Goal: Task Accomplishment & Management: Use online tool/utility

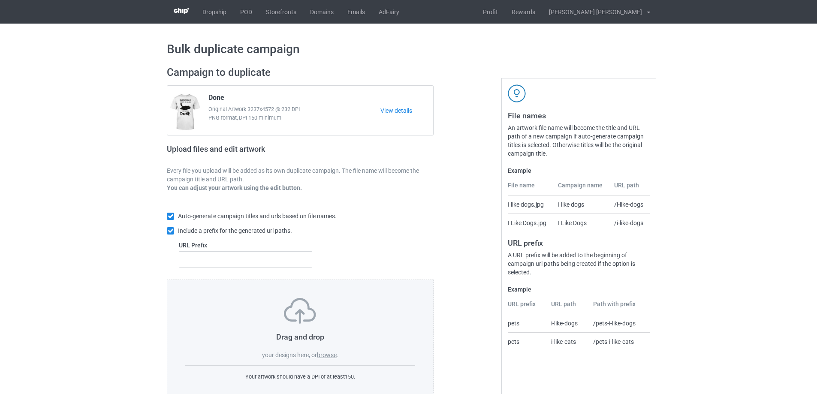
click at [332, 355] on label "browse" at bounding box center [327, 355] width 20 height 7
click at [0, 0] on input "browse" at bounding box center [0, 0] width 0 height 0
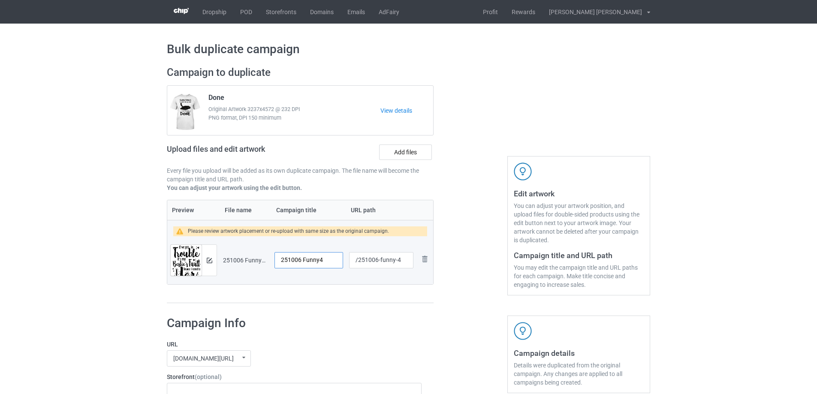
drag, startPoint x: 330, startPoint y: 261, endPoint x: 231, endPoint y: 263, distance: 99.1
click at [231, 263] on tr "Preview and edit artwork 251006 Funny4.png 251006 Funny4 /251006-funny-4 Remove…" at bounding box center [300, 260] width 266 height 48
type input "Bestie's Fault"
drag, startPoint x: 379, startPoint y: 260, endPoint x: 396, endPoint y: 261, distance: 16.7
click at [396, 261] on input "/251006-funny-4" at bounding box center [381, 260] width 64 height 16
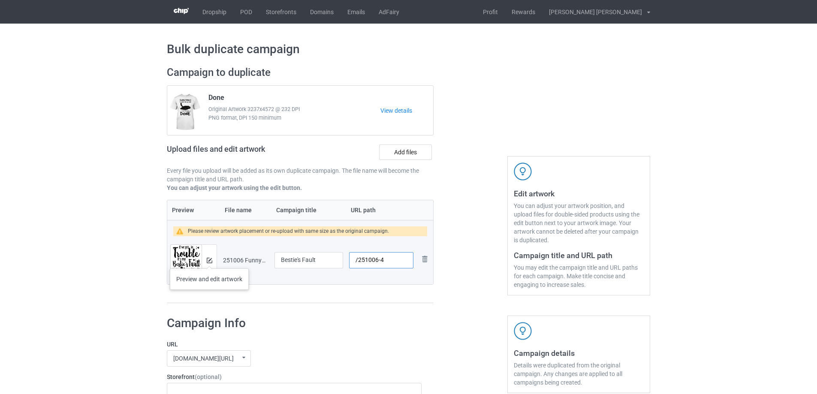
type input "/251006-4"
click at [209, 260] on img at bounding box center [210, 261] width 6 height 6
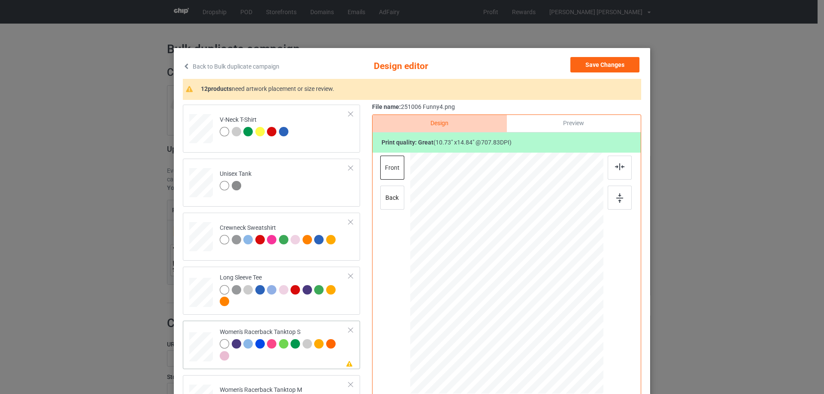
scroll to position [300, 0]
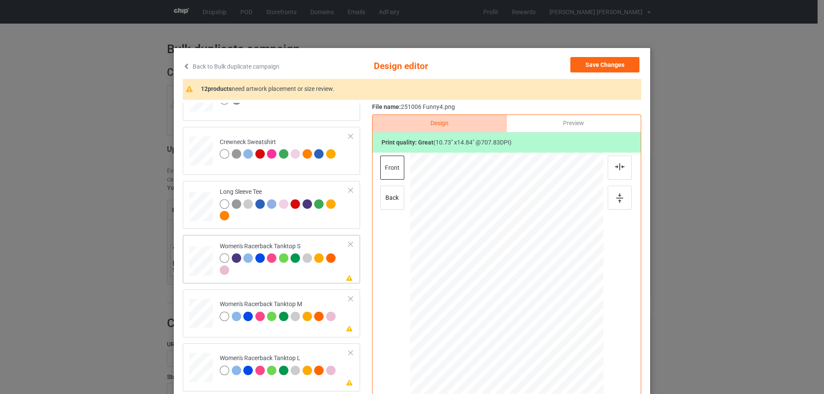
click at [208, 256] on div at bounding box center [201, 262] width 23 height 30
drag, startPoint x: 562, startPoint y: 352, endPoint x: 552, endPoint y: 323, distance: 30.9
click at [552, 323] on div at bounding box center [507, 273] width 188 height 241
drag, startPoint x: 535, startPoint y: 302, endPoint x: 534, endPoint y: 310, distance: 8.2
click at [534, 310] on div at bounding box center [505, 282] width 79 height 110
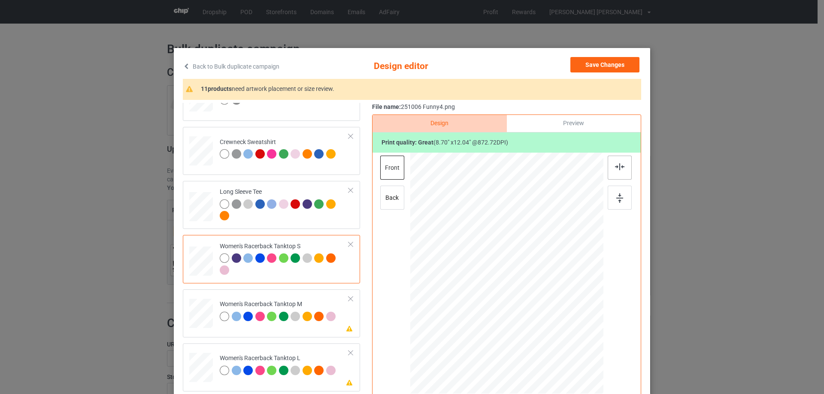
click at [614, 171] on div at bounding box center [619, 168] width 24 height 24
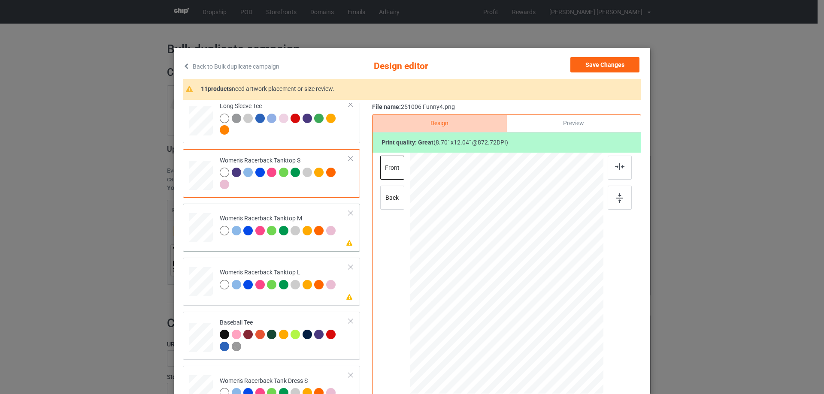
click at [199, 221] on div at bounding box center [201, 228] width 24 height 30
drag, startPoint x: 561, startPoint y: 355, endPoint x: 548, endPoint y: 323, distance: 34.0
click at [548, 323] on div at bounding box center [506, 273] width 193 height 241
drag, startPoint x: 526, startPoint y: 306, endPoint x: 525, endPoint y: 315, distance: 8.6
click at [525, 315] on div at bounding box center [506, 281] width 78 height 107
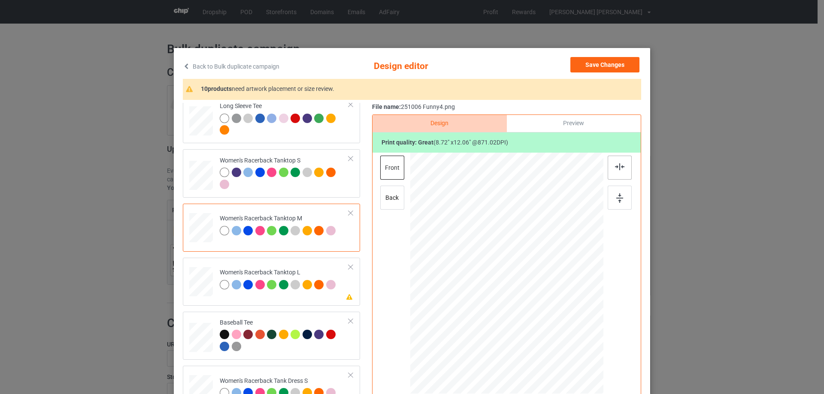
click at [611, 173] on div at bounding box center [619, 168] width 24 height 24
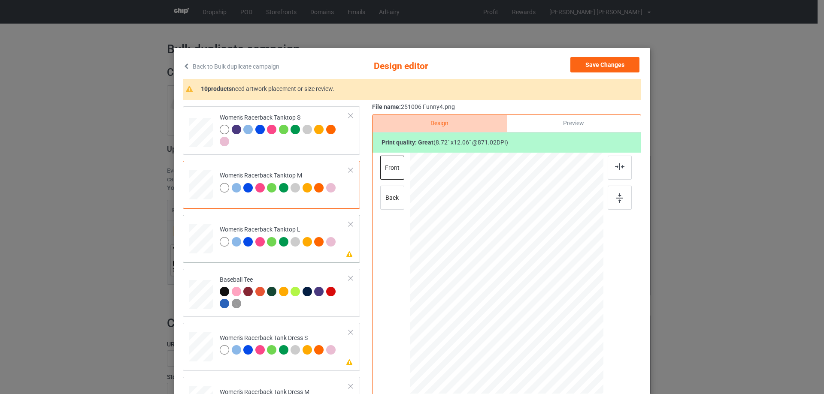
click at [202, 237] on div at bounding box center [201, 239] width 24 height 28
drag, startPoint x: 560, startPoint y: 355, endPoint x: 553, endPoint y: 314, distance: 41.4
click at [553, 314] on div at bounding box center [506, 274] width 193 height 230
drag, startPoint x: 527, startPoint y: 281, endPoint x: 528, endPoint y: 292, distance: 10.7
click at [528, 292] on div at bounding box center [507, 284] width 75 height 103
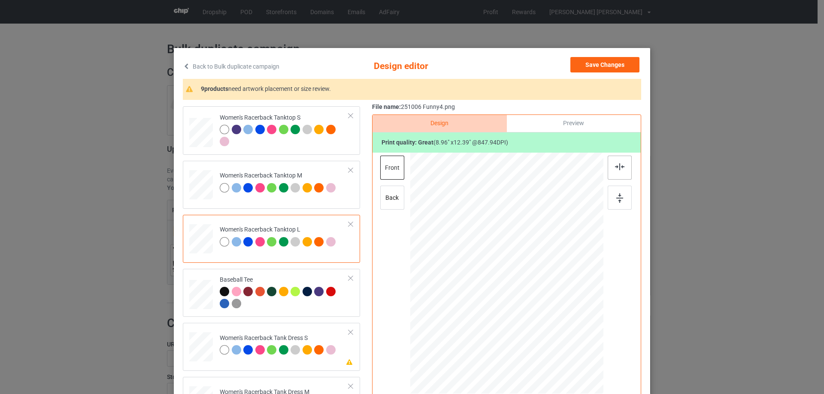
click at [620, 167] on img at bounding box center [619, 166] width 9 height 7
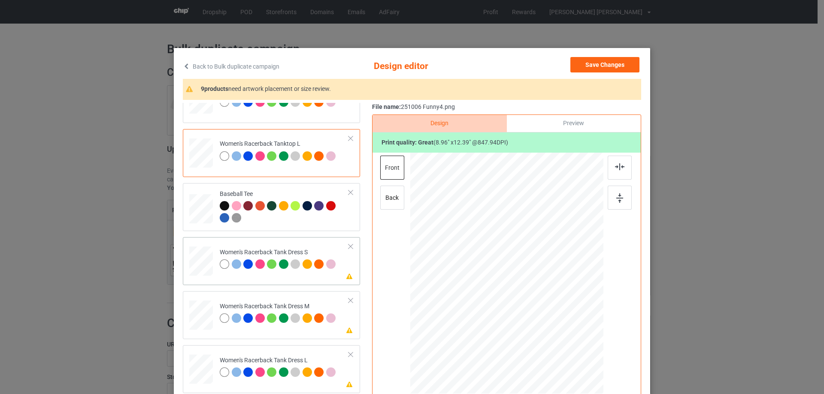
click at [205, 269] on div at bounding box center [200, 262] width 19 height 30
drag, startPoint x: 552, startPoint y: 342, endPoint x: 545, endPoint y: 322, distance: 21.3
click at [545, 322] on div at bounding box center [506, 273] width 159 height 241
drag, startPoint x: 515, startPoint y: 307, endPoint x: 516, endPoint y: 295, distance: 12.5
click at [516, 295] on div at bounding box center [507, 261] width 72 height 100
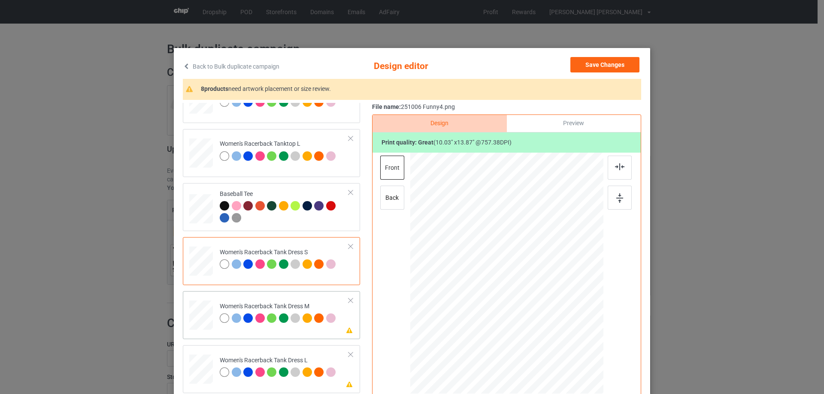
scroll to position [600, 0]
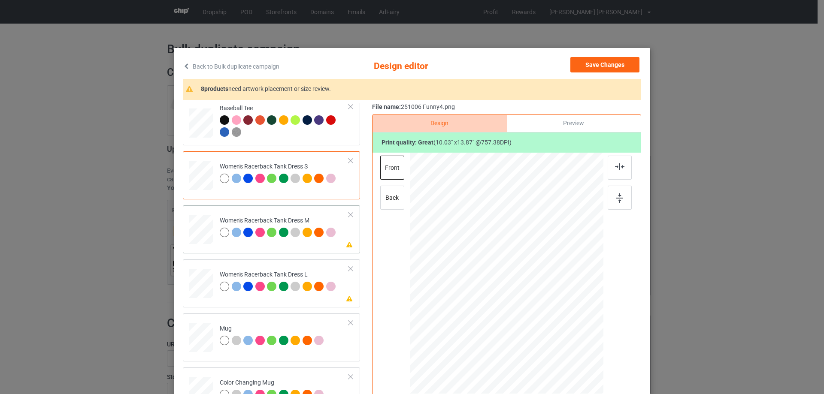
click at [203, 236] on div at bounding box center [201, 230] width 20 height 30
drag, startPoint x: 553, startPoint y: 343, endPoint x: 549, endPoint y: 321, distance: 21.9
click at [549, 321] on div at bounding box center [506, 273] width 163 height 241
click at [519, 300] on div at bounding box center [506, 265] width 75 height 105
click at [615, 167] on img at bounding box center [619, 166] width 9 height 7
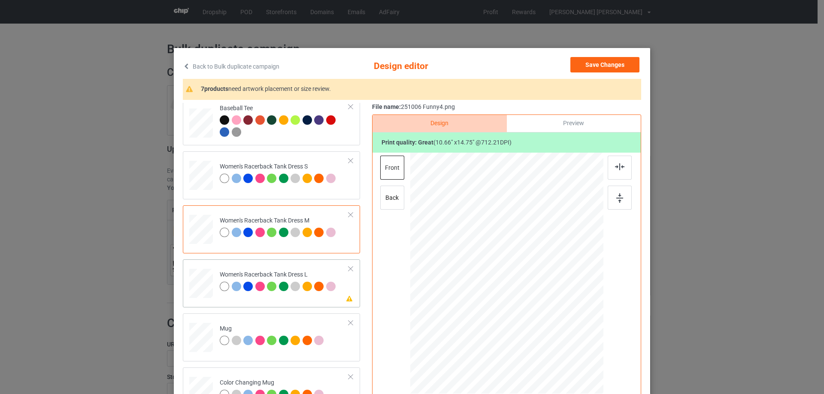
scroll to position [686, 0]
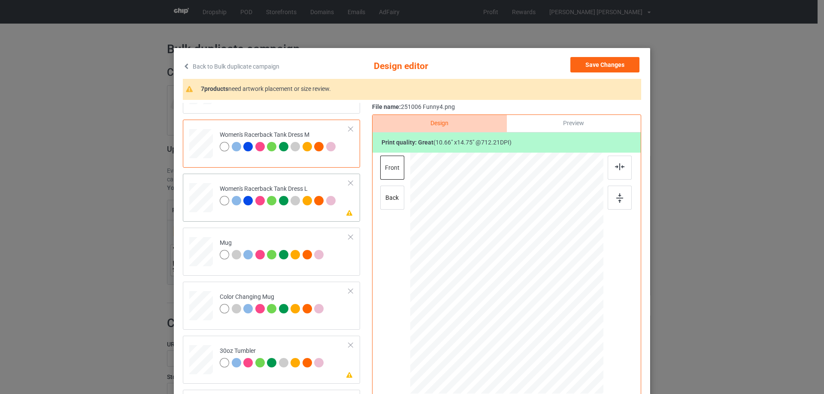
click at [195, 200] on div at bounding box center [200, 198] width 21 height 30
drag, startPoint x: 554, startPoint y: 346, endPoint x: 548, endPoint y: 321, distance: 25.6
click at [548, 321] on div at bounding box center [506, 273] width 171 height 241
drag, startPoint x: 531, startPoint y: 311, endPoint x: 531, endPoint y: 305, distance: 6.9
click at [531, 305] on div at bounding box center [506, 266] width 76 height 105
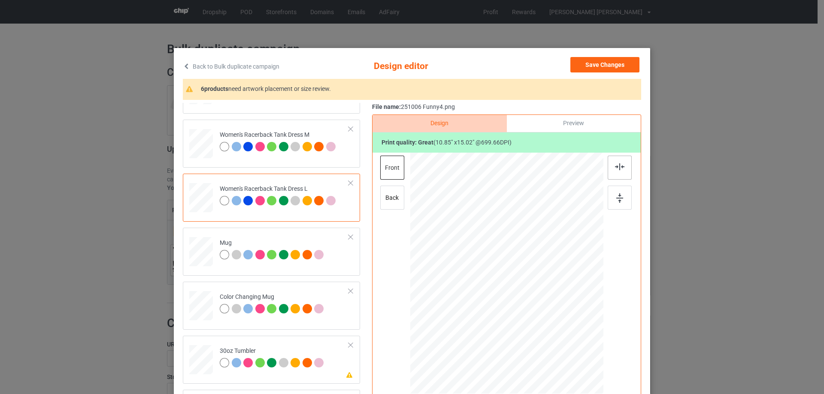
click at [618, 166] on img at bounding box center [619, 166] width 9 height 7
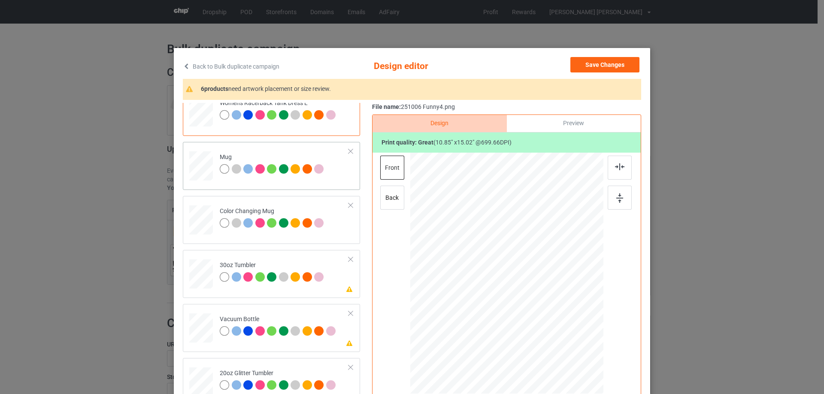
click at [203, 169] on div at bounding box center [201, 166] width 24 height 10
click at [585, 310] on div at bounding box center [587, 311] width 7 height 7
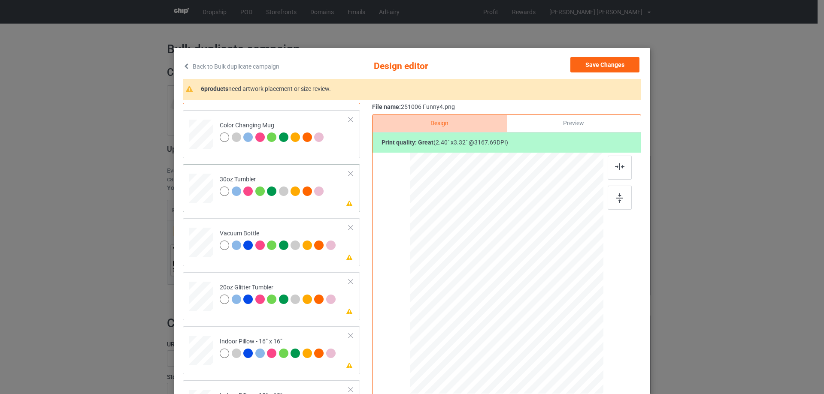
click at [198, 190] on div at bounding box center [201, 188] width 23 height 13
drag, startPoint x: 482, startPoint y: 312, endPoint x: 486, endPoint y: 316, distance: 5.5
click at [486, 316] on div at bounding box center [489, 315] width 7 height 7
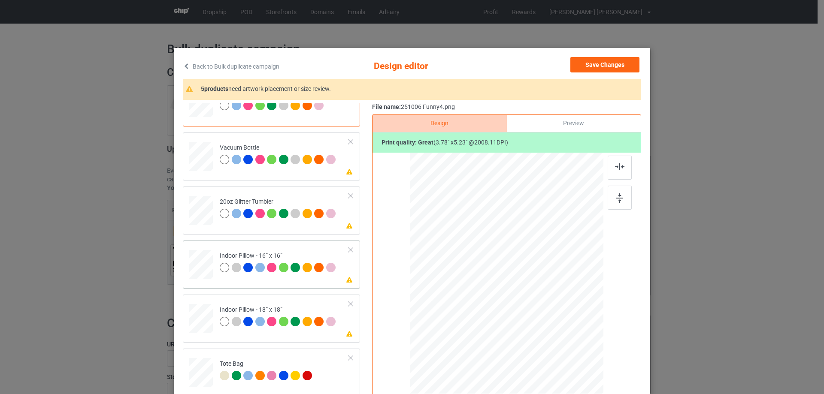
click at [196, 264] on div at bounding box center [201, 265] width 24 height 24
drag, startPoint x: 563, startPoint y: 355, endPoint x: 560, endPoint y: 339, distance: 15.7
click at [560, 339] on div at bounding box center [506, 273] width 193 height 193
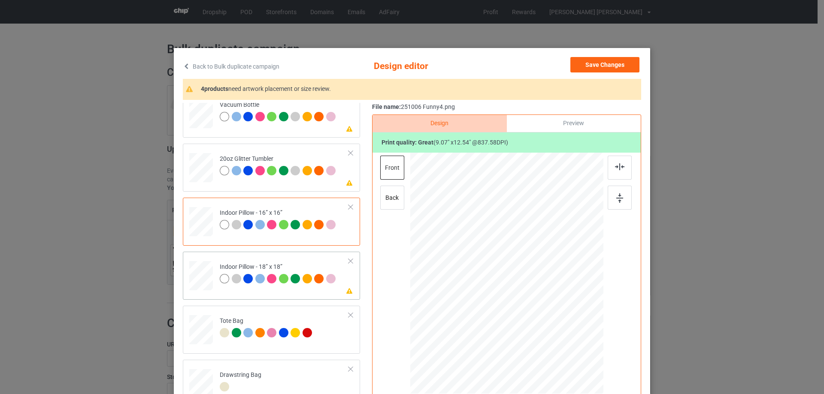
click at [205, 277] on div at bounding box center [201, 276] width 24 height 24
drag, startPoint x: 561, startPoint y: 352, endPoint x: 558, endPoint y: 338, distance: 14.1
click at [558, 338] on div at bounding box center [506, 273] width 193 height 192
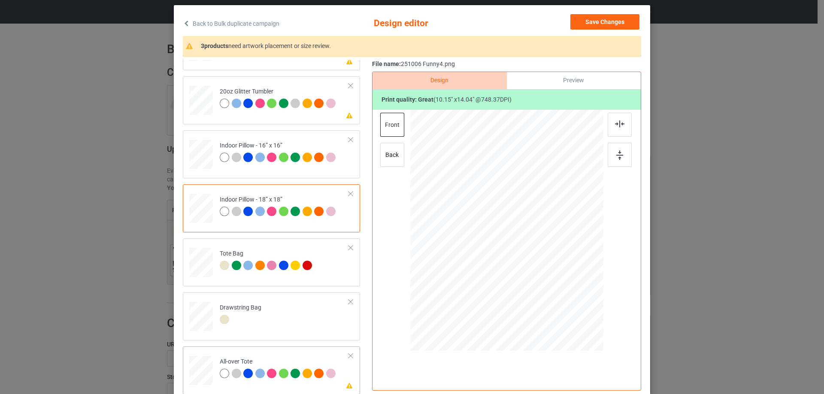
scroll to position [101, 0]
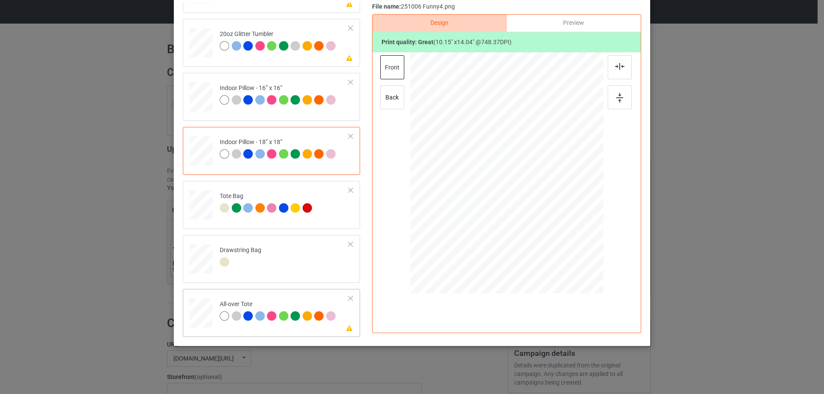
click at [201, 315] on div at bounding box center [201, 314] width 24 height 24
drag, startPoint x: 562, startPoint y: 252, endPoint x: 560, endPoint y: 243, distance: 9.8
click at [560, 243] on div at bounding box center [506, 172] width 193 height 193
click at [535, 226] on div at bounding box center [506, 169] width 105 height 145
click at [615, 68] on img at bounding box center [619, 66] width 9 height 7
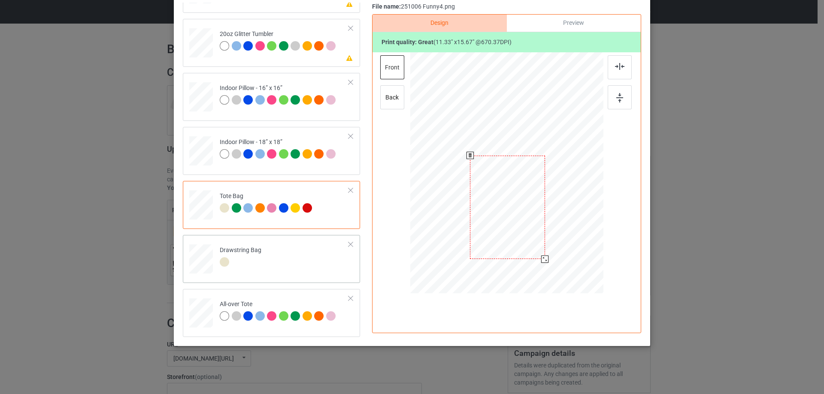
click at [560, 290] on div at bounding box center [506, 174] width 193 height 244
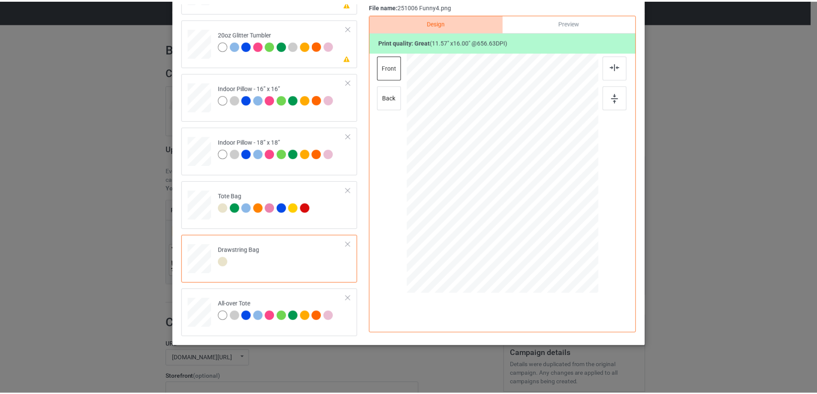
scroll to position [0, 0]
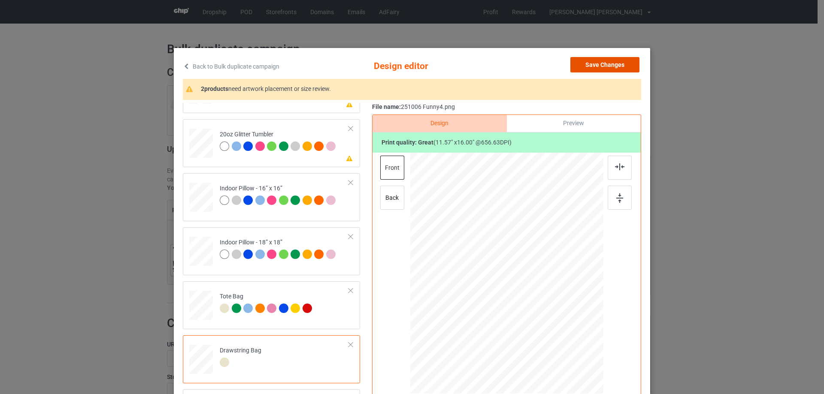
click at [614, 67] on button "Save Changes" at bounding box center [604, 64] width 69 height 15
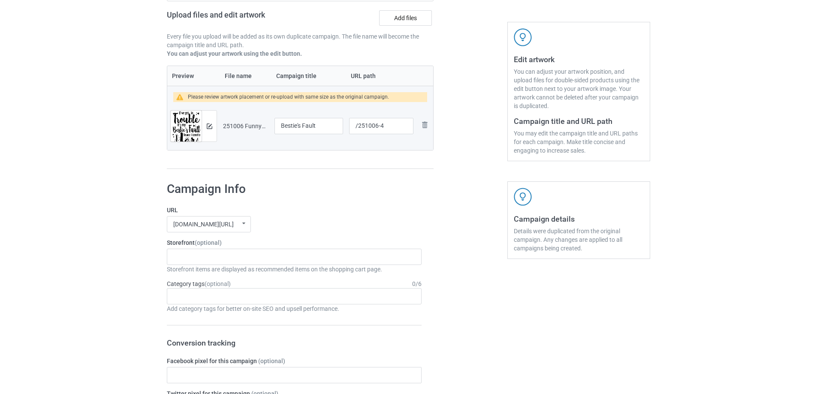
scroll to position [715, 0]
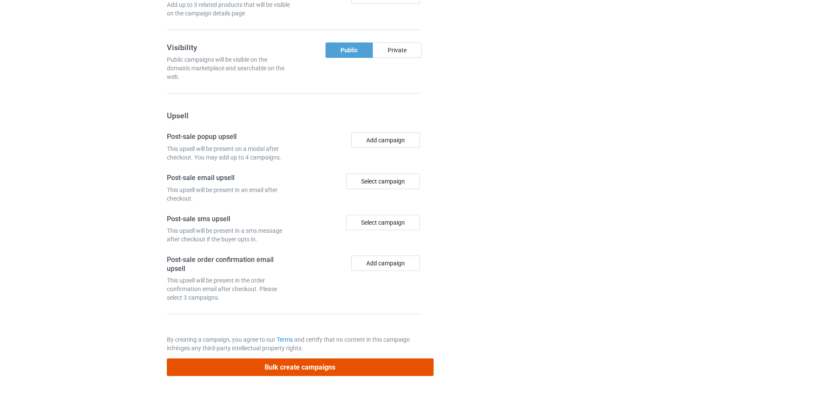
click at [250, 371] on button "Bulk create campaigns" at bounding box center [300, 368] width 267 height 18
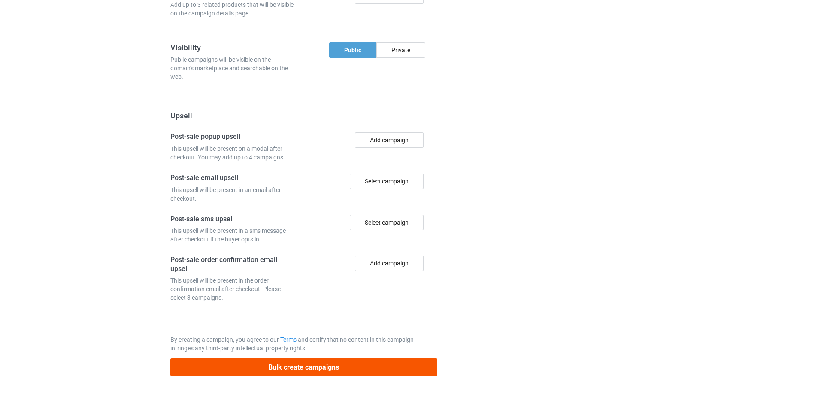
scroll to position [0, 0]
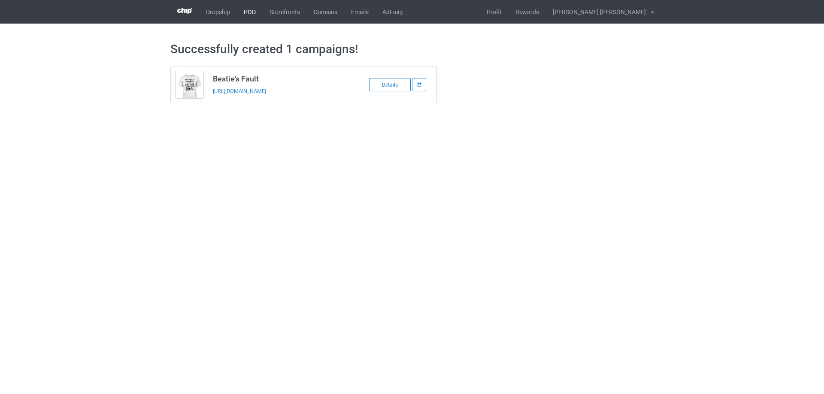
click at [247, 12] on link "POD" at bounding box center [250, 12] width 26 height 24
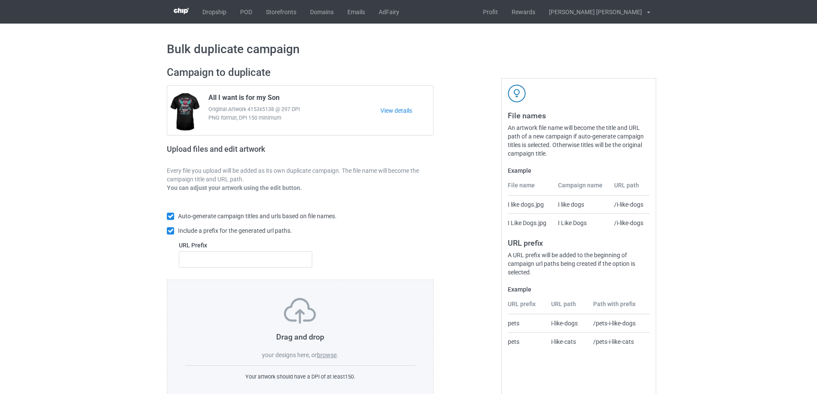
click at [330, 356] on label "browse" at bounding box center [327, 355] width 20 height 7
click at [0, 0] on input "browse" at bounding box center [0, 0] width 0 height 0
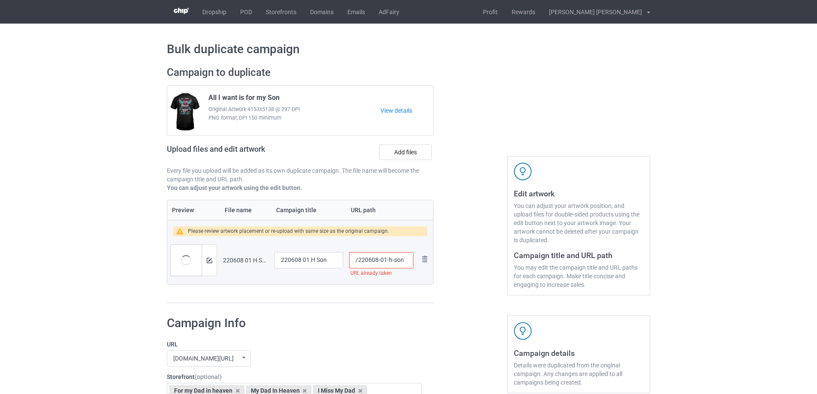
drag, startPoint x: 386, startPoint y: 262, endPoint x: 408, endPoint y: 265, distance: 22.1
click at [408, 265] on input "/220608-01-h-son" at bounding box center [381, 260] width 64 height 16
click at [381, 262] on input "/220608-01" at bounding box center [381, 260] width 64 height 16
type input "/220608-1"
drag, startPoint x: 330, startPoint y: 262, endPoint x: 264, endPoint y: 259, distance: 66.1
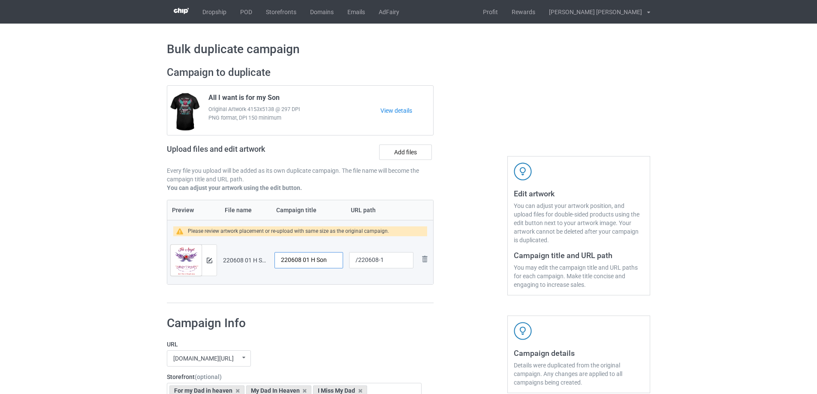
click at [264, 259] on tr "Preview and edit artwork 220608 01 H Son.png 220608 01 H Son /220608-1 Remove f…" at bounding box center [300, 260] width 266 height 48
type input "He is my son"
click at [211, 260] on img at bounding box center [210, 261] width 6 height 6
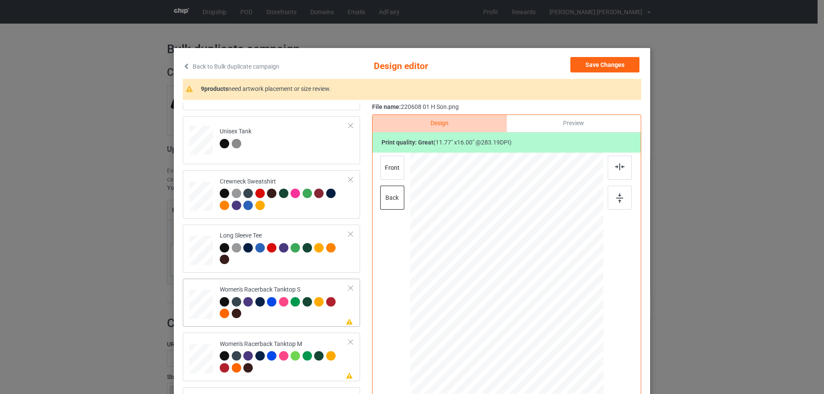
scroll to position [343, 0]
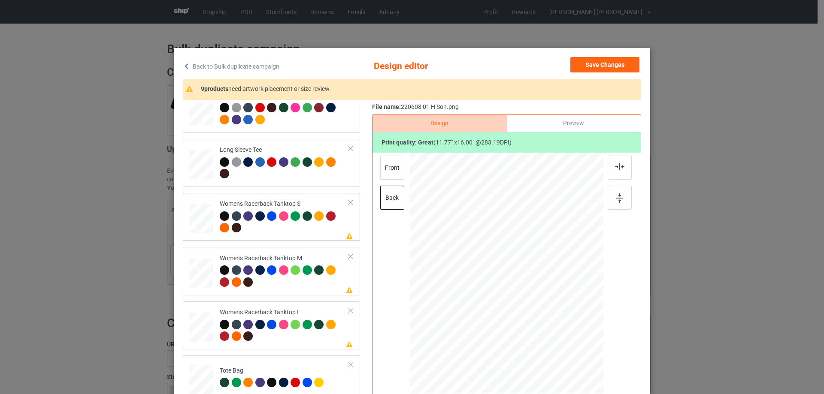
click at [200, 226] on div at bounding box center [201, 219] width 23 height 30
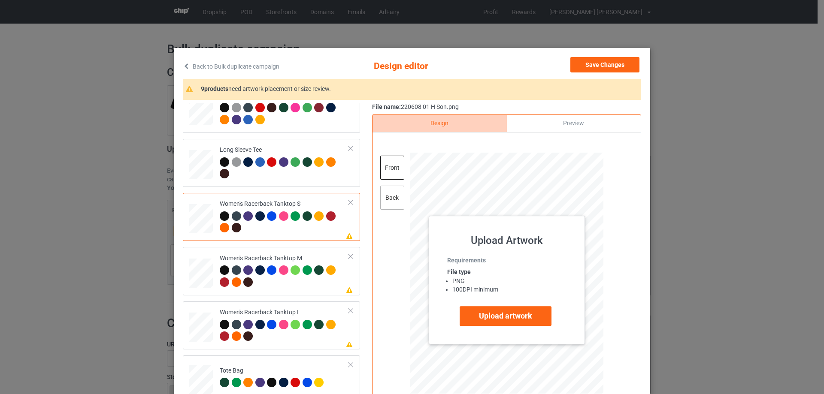
click at [389, 196] on div "back" at bounding box center [392, 198] width 24 height 24
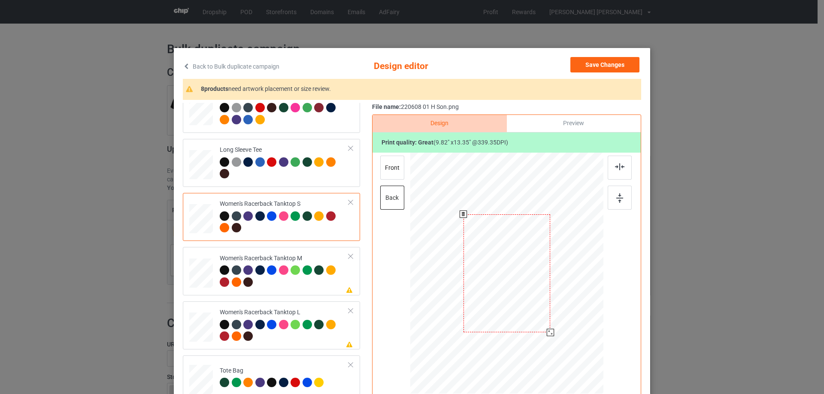
drag, startPoint x: 556, startPoint y: 346, endPoint x: 540, endPoint y: 322, distance: 29.0
click at [549, 331] on div at bounding box center [549, 332] width 7 height 7
drag, startPoint x: 513, startPoint y: 294, endPoint x: 512, endPoint y: 311, distance: 17.6
click at [512, 311] on div at bounding box center [506, 290] width 86 height 117
click at [615, 172] on div at bounding box center [619, 168] width 24 height 24
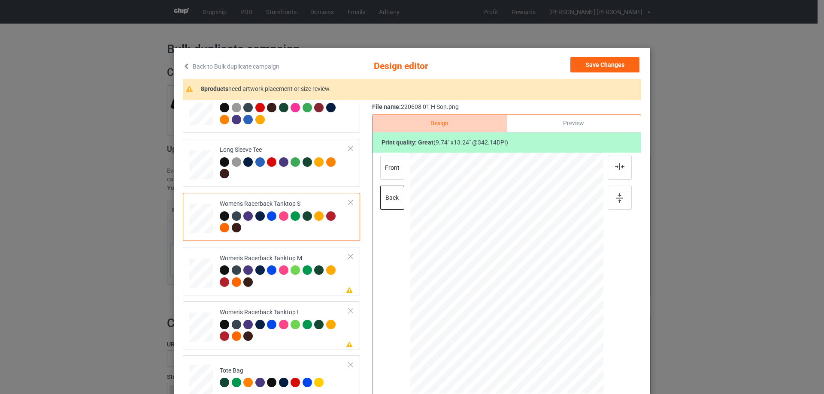
click at [543, 128] on div "Preview" at bounding box center [574, 123] width 134 height 17
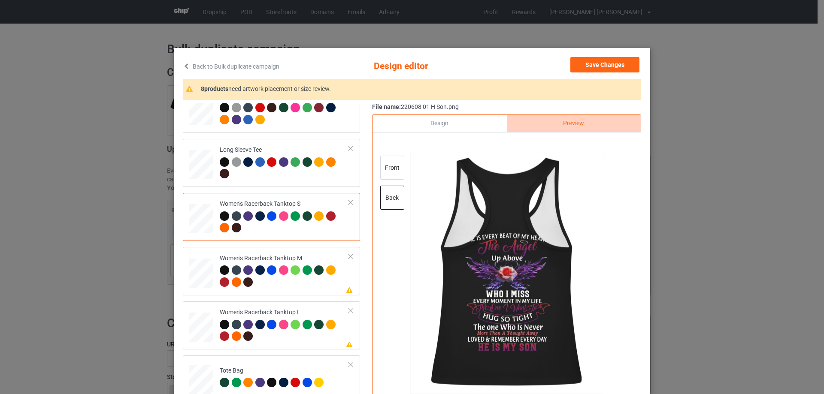
click at [452, 126] on div "Design" at bounding box center [439, 123] width 134 height 17
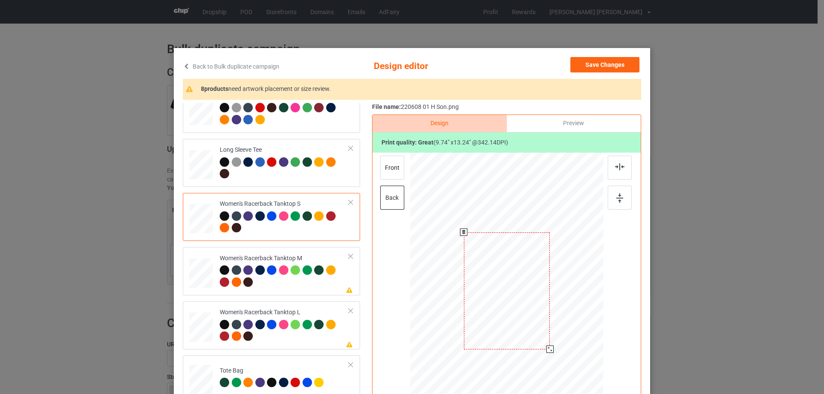
click at [549, 349] on div at bounding box center [506, 273] width 175 height 241
drag, startPoint x: 515, startPoint y: 311, endPoint x: 515, endPoint y: 315, distance: 4.7
click at [515, 315] on div at bounding box center [506, 295] width 83 height 112
click at [575, 123] on div "Preview" at bounding box center [574, 123] width 134 height 17
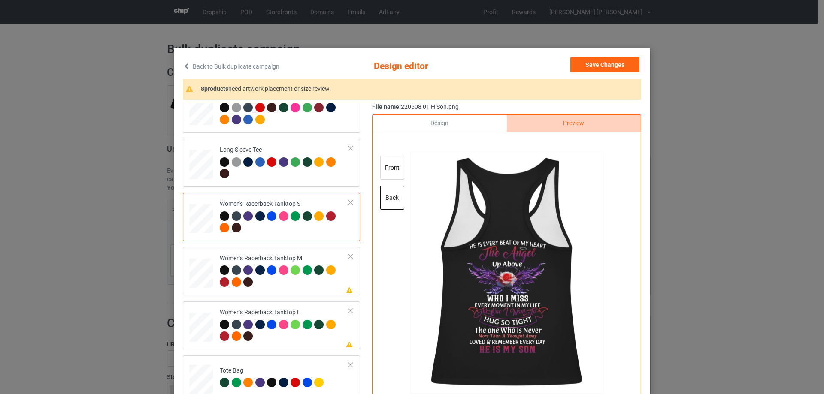
click at [443, 124] on div "Design" at bounding box center [439, 123] width 134 height 17
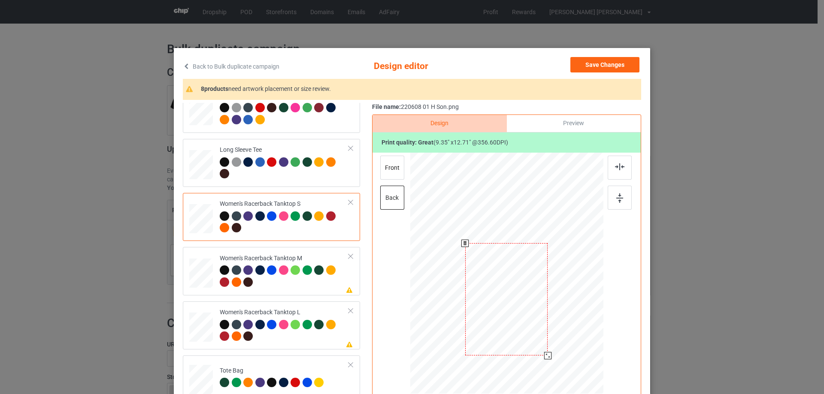
click at [502, 281] on div at bounding box center [506, 299] width 83 height 112
click at [609, 172] on div at bounding box center [619, 168] width 24 height 24
click at [184, 281] on div "Please review artwork placement Women's Racerback Tanktop M" at bounding box center [271, 271] width 177 height 48
drag, startPoint x: 556, startPoint y: 348, endPoint x: 543, endPoint y: 317, distance: 33.6
click at [543, 317] on div at bounding box center [507, 273] width 180 height 241
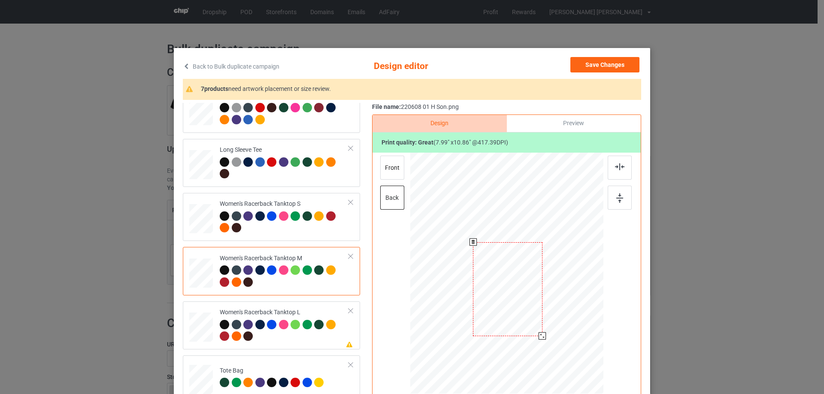
drag, startPoint x: 501, startPoint y: 284, endPoint x: 502, endPoint y: 300, distance: 15.9
click at [502, 300] on div at bounding box center [507, 289] width 69 height 94
click at [618, 164] on img at bounding box center [619, 166] width 9 height 7
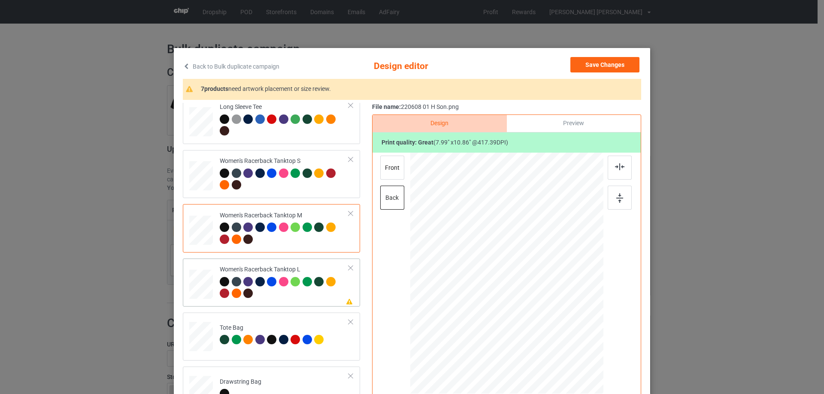
click at [205, 284] on div at bounding box center [201, 285] width 24 height 28
drag, startPoint x: 560, startPoint y: 350, endPoint x: 544, endPoint y: 306, distance: 46.4
click at [544, 306] on div at bounding box center [506, 273] width 189 height 241
drag, startPoint x: 515, startPoint y: 280, endPoint x: 514, endPoint y: 288, distance: 8.6
click at [514, 288] on div at bounding box center [505, 282] width 62 height 84
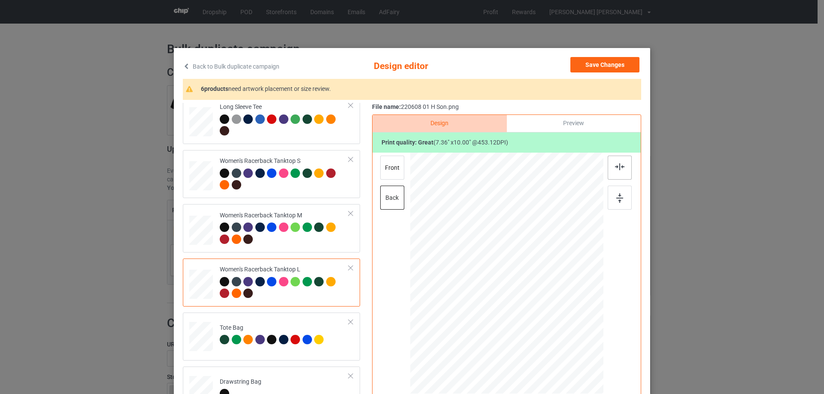
click at [618, 166] on img at bounding box center [619, 166] width 9 height 7
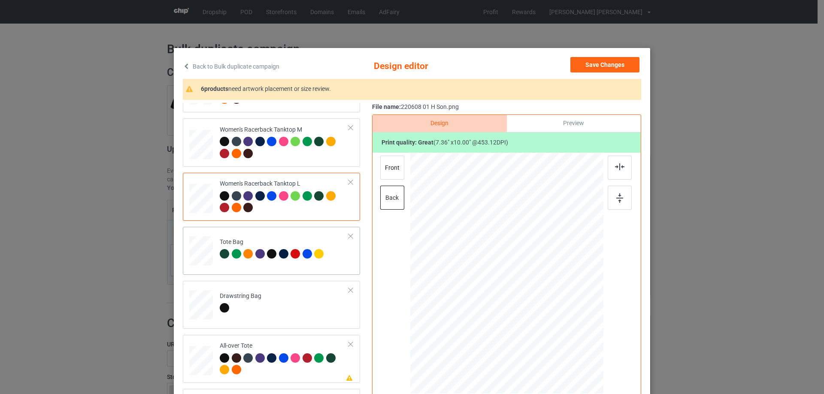
scroll to position [558, 0]
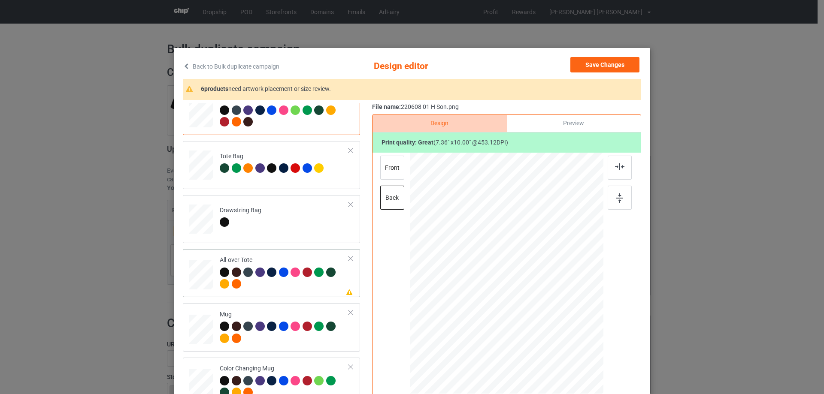
click at [201, 284] on div at bounding box center [201, 275] width 24 height 24
drag, startPoint x: 561, startPoint y: 352, endPoint x: 559, endPoint y: 344, distance: 8.4
click at [559, 344] on div at bounding box center [559, 345] width 7 height 7
drag, startPoint x: 540, startPoint y: 335, endPoint x: 541, endPoint y: 331, distance: 4.3
click at [541, 331] on div at bounding box center [506, 268] width 106 height 145
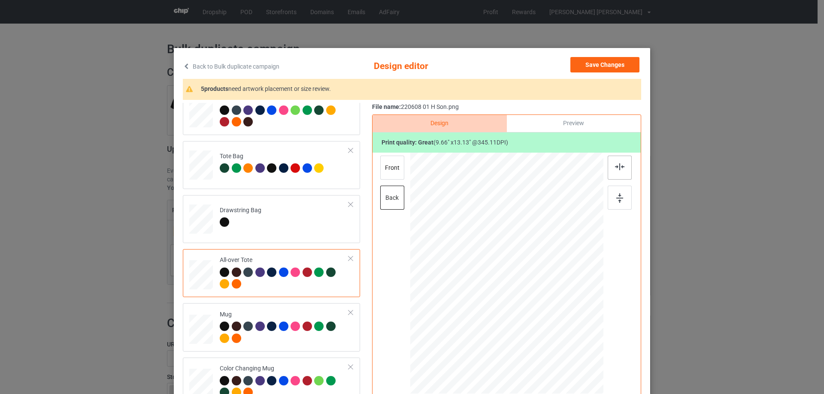
click at [619, 166] on img at bounding box center [619, 166] width 9 height 7
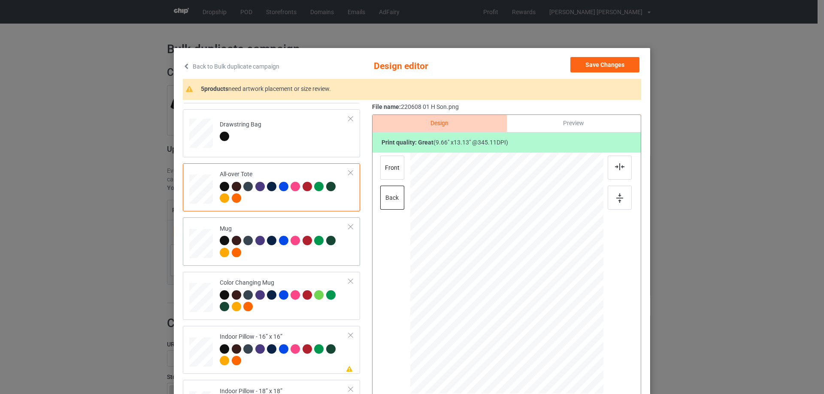
click at [200, 239] on div at bounding box center [201, 244] width 24 height 10
click at [618, 202] on img at bounding box center [619, 197] width 7 height 9
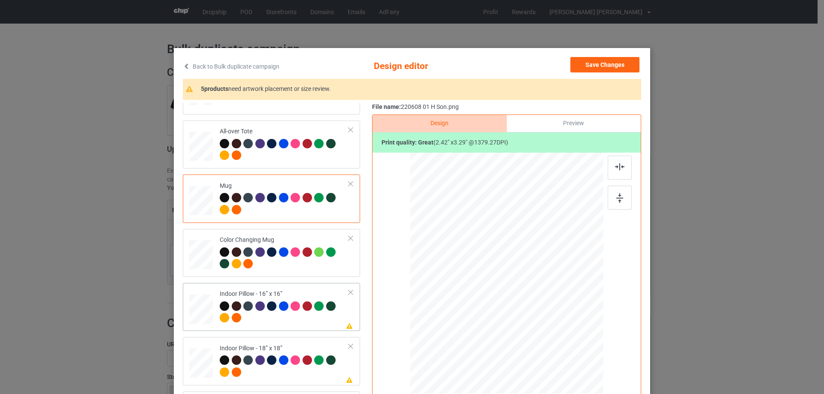
click at [196, 315] on div at bounding box center [201, 309] width 24 height 24
drag, startPoint x: 563, startPoint y: 353, endPoint x: 556, endPoint y: 340, distance: 15.0
click at [556, 340] on div at bounding box center [555, 340] width 7 height 7
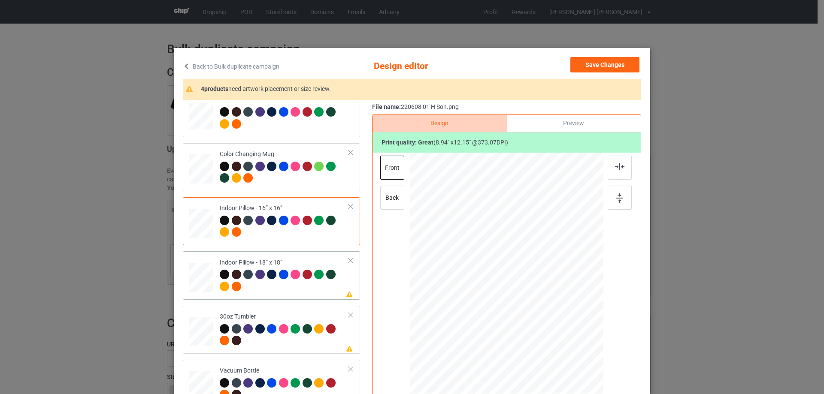
click at [196, 274] on div at bounding box center [201, 278] width 24 height 24
drag, startPoint x: 560, startPoint y: 353, endPoint x: 560, endPoint y: 340, distance: 12.9
click at [560, 340] on div at bounding box center [506, 273] width 193 height 192
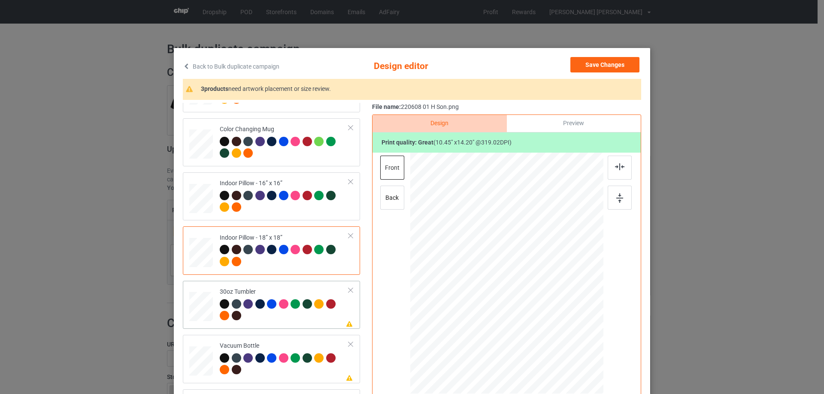
click at [203, 311] on div at bounding box center [201, 307] width 23 height 13
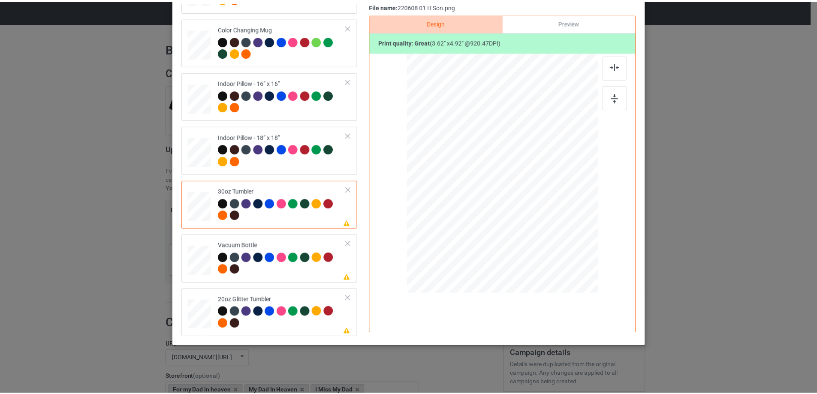
scroll to position [0, 0]
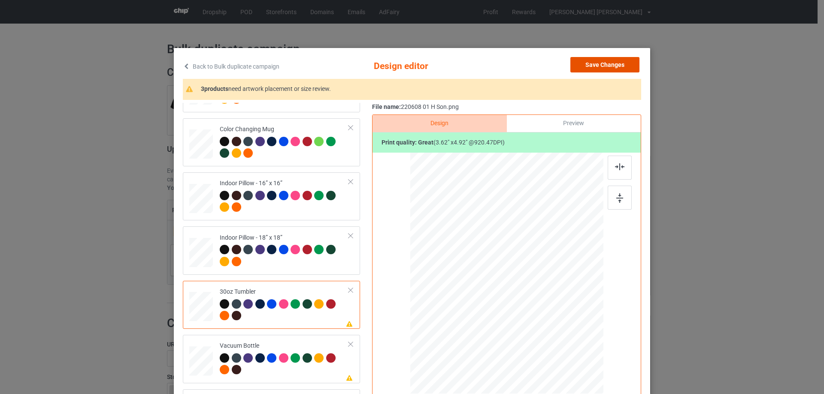
click at [617, 62] on button "Save Changes" at bounding box center [604, 64] width 69 height 15
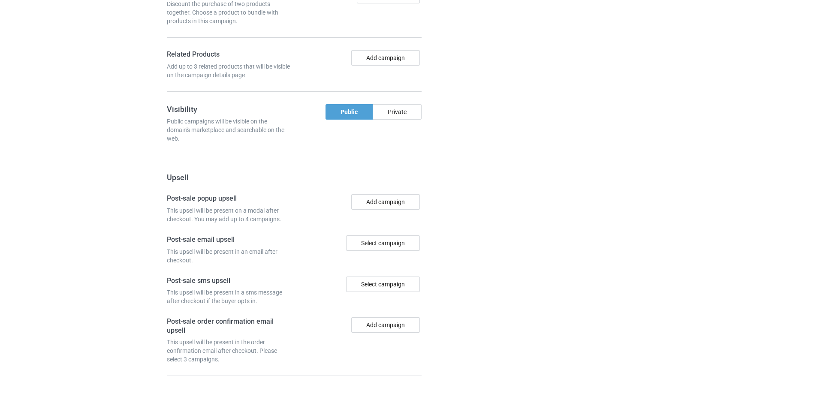
scroll to position [727, 0]
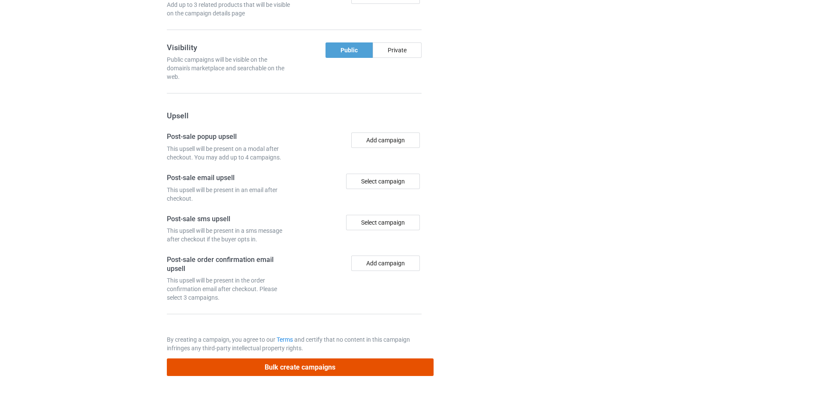
click at [293, 370] on button "Bulk create campaigns" at bounding box center [300, 368] width 267 height 18
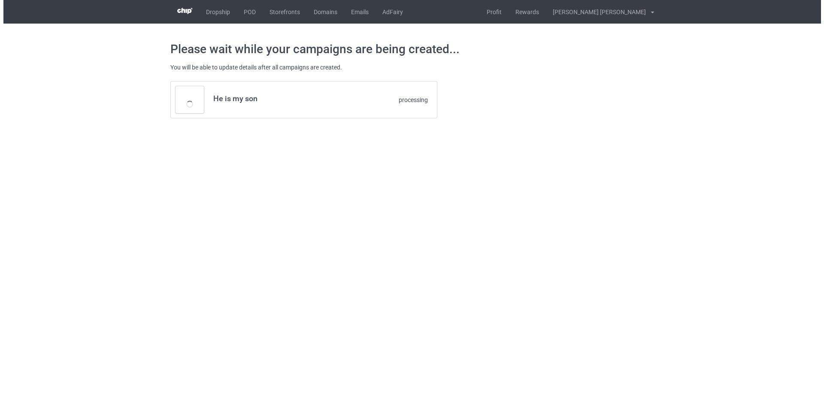
scroll to position [0, 0]
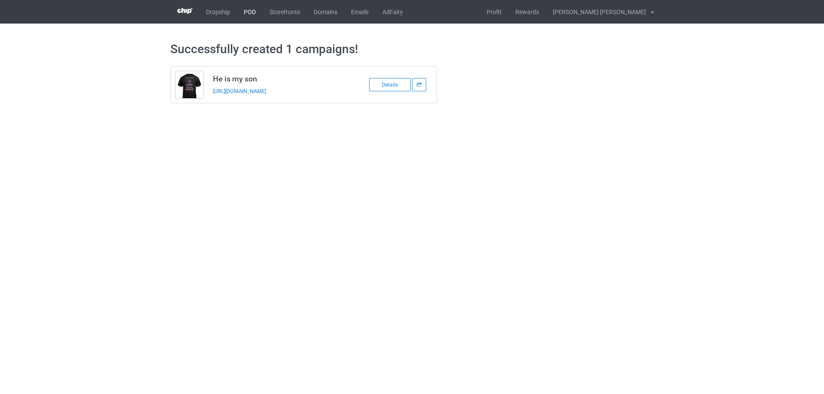
click at [254, 12] on link "POD" at bounding box center [250, 12] width 26 height 24
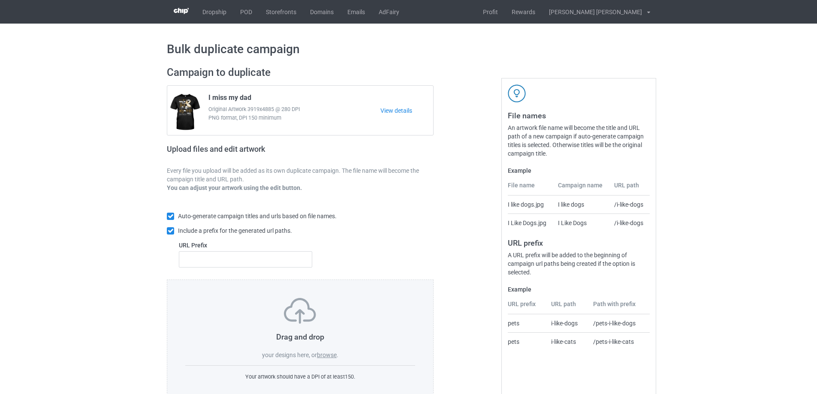
click at [327, 356] on label "browse" at bounding box center [327, 355] width 20 height 7
click at [0, 0] on input "browse" at bounding box center [0, 0] width 0 height 0
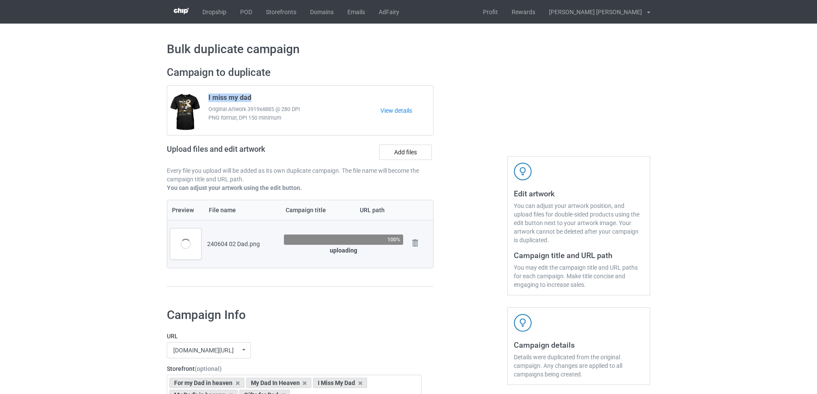
drag, startPoint x: 208, startPoint y: 97, endPoint x: 269, endPoint y: 100, distance: 61.4
click at [269, 100] on div "I miss my dad Original Artwork 3919x4885 @ 280 DPI PNG format, DPI 150 minimum" at bounding box center [291, 111] width 178 height 40
copy span "I miss my dad"
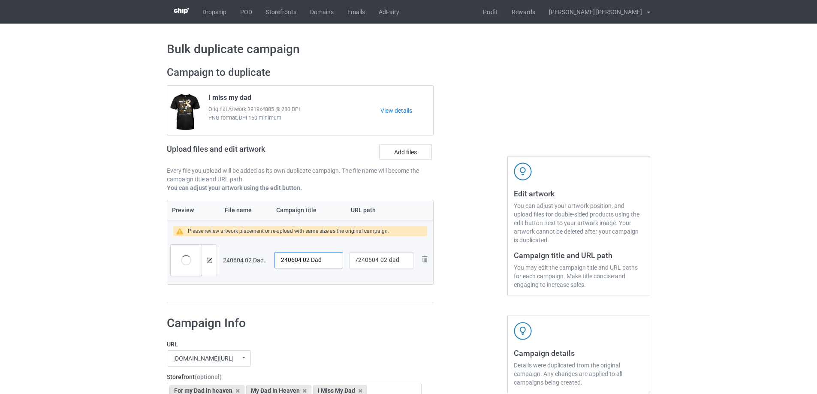
click at [318, 265] on input "240604 02 Dad" at bounding box center [309, 260] width 69 height 16
paste input "I miss my d"
type input "I miss my dad"
drag, startPoint x: 386, startPoint y: 263, endPoint x: 399, endPoint y: 263, distance: 13.3
click at [399, 263] on input "/240604-02-dad" at bounding box center [381, 260] width 64 height 16
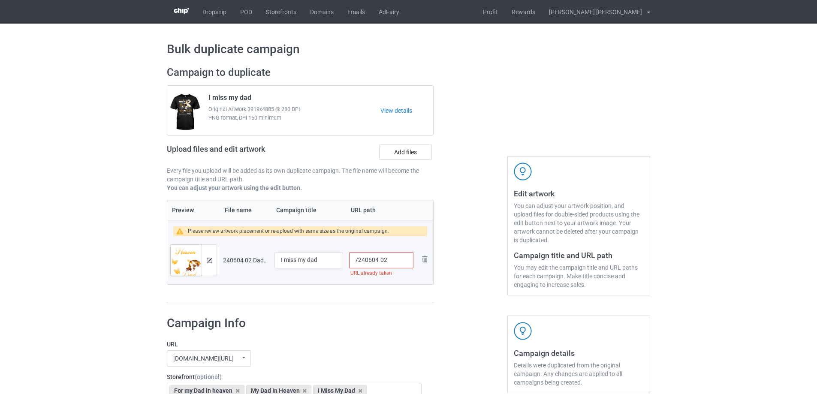
click at [386, 261] on input "/240604-02" at bounding box center [381, 260] width 64 height 16
type input "/240604-03"
click at [211, 263] on img at bounding box center [210, 261] width 6 height 6
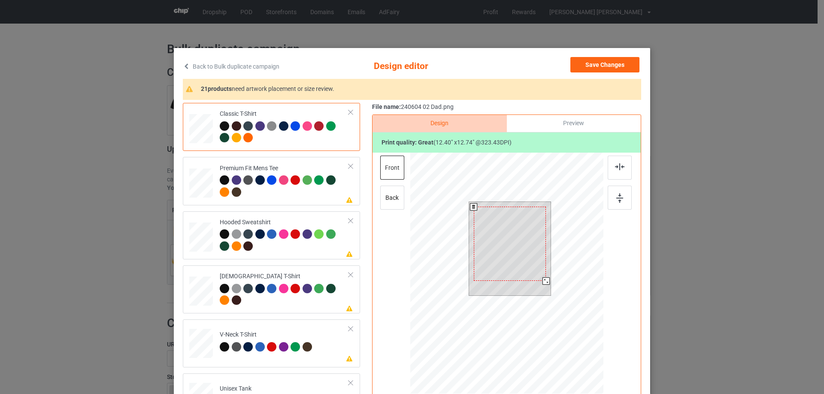
drag, startPoint x: 547, startPoint y: 286, endPoint x: 544, endPoint y: 279, distance: 7.1
click at [544, 279] on div at bounding box center [545, 281] width 7 height 7
click at [537, 270] on div at bounding box center [509, 241] width 72 height 74
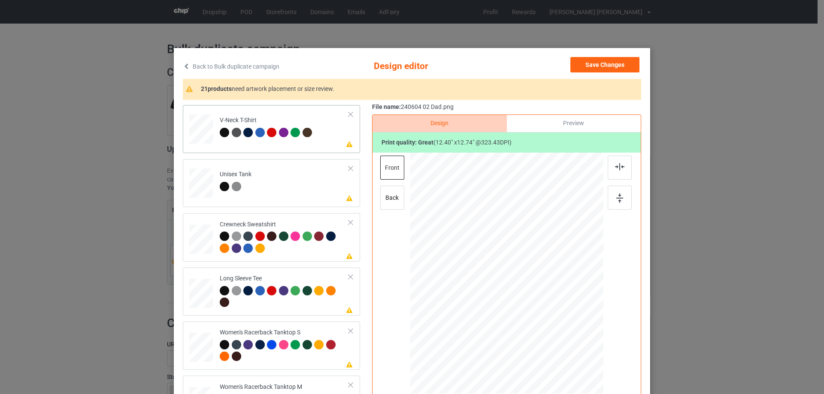
scroll to position [343, 0]
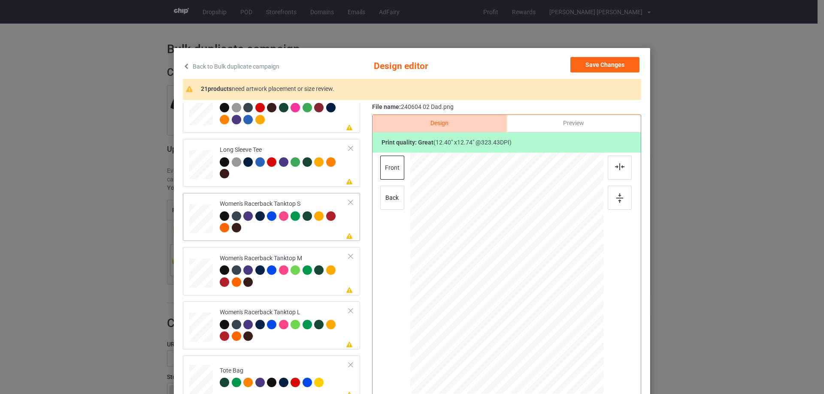
click at [202, 219] on div at bounding box center [201, 219] width 23 height 30
drag, startPoint x: 561, startPoint y: 332, endPoint x: 550, endPoint y: 315, distance: 20.8
click at [557, 321] on div at bounding box center [507, 273] width 188 height 241
drag, startPoint x: 534, startPoint y: 293, endPoint x: 534, endPoint y: 299, distance: 5.1
click at [534, 299] on div at bounding box center [506, 279] width 97 height 100
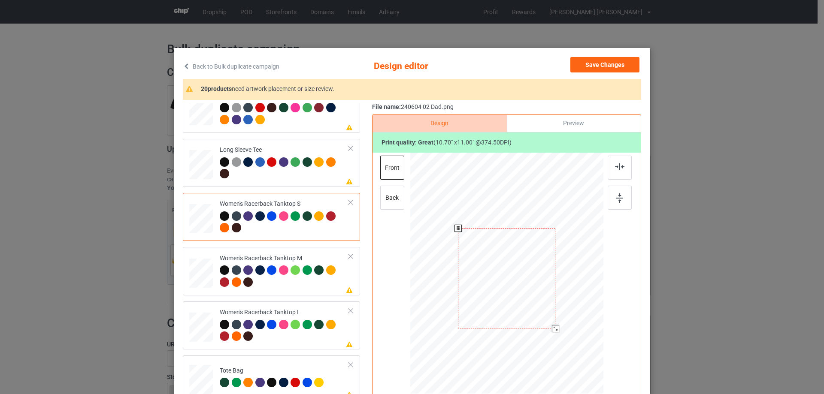
drag, startPoint x: 552, startPoint y: 326, endPoint x: 538, endPoint y: 314, distance: 18.5
click at [552, 325] on div at bounding box center [555, 328] width 7 height 7
click at [532, 307] on div at bounding box center [506, 278] width 94 height 97
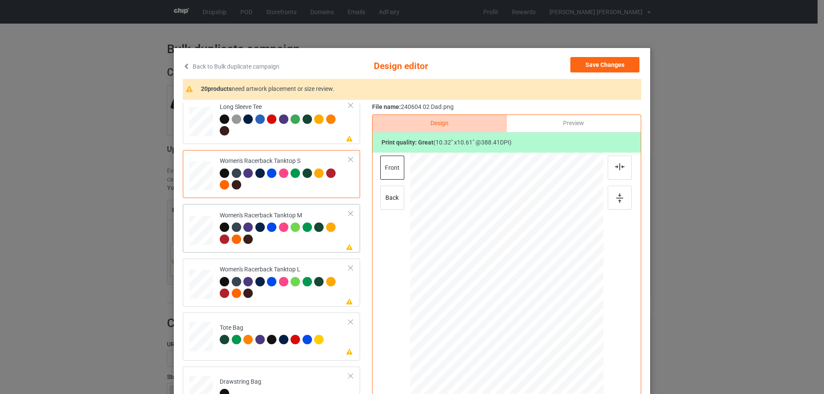
click at [200, 238] on div at bounding box center [201, 231] width 24 height 30
drag, startPoint x: 561, startPoint y: 333, endPoint x: 538, endPoint y: 302, distance: 38.3
click at [552, 318] on div at bounding box center [552, 320] width 7 height 7
click at [538, 305] on div at bounding box center [506, 276] width 92 height 95
click at [611, 166] on div at bounding box center [619, 168] width 24 height 24
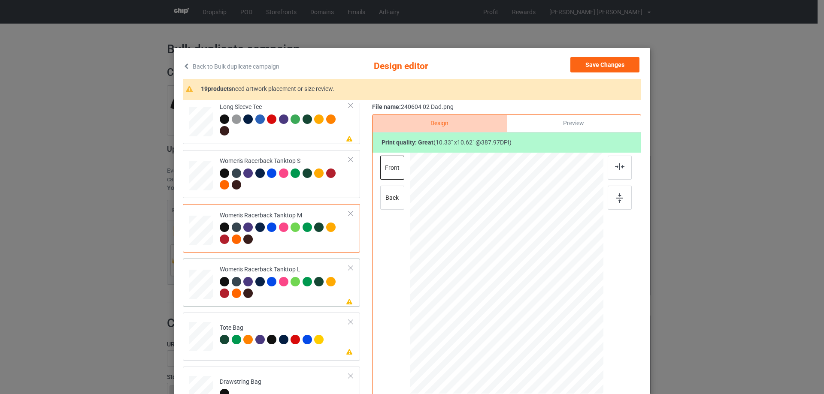
scroll to position [429, 0]
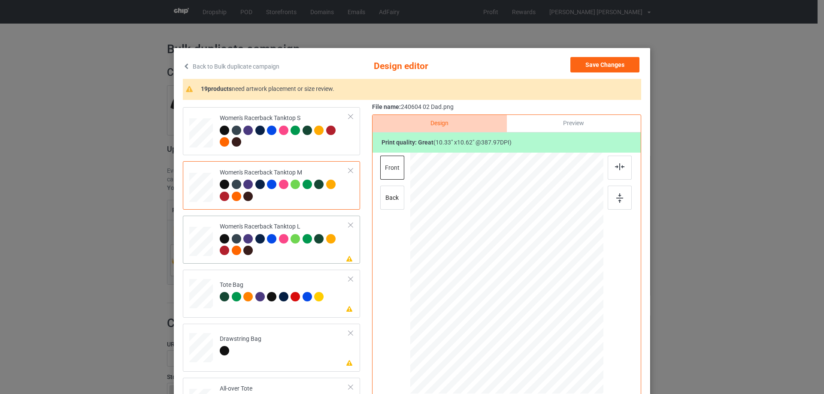
click at [199, 242] on div at bounding box center [201, 242] width 24 height 28
drag, startPoint x: 564, startPoint y: 335, endPoint x: 516, endPoint y: 298, distance: 60.9
click at [548, 323] on div at bounding box center [551, 319] width 7 height 7
drag, startPoint x: 516, startPoint y: 298, endPoint x: 515, endPoint y: 304, distance: 6.0
click at [515, 304] on div at bounding box center [506, 280] width 89 height 92
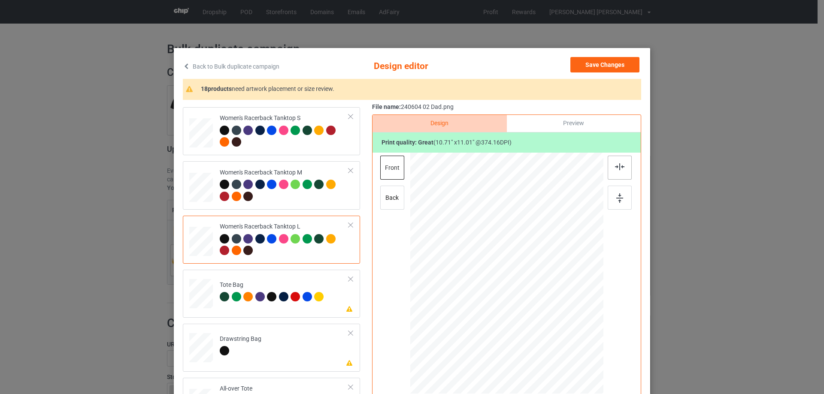
click at [617, 168] on img at bounding box center [619, 166] width 9 height 7
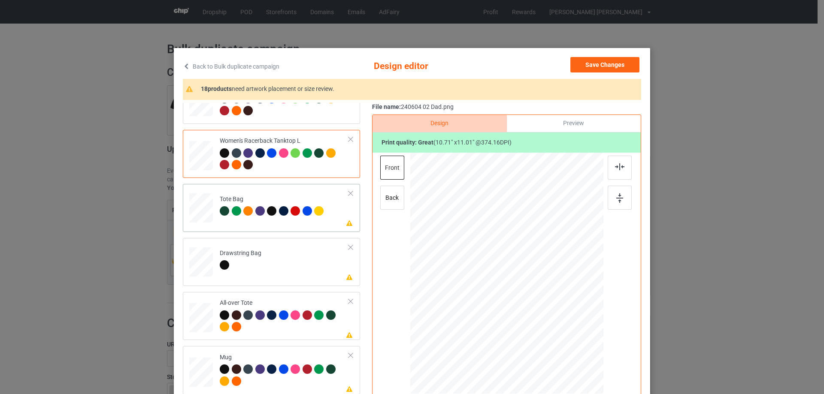
click at [200, 217] on div at bounding box center [201, 212] width 11 height 13
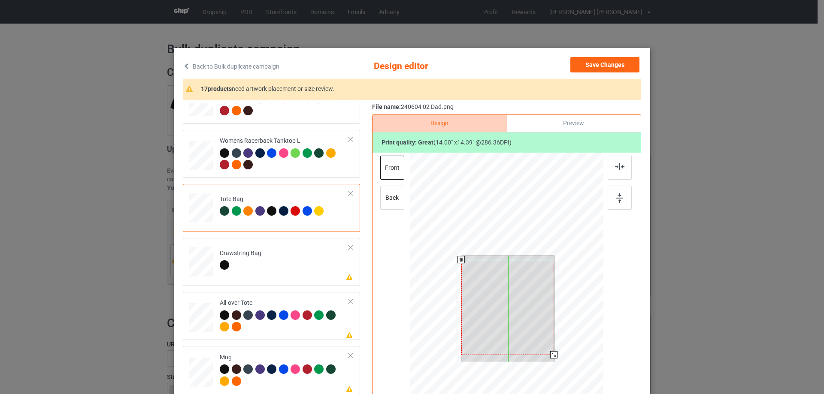
click at [513, 297] on div at bounding box center [507, 307] width 93 height 95
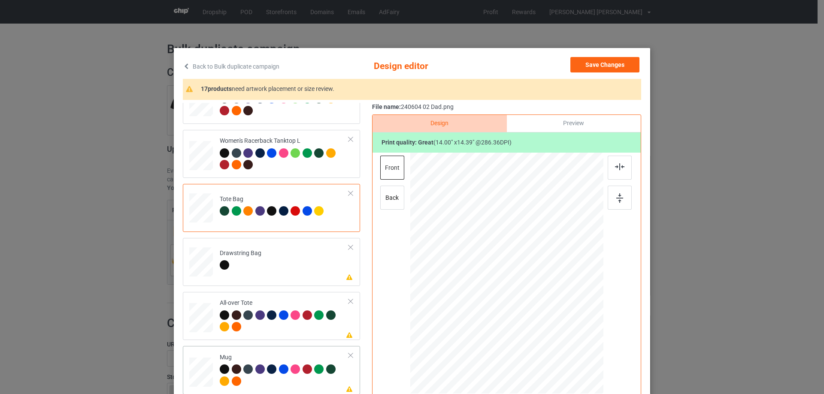
scroll to position [600, 0]
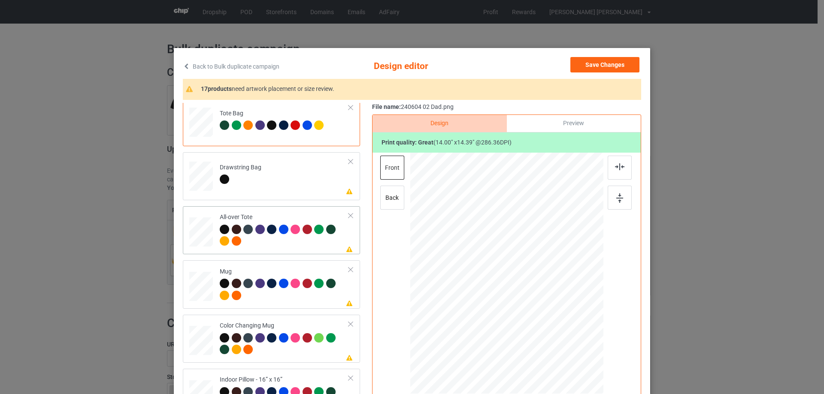
click at [205, 239] on div at bounding box center [201, 232] width 24 height 24
drag, startPoint x: 560, startPoint y: 332, endPoint x: 568, endPoint y: 342, distance: 12.8
click at [570, 342] on div at bounding box center [573, 341] width 7 height 7
click at [559, 331] on div at bounding box center [506, 271] width 134 height 138
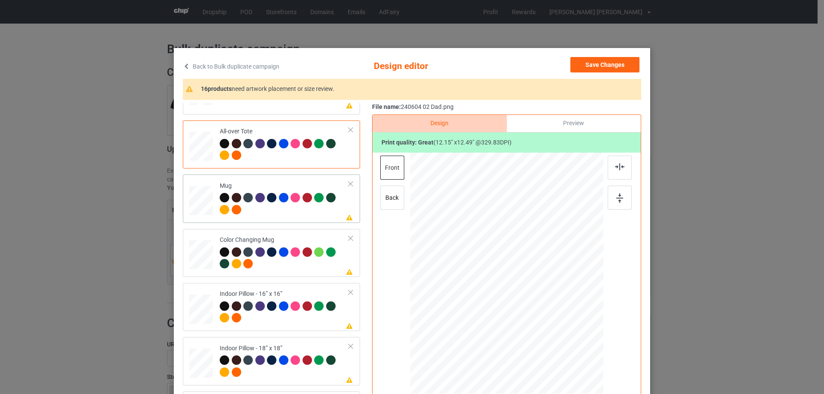
click at [196, 203] on div at bounding box center [201, 201] width 24 height 10
drag, startPoint x: 560, startPoint y: 333, endPoint x: 537, endPoint y: 304, distance: 37.3
click at [537, 304] on div at bounding box center [537, 305] width 7 height 7
drag, startPoint x: 499, startPoint y: 281, endPoint x: 552, endPoint y: 280, distance: 53.2
click at [552, 280] on div at bounding box center [559, 272] width 63 height 65
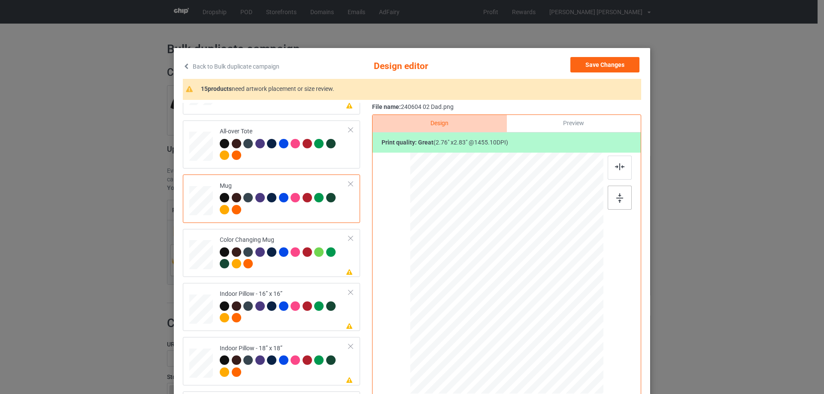
click at [617, 199] on img at bounding box center [619, 197] width 7 height 9
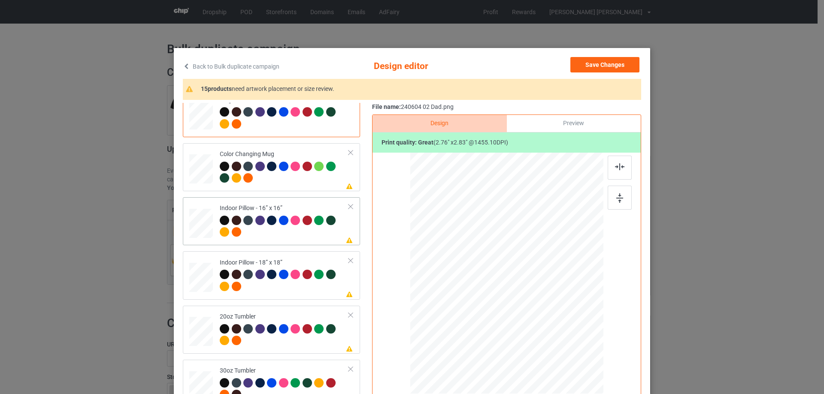
click at [195, 228] on div at bounding box center [201, 223] width 24 height 24
click at [564, 335] on div at bounding box center [566, 335] width 7 height 7
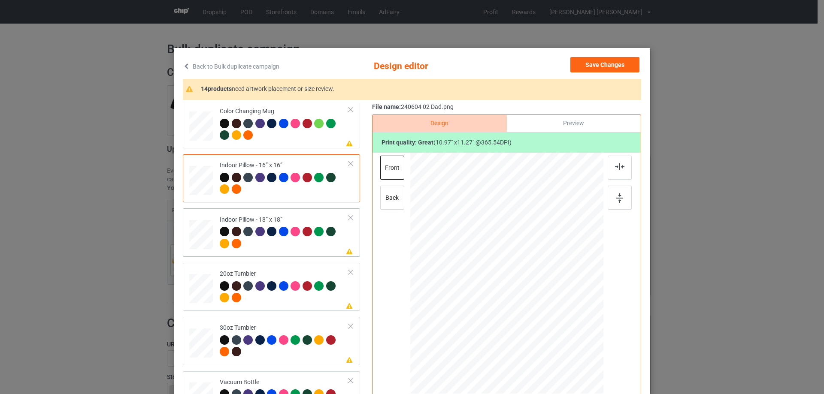
click at [197, 233] on div at bounding box center [201, 235] width 24 height 24
drag, startPoint x: 564, startPoint y: 334, endPoint x: 567, endPoint y: 338, distance: 5.5
click at [567, 338] on div at bounding box center [567, 336] width 7 height 7
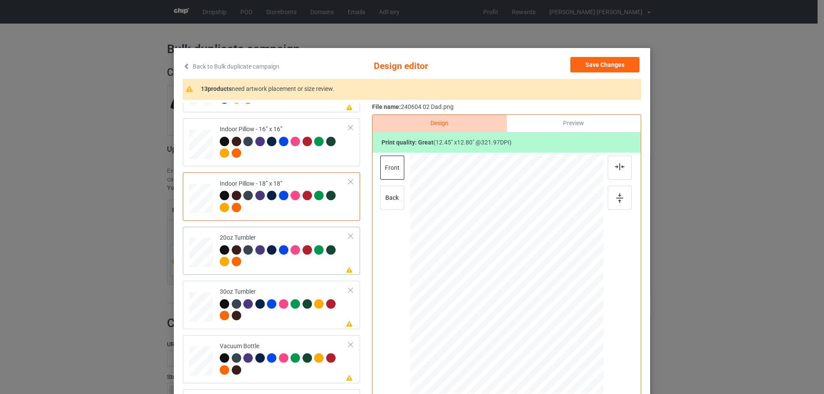
click at [201, 255] on div at bounding box center [201, 253] width 22 height 14
drag, startPoint x: 558, startPoint y: 329, endPoint x: 534, endPoint y: 308, distance: 31.6
click at [538, 308] on div at bounding box center [541, 309] width 7 height 7
drag, startPoint x: 517, startPoint y: 290, endPoint x: 473, endPoint y: 287, distance: 44.3
click at [473, 287] on div at bounding box center [462, 270] width 65 height 67
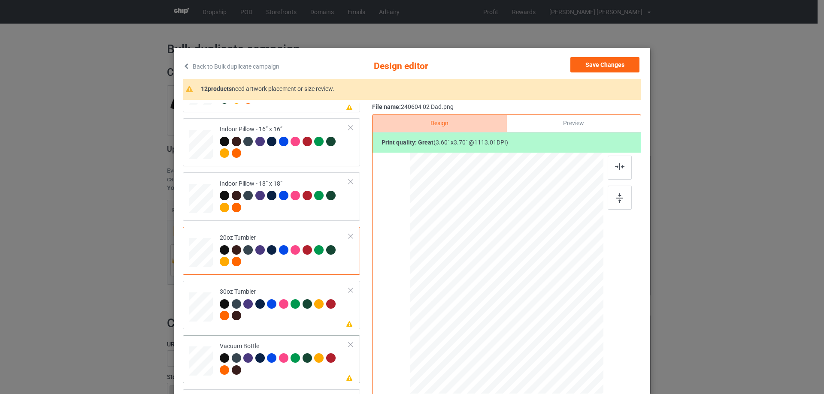
scroll to position [43, 0]
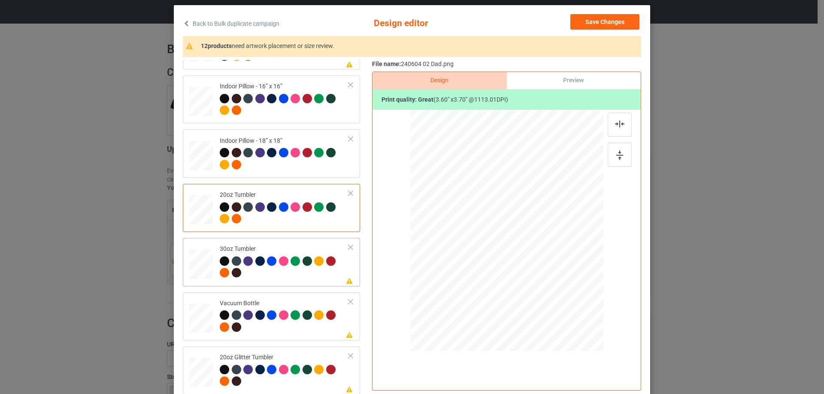
click at [202, 267] on div at bounding box center [201, 264] width 23 height 13
drag, startPoint x: 557, startPoint y: 290, endPoint x: 531, endPoint y: 267, distance: 34.7
click at [531, 267] on div at bounding box center [506, 231] width 187 height 104
drag, startPoint x: 521, startPoint y: 256, endPoint x: 475, endPoint y: 254, distance: 46.0
click at [475, 254] on div at bounding box center [460, 228] width 64 height 66
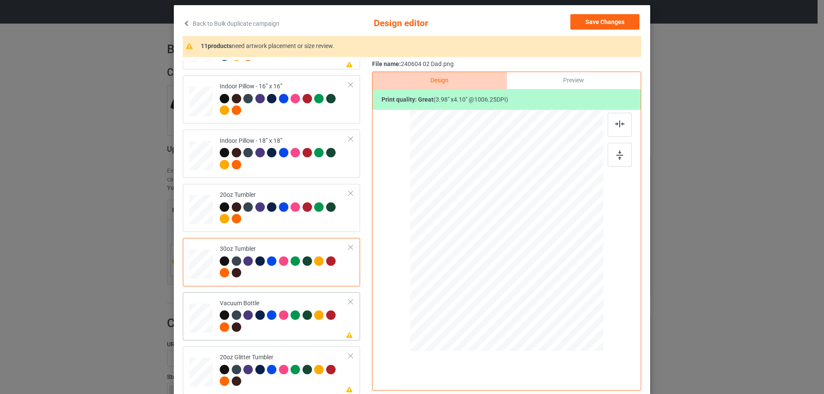
scroll to position [101, 0]
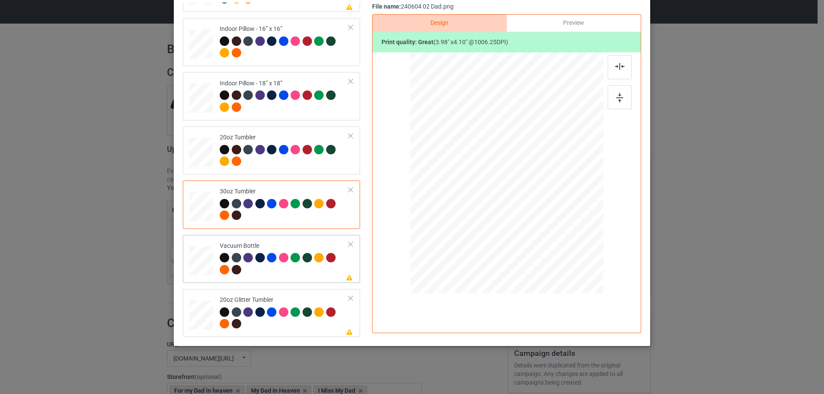
click at [202, 260] on div at bounding box center [201, 261] width 23 height 12
drag, startPoint x: 558, startPoint y: 230, endPoint x: 516, endPoint y: 191, distance: 57.4
click at [534, 206] on div at bounding box center [537, 204] width 7 height 7
drag, startPoint x: 516, startPoint y: 190, endPoint x: 470, endPoint y: 188, distance: 45.9
click at [470, 188] on div at bounding box center [460, 171] width 61 height 63
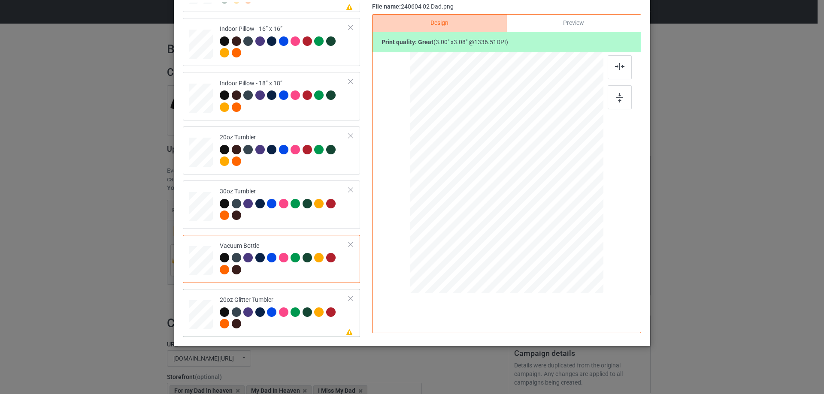
click at [200, 308] on div at bounding box center [201, 314] width 22 height 19
drag, startPoint x: 556, startPoint y: 230, endPoint x: 524, endPoint y: 196, distance: 46.4
click at [539, 210] on div at bounding box center [542, 209] width 7 height 7
drag, startPoint x: 524, startPoint y: 196, endPoint x: 481, endPoint y: 170, distance: 49.7
click at [481, 170] on div at bounding box center [464, 147] width 66 height 69
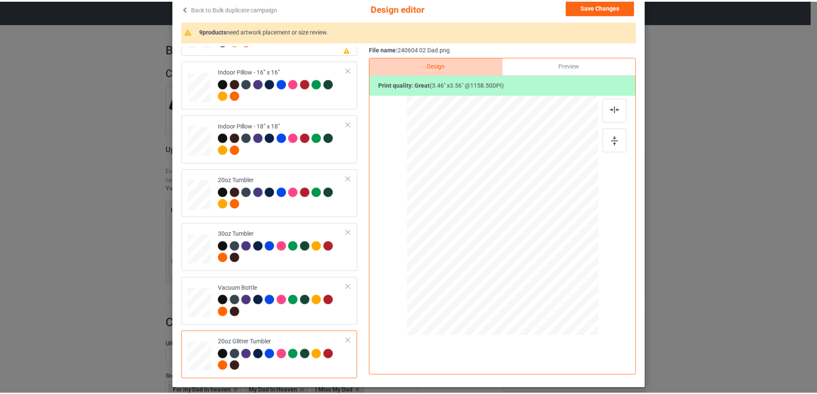
scroll to position [15, 0]
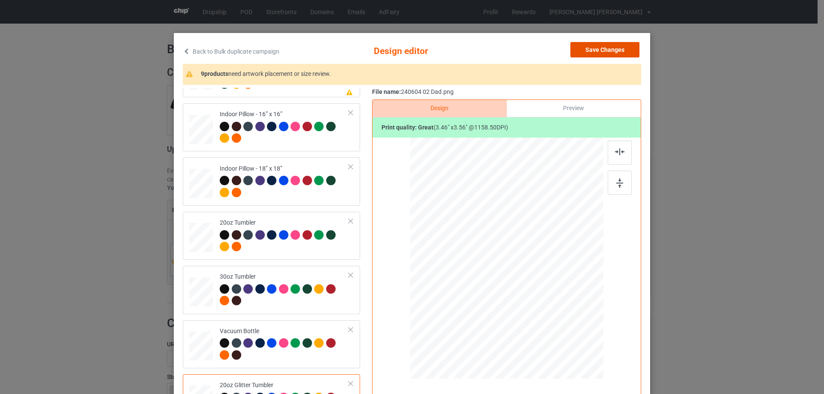
click at [613, 49] on button "Save Changes" at bounding box center [604, 49] width 69 height 15
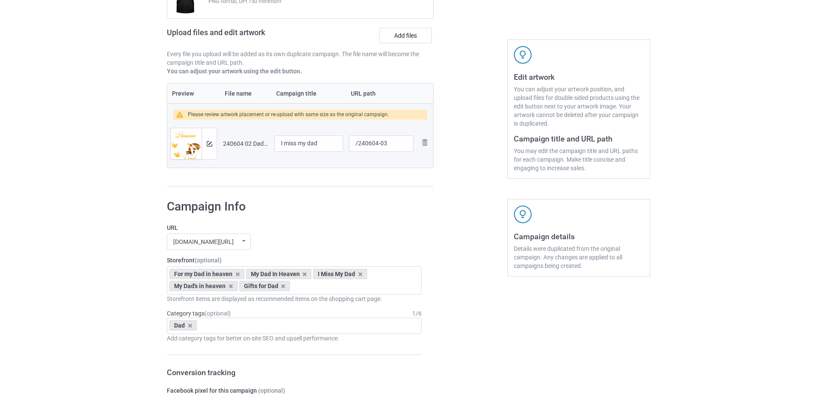
scroll to position [727, 0]
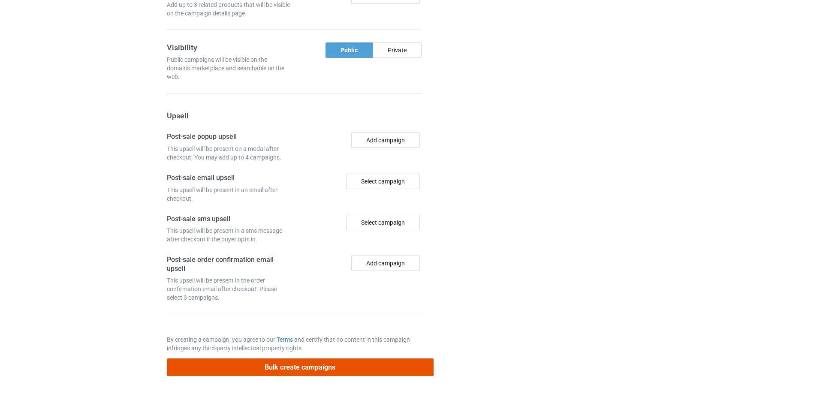
click at [325, 370] on button "Bulk create campaigns" at bounding box center [300, 368] width 267 height 18
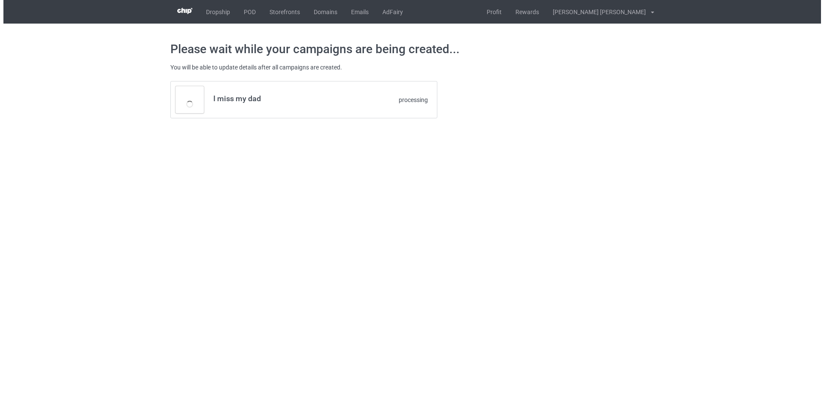
scroll to position [0, 0]
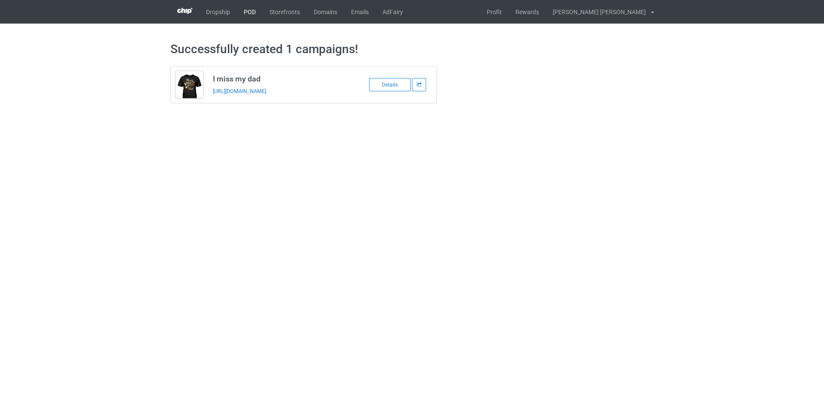
click at [252, 12] on link "POD" at bounding box center [250, 12] width 26 height 24
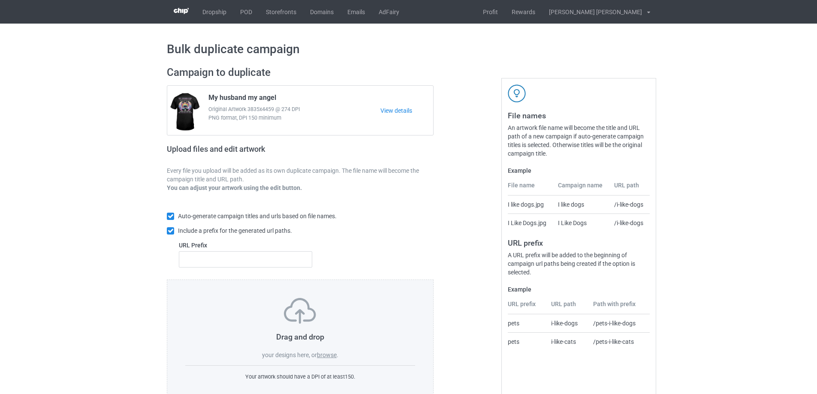
click at [324, 351] on div "Drag and drop your designs here, or browse ." at bounding box center [300, 328] width 230 height 61
click at [324, 355] on label "browse" at bounding box center [327, 355] width 20 height 7
click at [0, 0] on input "browse" at bounding box center [0, 0] width 0 height 0
click at [327, 356] on label "browse" at bounding box center [327, 355] width 20 height 7
click at [0, 0] on input "browse" at bounding box center [0, 0] width 0 height 0
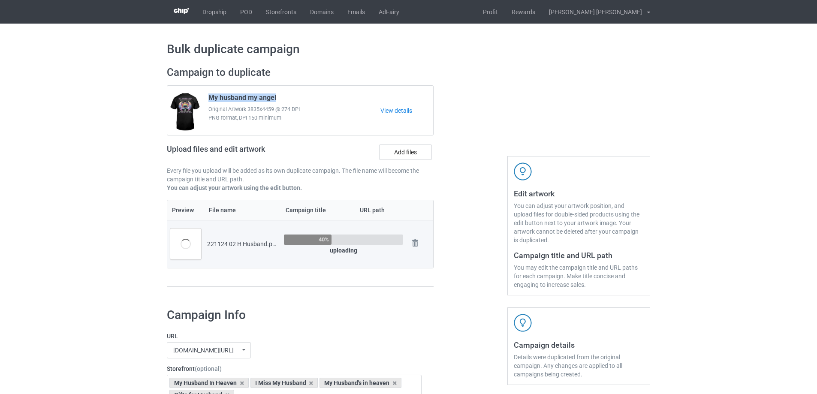
drag, startPoint x: 209, startPoint y: 100, endPoint x: 284, endPoint y: 99, distance: 74.6
click at [284, 99] on div "My husband my angel Original Artwork 3835x4459 @ 274 DPI PNG format, DPI 150 mi…" at bounding box center [291, 111] width 178 height 40
copy span "My husband my angel"
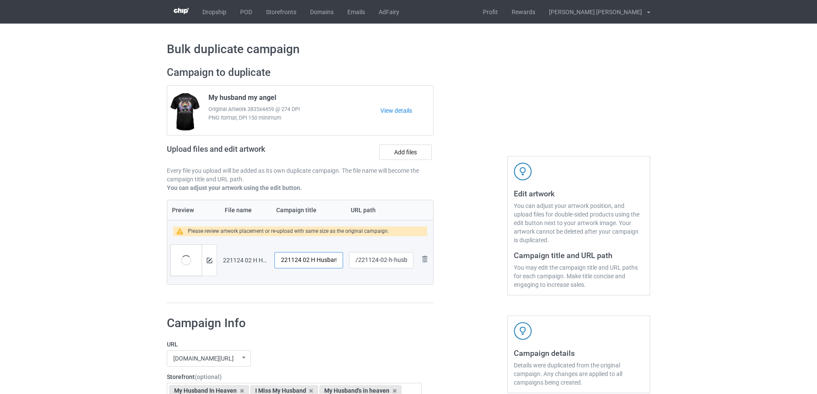
click at [330, 260] on input "221124 02 H Husband" at bounding box center [309, 260] width 69 height 16
paste input "My husband my angel"
type input "My husband my angel"
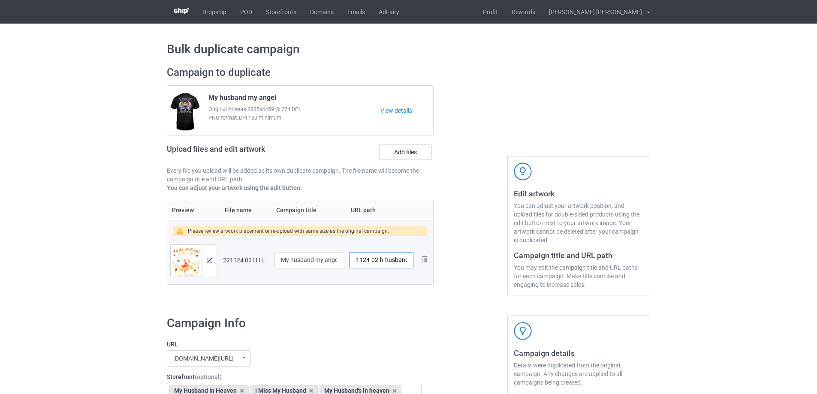
drag, startPoint x: 386, startPoint y: 261, endPoint x: 409, endPoint y: 261, distance: 23.2
click at [409, 261] on input "/221124-02-h-husband" at bounding box center [381, 260] width 64 height 16
click at [382, 259] on input "/221124-02" at bounding box center [381, 260] width 64 height 16
type input "/221124-2"
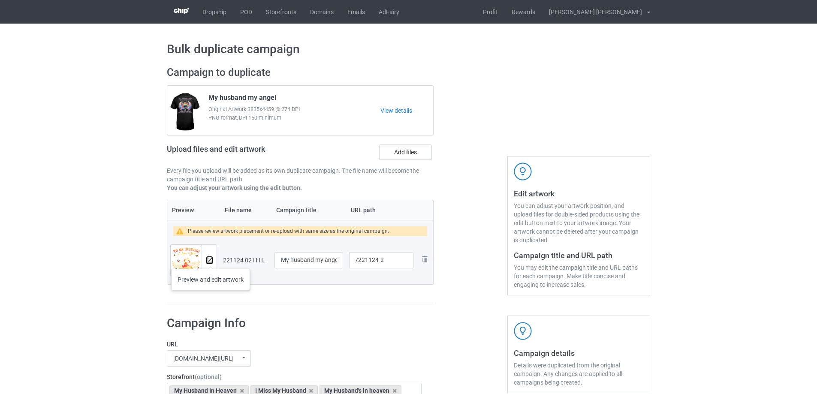
click at [211, 260] on img at bounding box center [210, 261] width 6 height 6
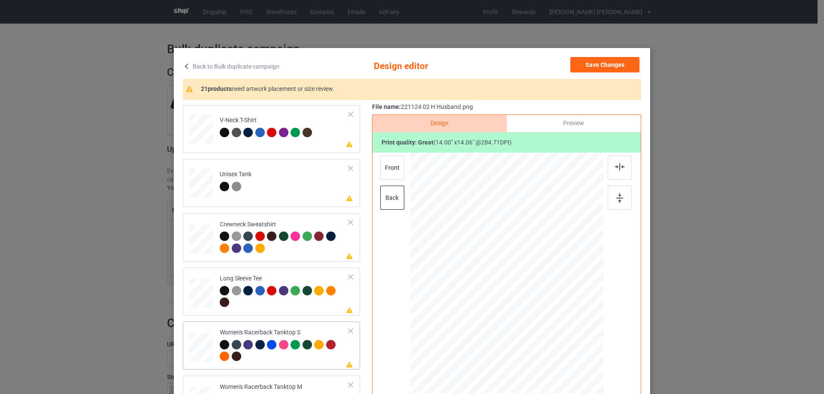
scroll to position [300, 0]
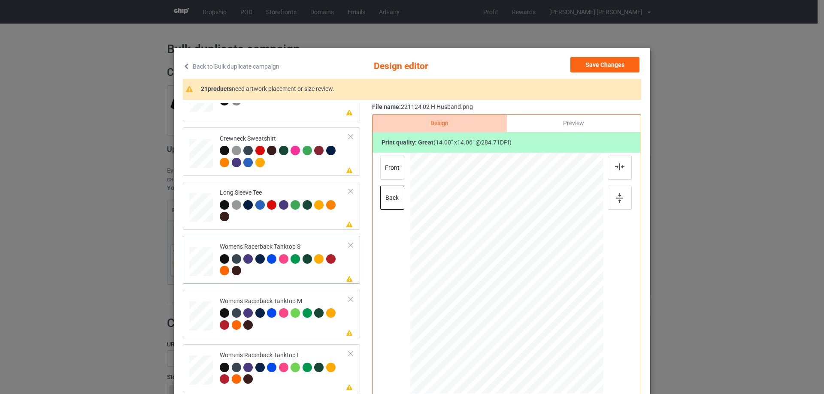
click at [207, 266] on div at bounding box center [201, 262] width 23 height 30
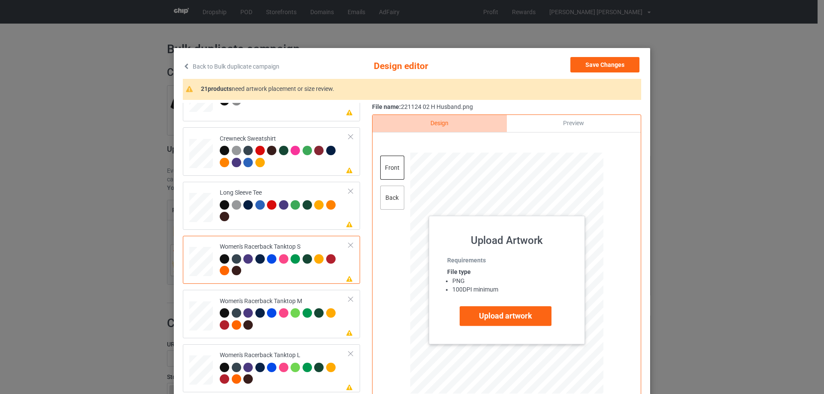
click at [395, 202] on div "back" at bounding box center [392, 198] width 24 height 24
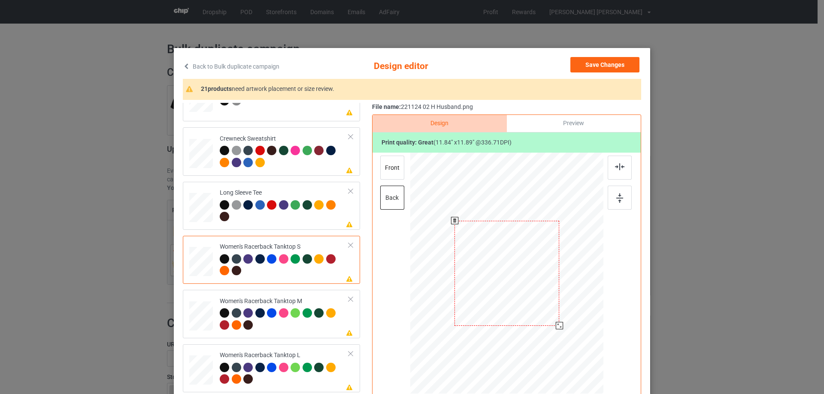
click at [525, 291] on div at bounding box center [506, 273] width 105 height 105
drag, startPoint x: 555, startPoint y: 327, endPoint x: 548, endPoint y: 318, distance: 10.7
click at [548, 318] on div at bounding box center [551, 318] width 7 height 7
drag, startPoint x: 516, startPoint y: 280, endPoint x: 516, endPoint y: 288, distance: 8.2
click at [516, 288] on div at bounding box center [507, 282] width 90 height 90
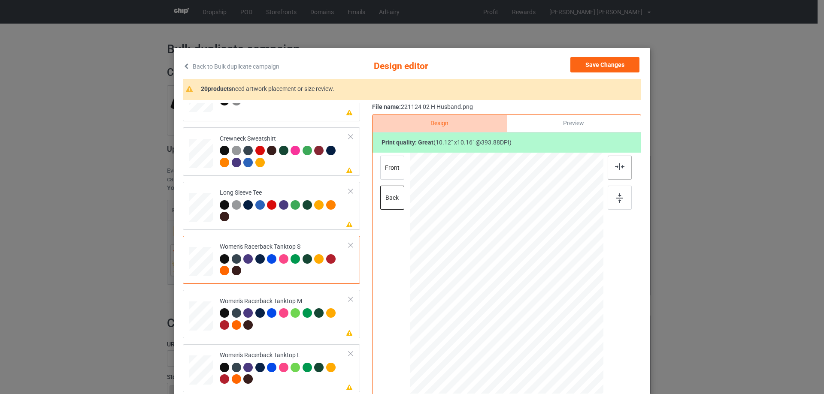
click at [627, 175] on div at bounding box center [619, 168] width 24 height 24
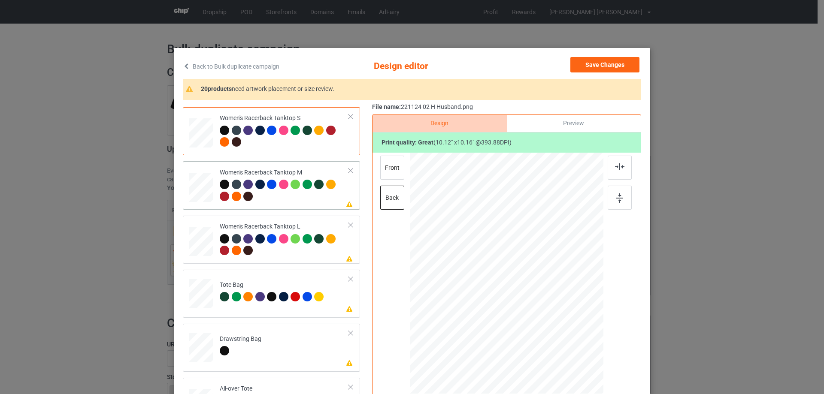
click at [199, 189] on div at bounding box center [201, 188] width 24 height 30
drag, startPoint x: 556, startPoint y: 329, endPoint x: 546, endPoint y: 318, distance: 14.9
click at [546, 318] on div at bounding box center [549, 316] width 7 height 7
drag, startPoint x: 525, startPoint y: 290, endPoint x: 524, endPoint y: 299, distance: 8.6
click at [524, 299] on div at bounding box center [505, 281] width 87 height 87
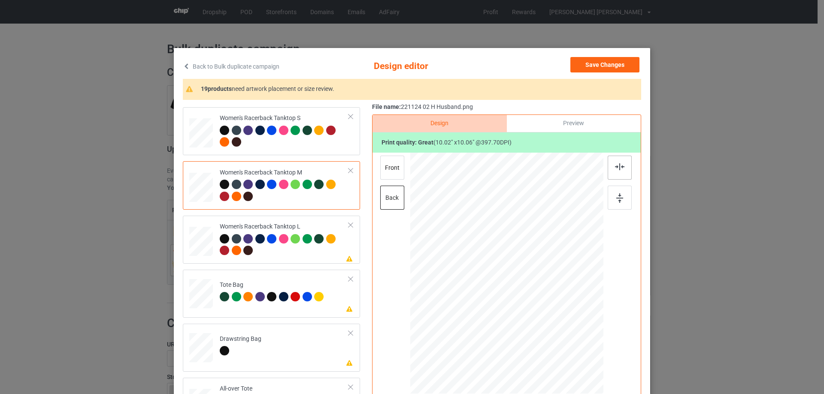
click at [618, 169] on img at bounding box center [619, 166] width 9 height 7
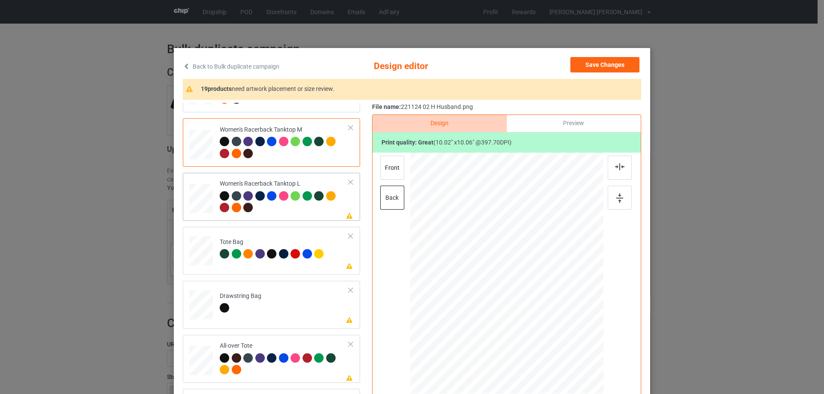
click at [196, 200] on div at bounding box center [201, 199] width 24 height 28
drag, startPoint x: 562, startPoint y: 329, endPoint x: 523, endPoint y: 296, distance: 50.9
click at [547, 312] on div at bounding box center [547, 314] width 7 height 7
drag, startPoint x: 522, startPoint y: 295, endPoint x: 523, endPoint y: 302, distance: 7.4
click at [523, 302] on div at bounding box center [508, 280] width 82 height 82
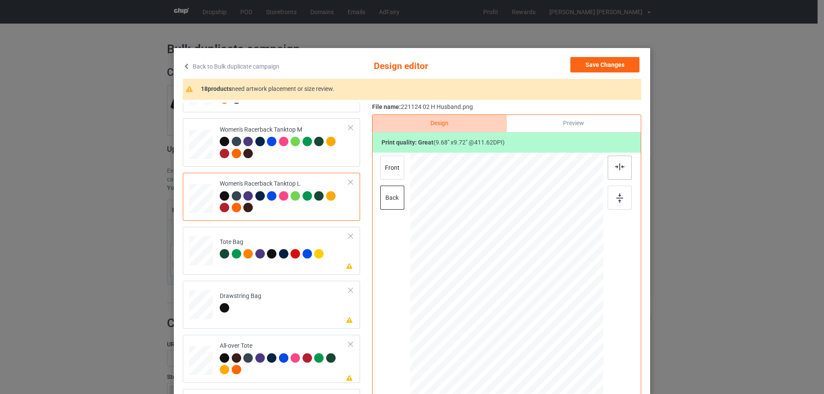
click at [617, 171] on div at bounding box center [619, 168] width 24 height 24
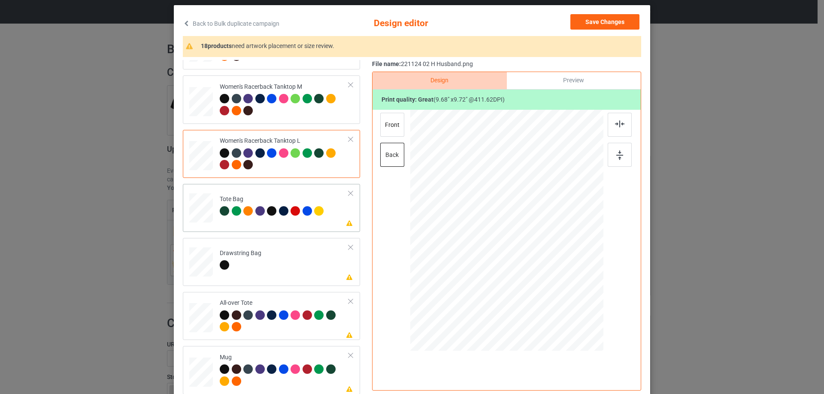
click at [201, 207] on div at bounding box center [201, 212] width 11 height 13
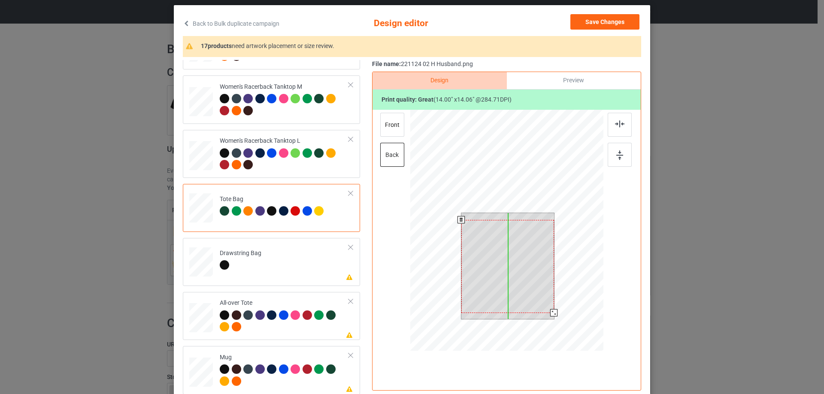
click at [520, 278] on div at bounding box center [507, 266] width 93 height 93
click at [520, 275] on div at bounding box center [507, 264] width 93 height 93
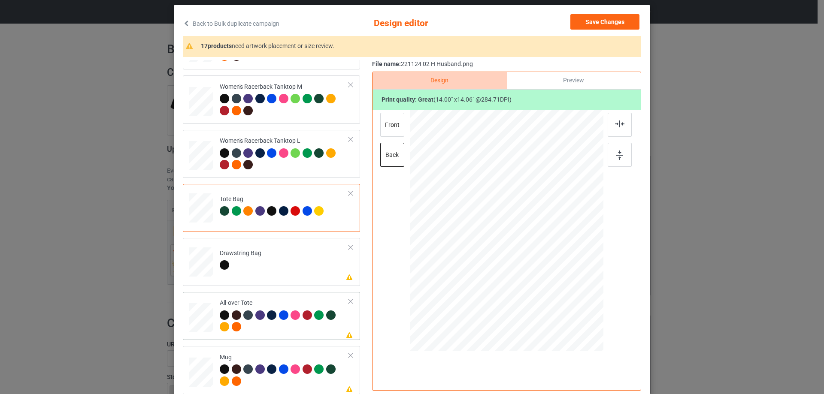
scroll to position [515, 0]
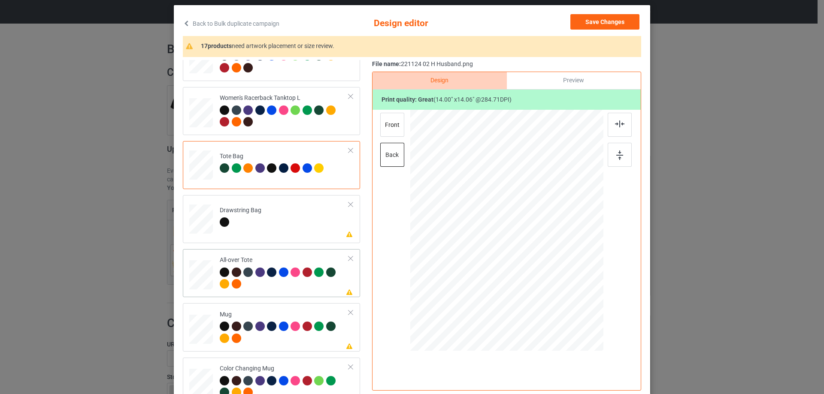
click at [203, 275] on div at bounding box center [201, 275] width 24 height 24
drag, startPoint x: 563, startPoint y: 296, endPoint x: 564, endPoint y: 301, distance: 5.2
click at [564, 301] on div at bounding box center [506, 230] width 193 height 193
click at [540, 278] on div at bounding box center [506, 227] width 132 height 133
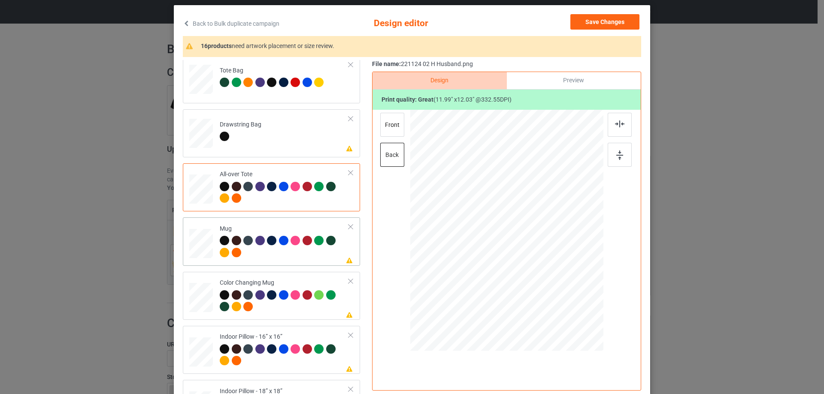
click at [194, 241] on div at bounding box center [201, 244] width 24 height 10
drag, startPoint x: 562, startPoint y: 287, endPoint x: 541, endPoint y: 254, distance: 38.9
click at [541, 254] on div at bounding box center [506, 230] width 193 height 80
drag, startPoint x: 519, startPoint y: 241, endPoint x: 572, endPoint y: 240, distance: 52.3
click at [572, 240] on div at bounding box center [558, 230] width 63 height 64
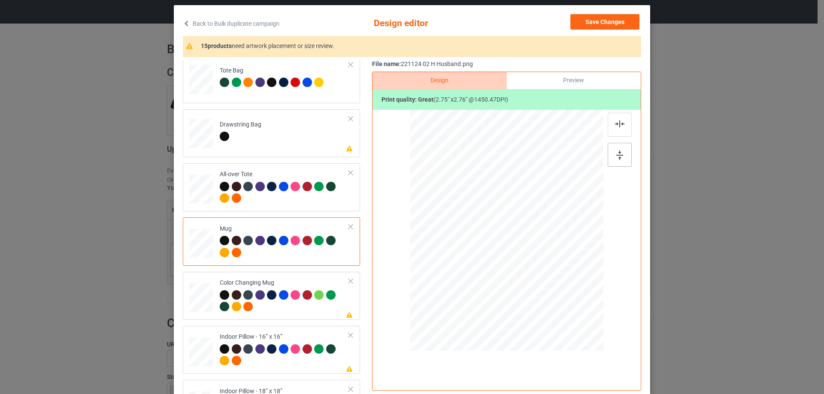
click at [618, 153] on img at bounding box center [619, 155] width 7 height 9
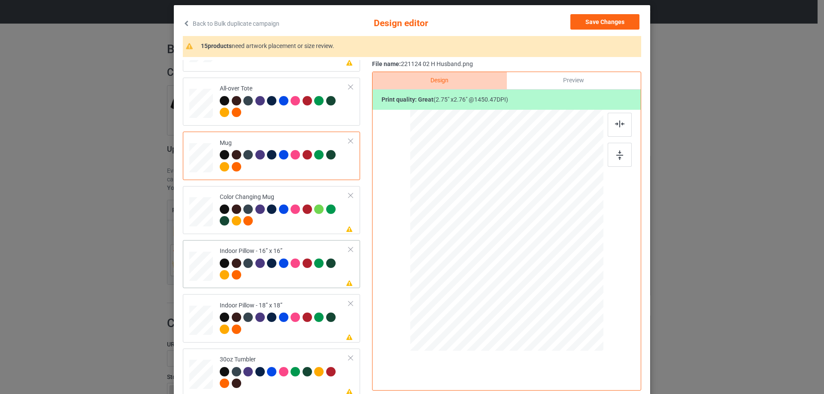
click at [207, 267] on div at bounding box center [201, 266] width 24 height 24
click at [568, 293] on div at bounding box center [570, 295] width 7 height 7
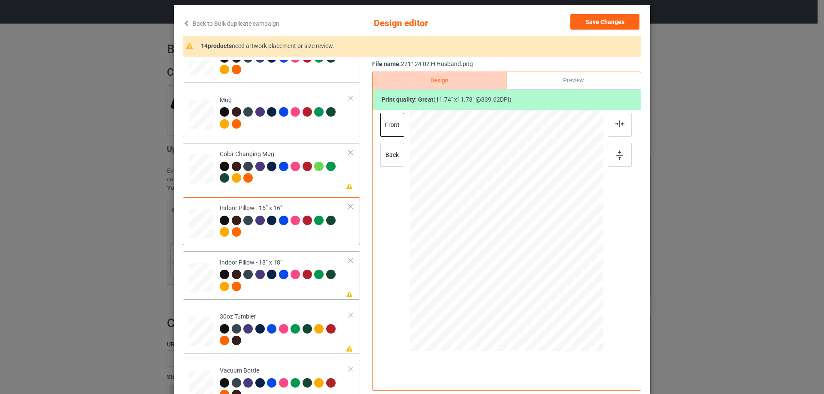
click at [201, 282] on div at bounding box center [201, 278] width 24 height 24
drag, startPoint x: 560, startPoint y: 289, endPoint x: 567, endPoint y: 296, distance: 10.0
click at [567, 296] on div at bounding box center [570, 295] width 7 height 7
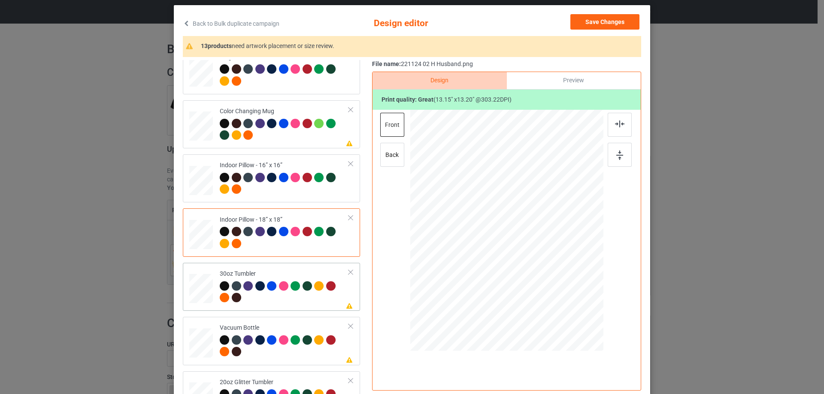
click at [210, 281] on td at bounding box center [202, 286] width 26 height 41
drag, startPoint x: 558, startPoint y: 288, endPoint x: 544, endPoint y: 270, distance: 23.2
click at [544, 270] on div at bounding box center [546, 270] width 7 height 7
drag, startPoint x: 543, startPoint y: 272, endPoint x: 538, endPoint y: 262, distance: 11.9
click at [538, 262] on div at bounding box center [538, 262] width 7 height 7
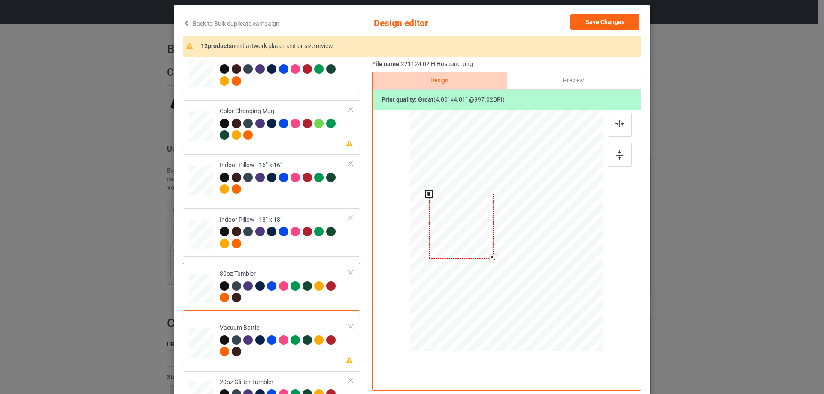
drag, startPoint x: 519, startPoint y: 252, endPoint x: 474, endPoint y: 248, distance: 45.7
click at [474, 248] on div at bounding box center [461, 226] width 64 height 64
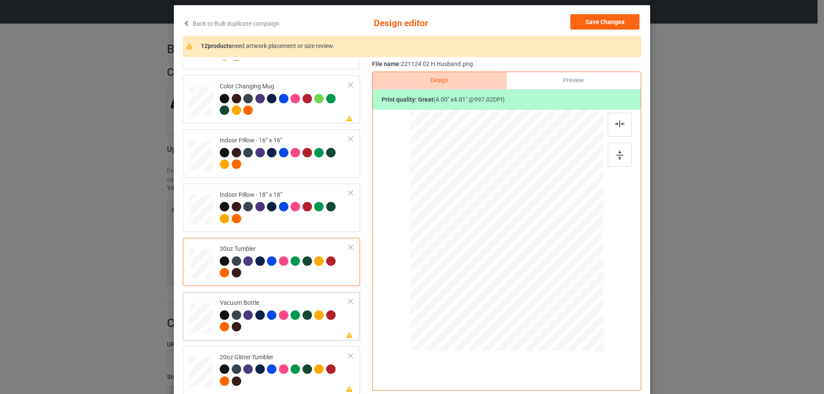
click at [194, 303] on td at bounding box center [202, 316] width 26 height 41
drag, startPoint x: 560, startPoint y: 287, endPoint x: 535, endPoint y: 260, distance: 36.1
click at [535, 260] on div at bounding box center [536, 260] width 7 height 7
drag, startPoint x: 473, startPoint y: 243, endPoint x: 483, endPoint y: 241, distance: 9.6
click at [483, 241] on div at bounding box center [462, 224] width 60 height 61
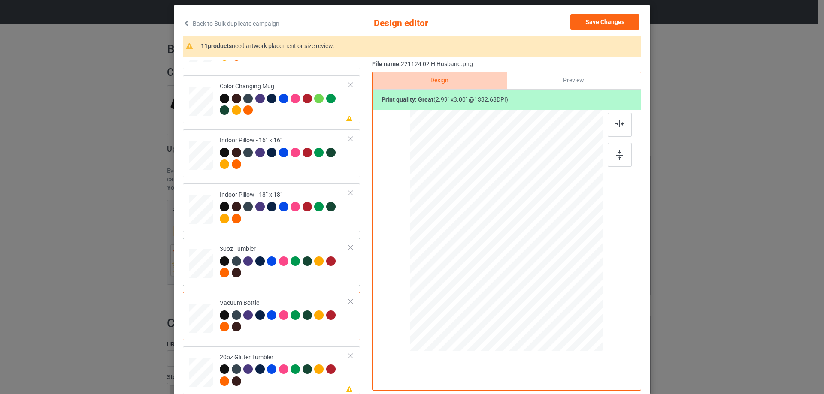
scroll to position [86, 0]
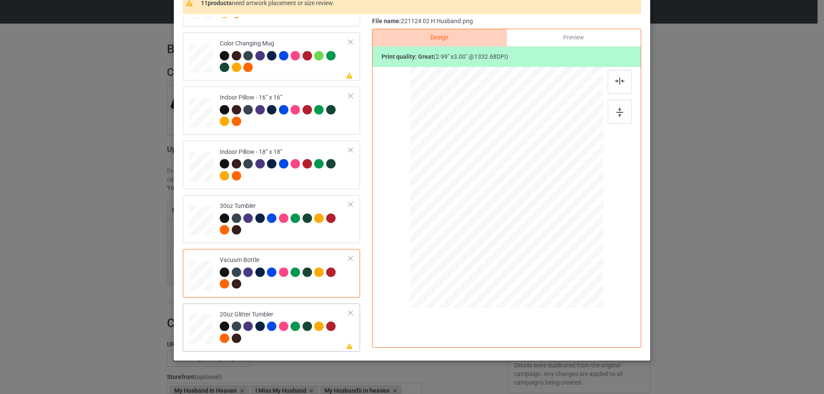
click at [194, 335] on div at bounding box center [201, 329] width 22 height 19
drag, startPoint x: 559, startPoint y: 244, endPoint x: 534, endPoint y: 224, distance: 32.4
click at [538, 225] on div at bounding box center [541, 223] width 7 height 7
drag, startPoint x: 520, startPoint y: 214, endPoint x: 476, endPoint y: 188, distance: 51.1
click at [476, 188] on div at bounding box center [461, 162] width 67 height 68
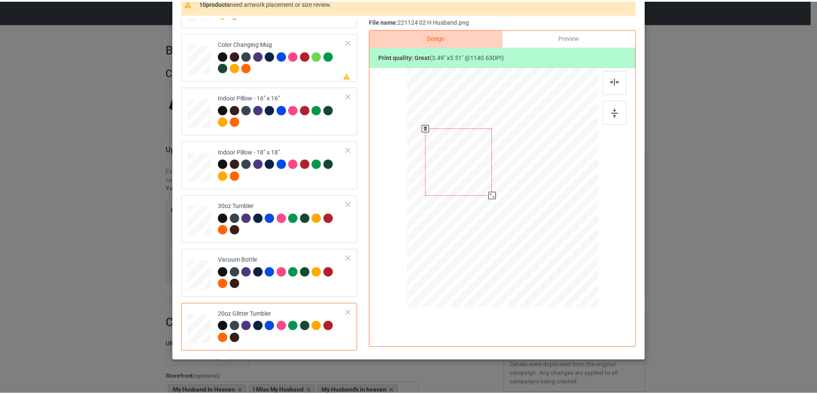
scroll to position [0, 0]
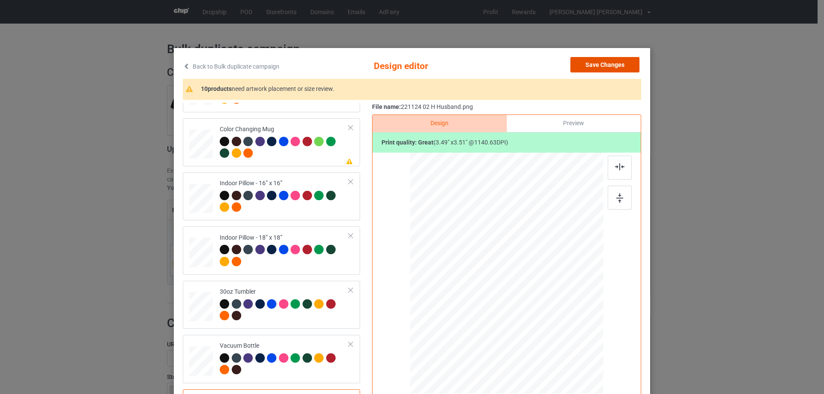
click at [615, 68] on button "Save Changes" at bounding box center [604, 64] width 69 height 15
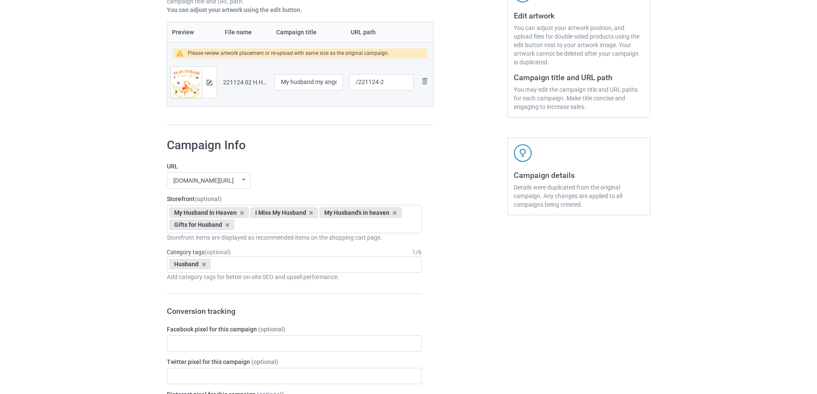
scroll to position [727, 0]
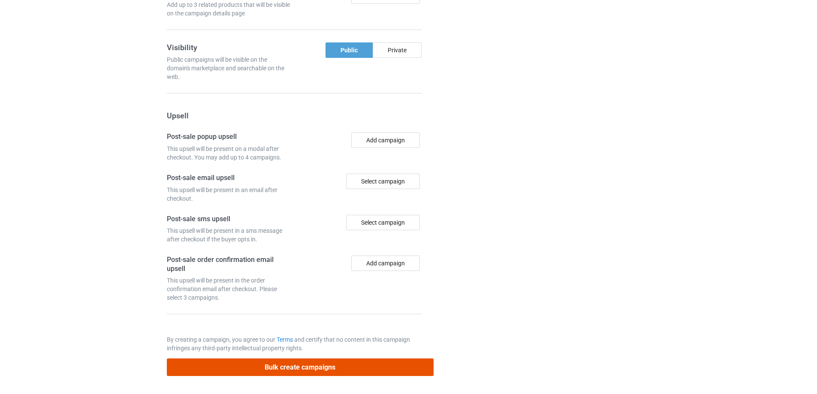
click at [311, 368] on button "Bulk create campaigns" at bounding box center [300, 368] width 267 height 18
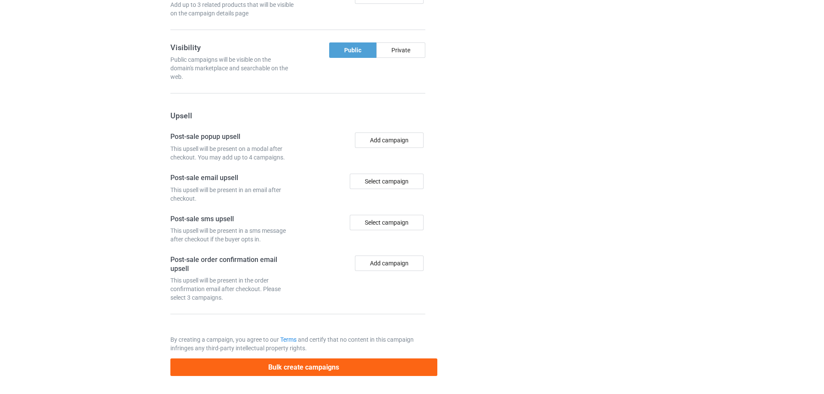
scroll to position [0, 0]
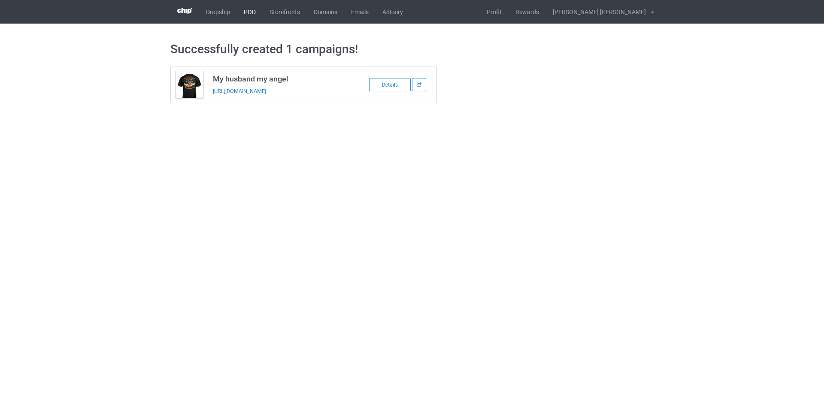
click at [253, 16] on link "POD" at bounding box center [250, 12] width 26 height 24
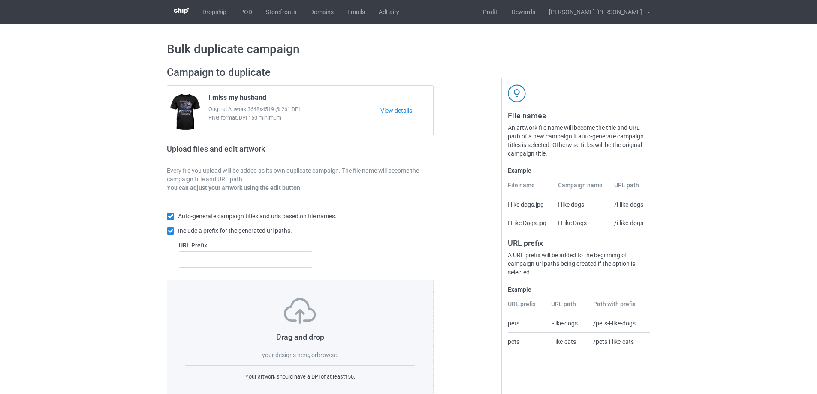
click at [324, 355] on label "browse" at bounding box center [327, 355] width 20 height 7
click at [0, 0] on input "browse" at bounding box center [0, 0] width 0 height 0
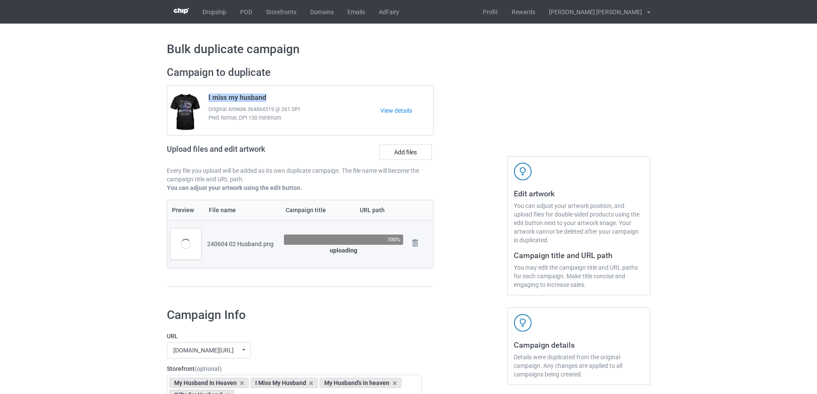
drag, startPoint x: 270, startPoint y: 98, endPoint x: 203, endPoint y: 95, distance: 67.0
click at [203, 95] on div "I miss my husband Original Artwork 3648x4519 @ 261 DPI PNG format, DPI 150 mini…" at bounding box center [291, 111] width 178 height 40
copy span "I miss my husband"
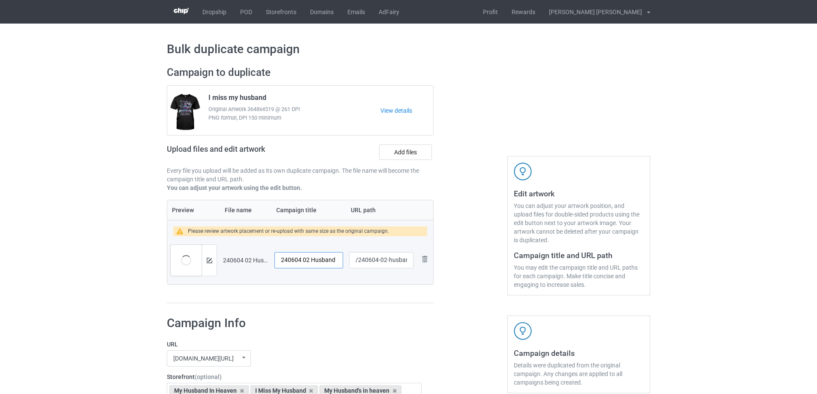
click at [327, 258] on input "240604 02 Husband" at bounding box center [309, 260] width 69 height 16
paste input "I miss my h"
type input "I miss my husband"
drag, startPoint x: 386, startPoint y: 261, endPoint x: 410, endPoint y: 260, distance: 24.5
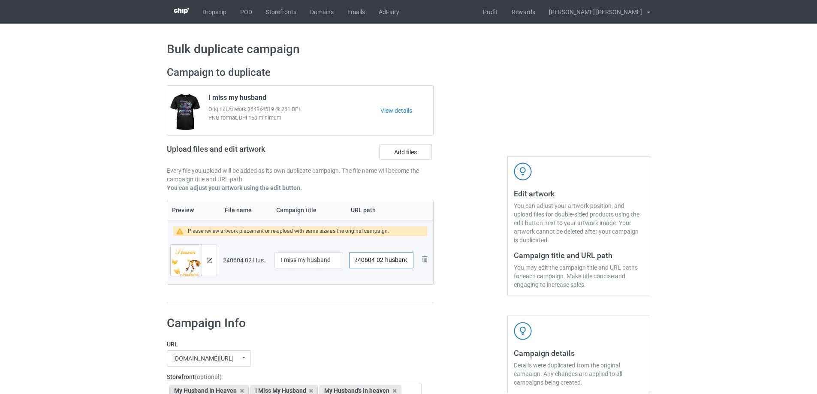
click at [410, 260] on input "/240604-02-husband" at bounding box center [381, 260] width 64 height 16
drag, startPoint x: 382, startPoint y: 261, endPoint x: 388, endPoint y: 262, distance: 6.4
click at [388, 262] on input "/240604-02" at bounding box center [381, 260] width 64 height 16
click at [386, 261] on input "/240604-03" at bounding box center [381, 260] width 64 height 16
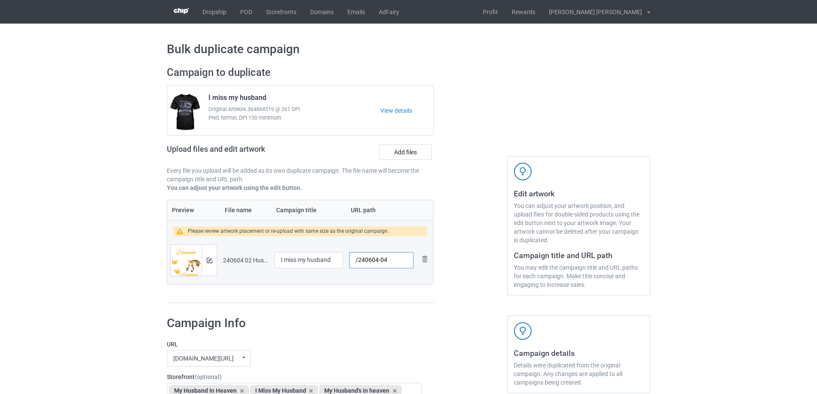
drag, startPoint x: 383, startPoint y: 260, endPoint x: 389, endPoint y: 262, distance: 6.2
click at [389, 262] on input "/240604-04" at bounding box center [381, 260] width 64 height 16
type input "/240604-04"
click at [209, 260] on img at bounding box center [210, 261] width 6 height 6
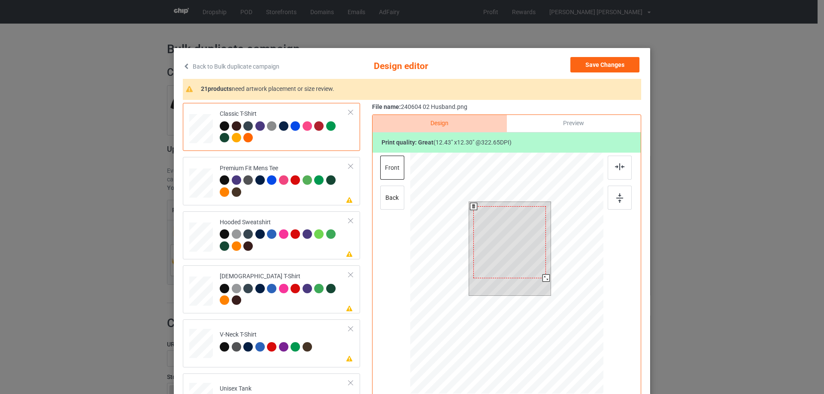
drag, startPoint x: 546, startPoint y: 283, endPoint x: 543, endPoint y: 277, distance: 6.9
click at [543, 277] on div at bounding box center [545, 278] width 7 height 7
click at [534, 266] on div at bounding box center [509, 239] width 72 height 72
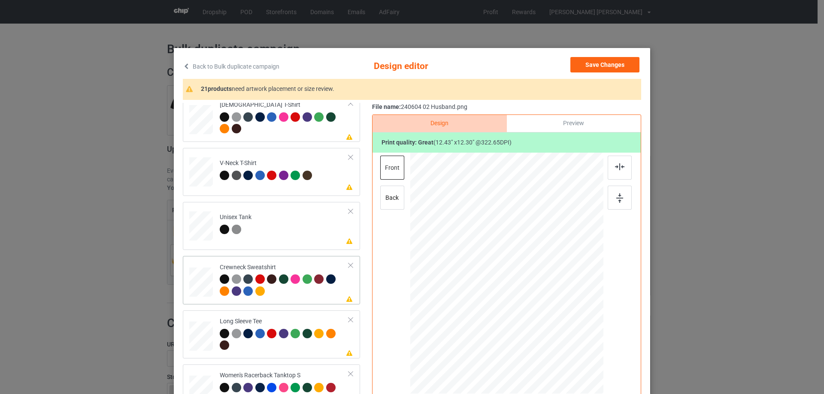
scroll to position [300, 0]
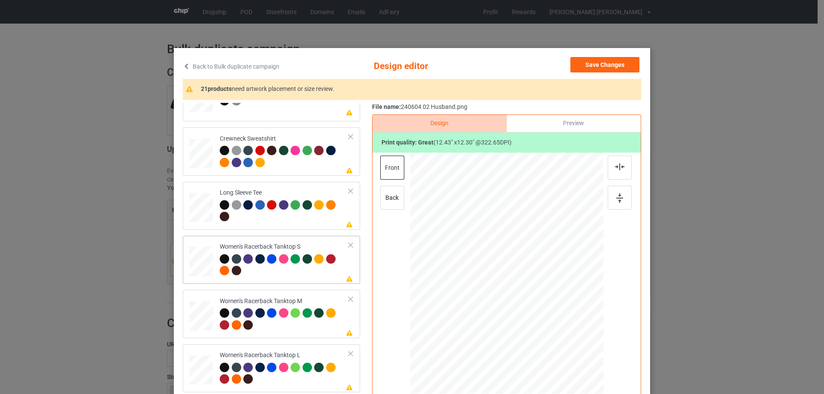
click at [204, 259] on div at bounding box center [201, 262] width 23 height 30
drag, startPoint x: 561, startPoint y: 331, endPoint x: 554, endPoint y: 318, distance: 14.6
click at [554, 318] on div at bounding box center [552, 319] width 7 height 7
click at [541, 311] on div at bounding box center [507, 277] width 94 height 93
click at [615, 166] on img at bounding box center [619, 166] width 9 height 7
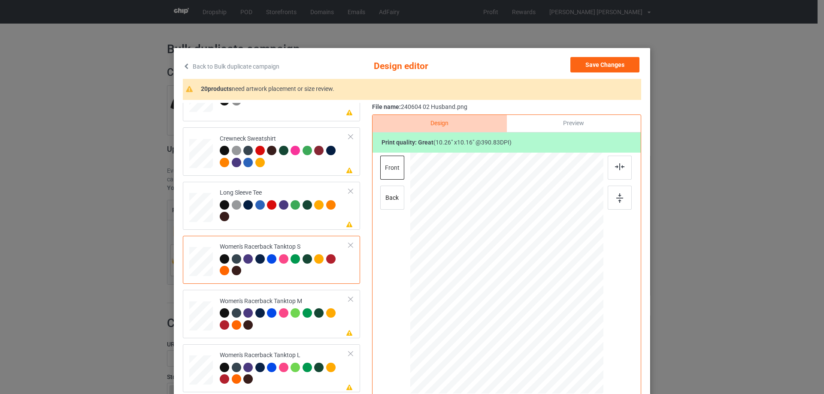
scroll to position [386, 0]
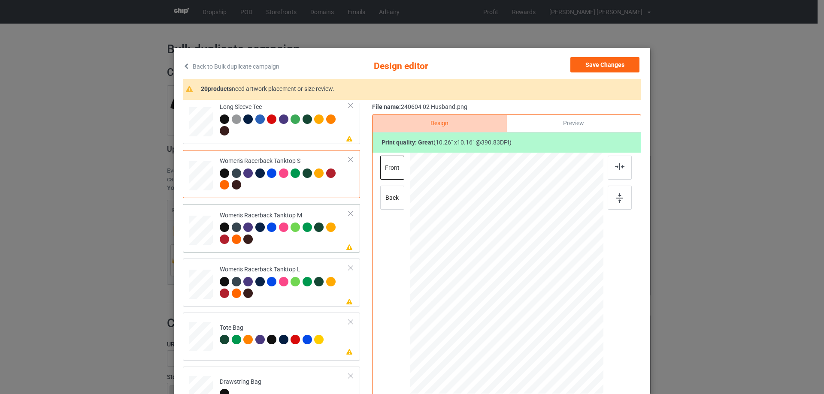
click at [200, 242] on div at bounding box center [201, 231] width 24 height 30
drag, startPoint x: 561, startPoint y: 332, endPoint x: 552, endPoint y: 315, distance: 19.0
click at [552, 315] on div at bounding box center [506, 273] width 193 height 241
click at [523, 295] on div at bounding box center [506, 276] width 91 height 90
click at [618, 168] on img at bounding box center [619, 166] width 9 height 7
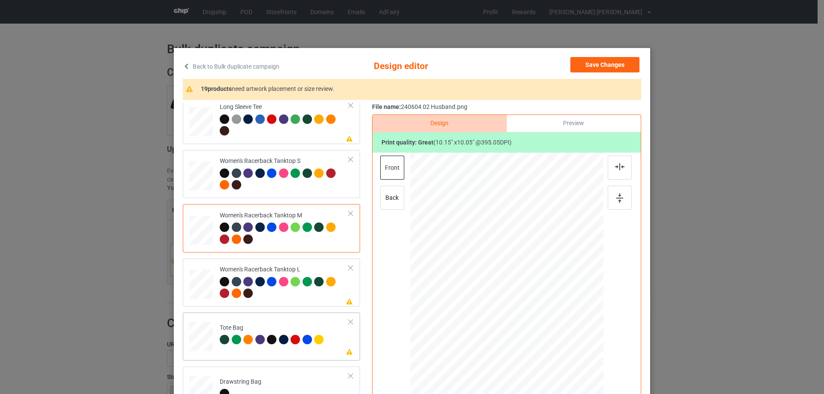
scroll to position [472, 0]
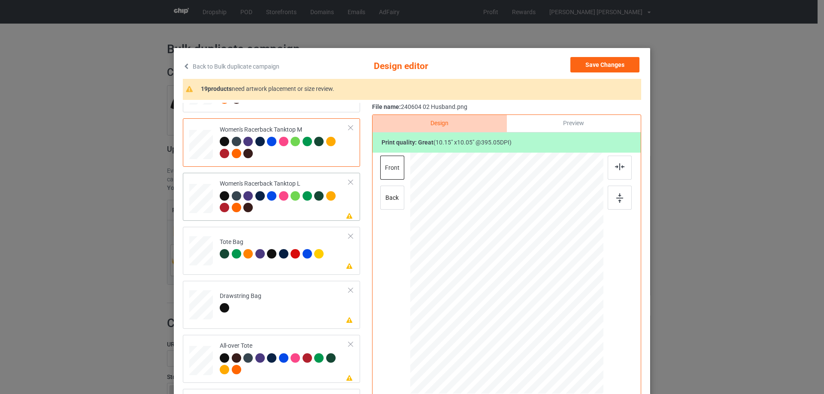
click at [206, 213] on div at bounding box center [201, 199] width 24 height 28
drag, startPoint x: 562, startPoint y: 334, endPoint x: 552, endPoint y: 317, distance: 19.9
click at [552, 317] on div at bounding box center [506, 274] width 193 height 230
drag, startPoint x: 516, startPoint y: 279, endPoint x: 515, endPoint y: 284, distance: 4.4
click at [515, 284] on div at bounding box center [505, 278] width 89 height 88
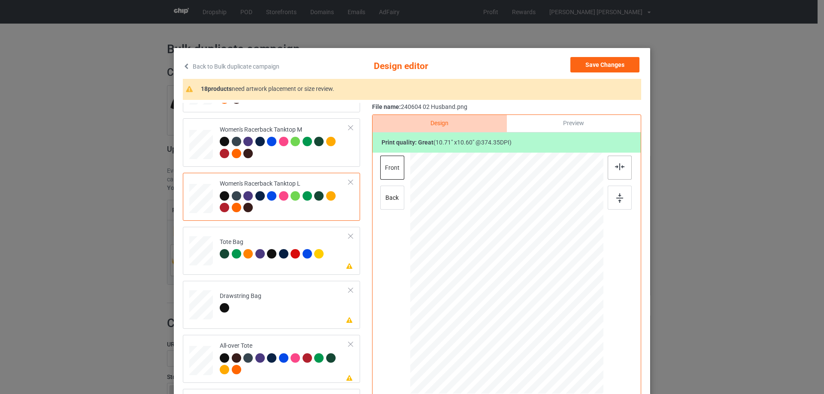
click at [615, 166] on img at bounding box center [619, 166] width 9 height 7
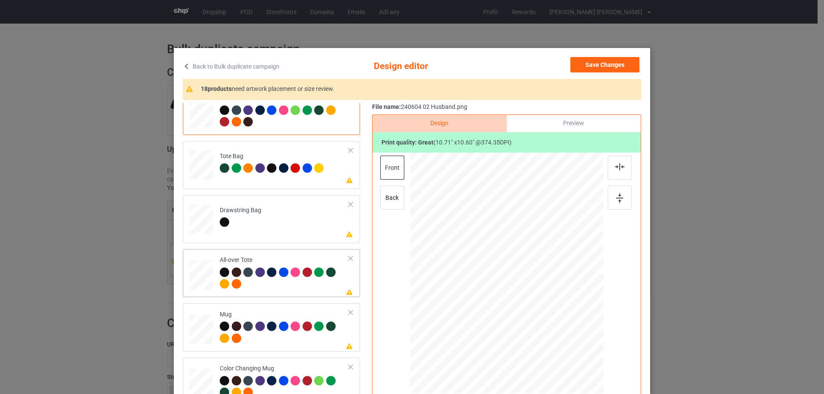
click at [206, 279] on div at bounding box center [201, 275] width 24 height 24
drag, startPoint x: 563, startPoint y: 331, endPoint x: 573, endPoint y: 346, distance: 18.6
click at [573, 346] on div at bounding box center [576, 343] width 7 height 7
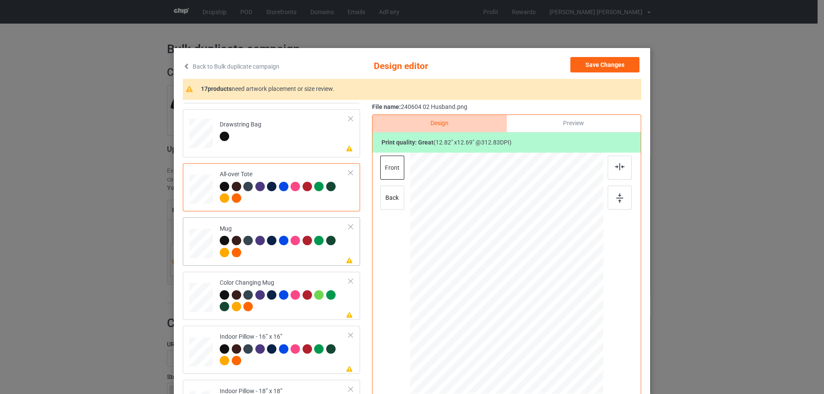
click at [206, 246] on div at bounding box center [201, 244] width 24 height 10
drag, startPoint x: 561, startPoint y: 332, endPoint x: 532, endPoint y: 302, distance: 41.9
click at [532, 302] on div at bounding box center [534, 301] width 7 height 7
drag, startPoint x: 517, startPoint y: 290, endPoint x: 570, endPoint y: 290, distance: 53.2
click at [570, 290] on div at bounding box center [559, 273] width 57 height 56
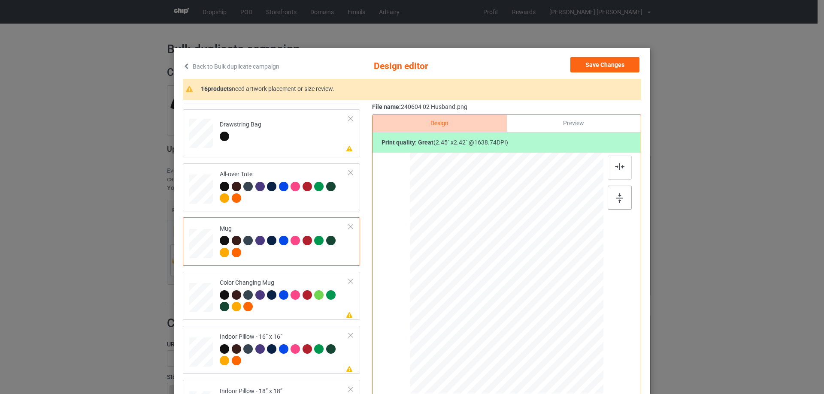
click at [619, 196] on img at bounding box center [619, 197] width 7 height 9
click at [618, 196] on img at bounding box center [619, 197] width 7 height 9
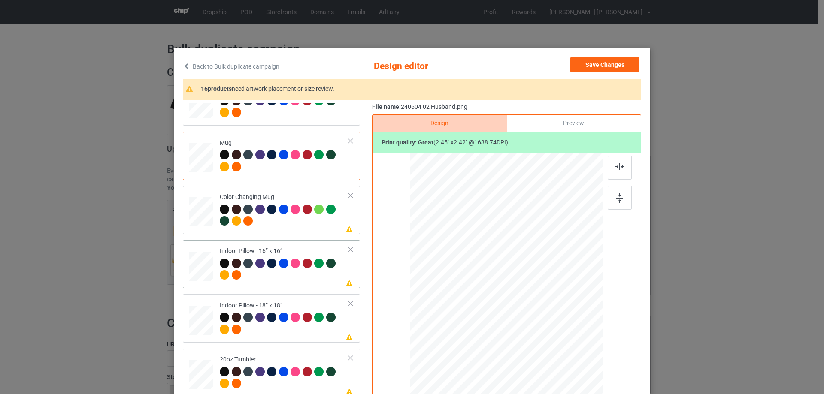
drag, startPoint x: 194, startPoint y: 259, endPoint x: 202, endPoint y: 259, distance: 8.1
click at [195, 259] on div at bounding box center [201, 266] width 24 height 24
drag, startPoint x: 561, startPoint y: 331, endPoint x: 567, endPoint y: 335, distance: 7.7
click at [567, 335] on div at bounding box center [569, 335] width 7 height 7
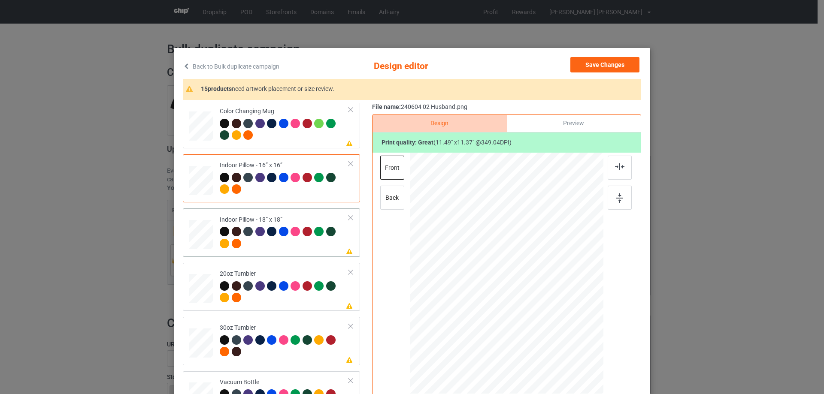
click at [200, 238] on div at bounding box center [201, 235] width 24 height 24
click at [569, 338] on div at bounding box center [572, 338] width 7 height 7
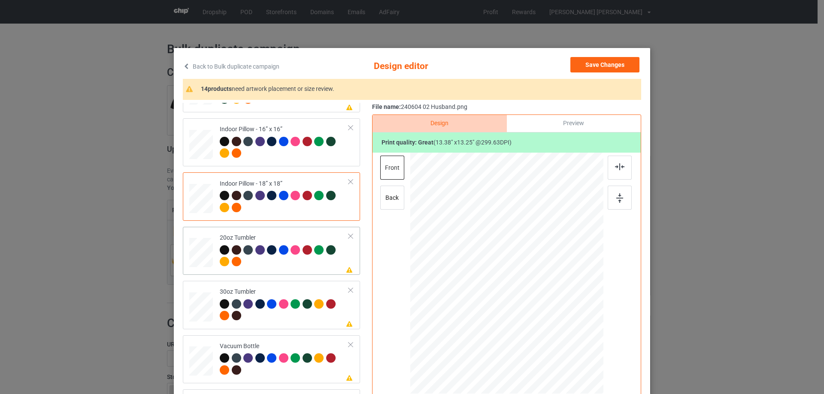
click at [215, 244] on td "Please review artwork placement 20oz Tumbler" at bounding box center [284, 250] width 139 height 41
drag, startPoint x: 560, startPoint y: 329, endPoint x: 538, endPoint y: 301, distance: 35.7
click at [538, 301] on div at bounding box center [506, 273] width 183 height 111
drag, startPoint x: 522, startPoint y: 286, endPoint x: 477, endPoint y: 280, distance: 44.6
click at [477, 280] on div at bounding box center [461, 267] width 61 height 60
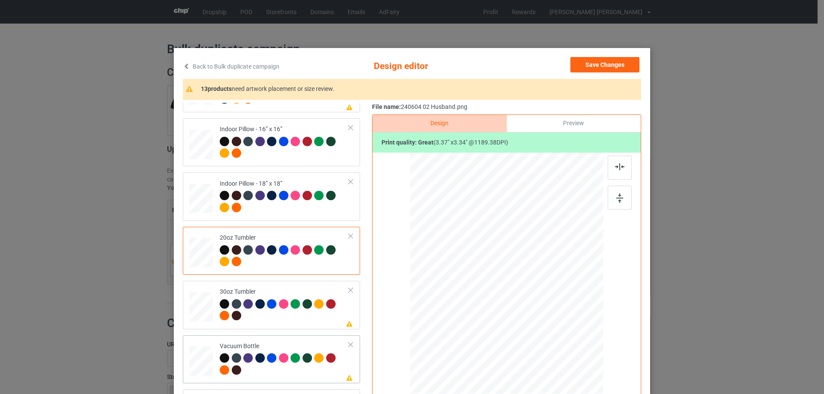
scroll to position [86, 0]
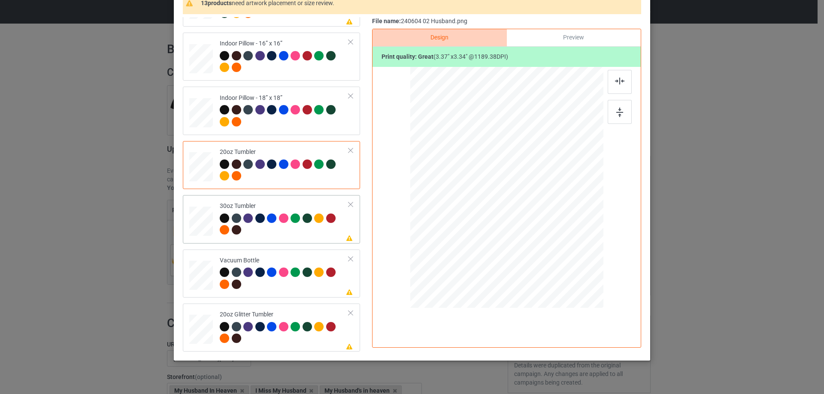
click at [200, 225] on div at bounding box center [201, 221] width 23 height 13
drag, startPoint x: 560, startPoint y: 243, endPoint x: 539, endPoint y: 217, distance: 34.2
click at [539, 217] on div at bounding box center [538, 219] width 7 height 7
drag, startPoint x: 488, startPoint y: 203, endPoint x: 484, endPoint y: 204, distance: 4.4
click at [484, 204] on div at bounding box center [461, 183] width 64 height 64
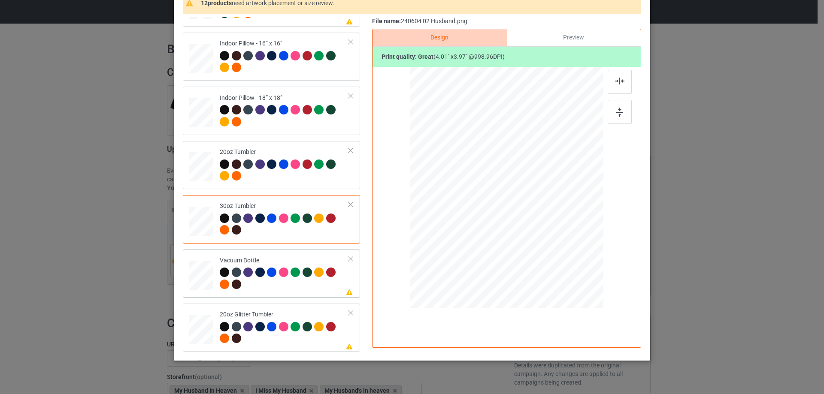
scroll to position [101, 0]
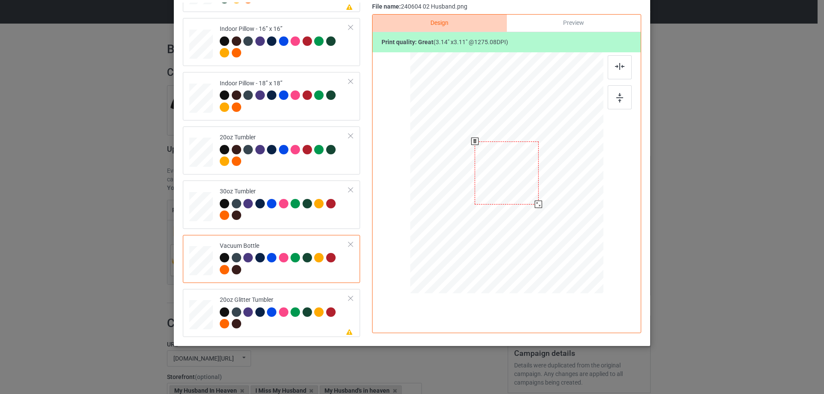
drag, startPoint x: 558, startPoint y: 226, endPoint x: 530, endPoint y: 192, distance: 44.5
click at [535, 202] on div at bounding box center [537, 204] width 7 height 7
drag, startPoint x: 492, startPoint y: 191, endPoint x: 482, endPoint y: 188, distance: 9.8
click at [482, 188] on div at bounding box center [462, 170] width 63 height 62
click at [204, 307] on div at bounding box center [201, 314] width 22 height 19
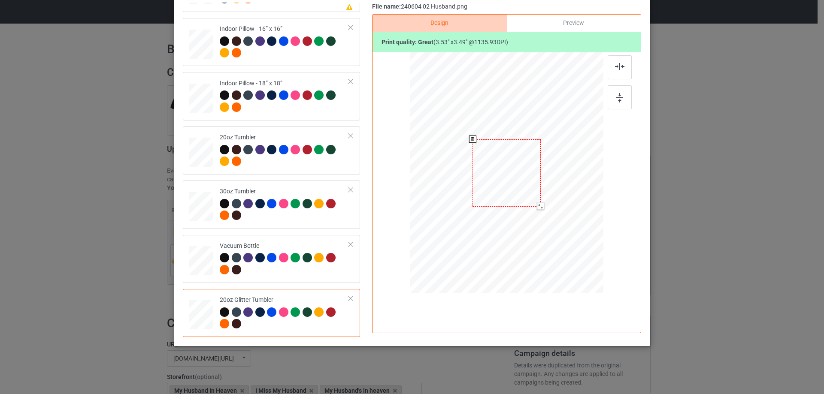
drag, startPoint x: 558, startPoint y: 227, endPoint x: 534, endPoint y: 208, distance: 30.8
click at [537, 208] on div at bounding box center [540, 206] width 7 height 7
drag, startPoint x: 465, startPoint y: 185, endPoint x: 470, endPoint y: 173, distance: 13.1
click at [470, 173] on div at bounding box center [462, 148] width 66 height 65
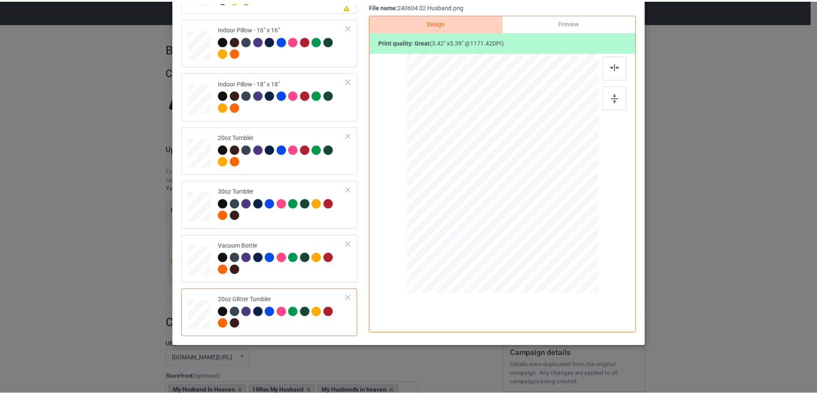
scroll to position [15, 0]
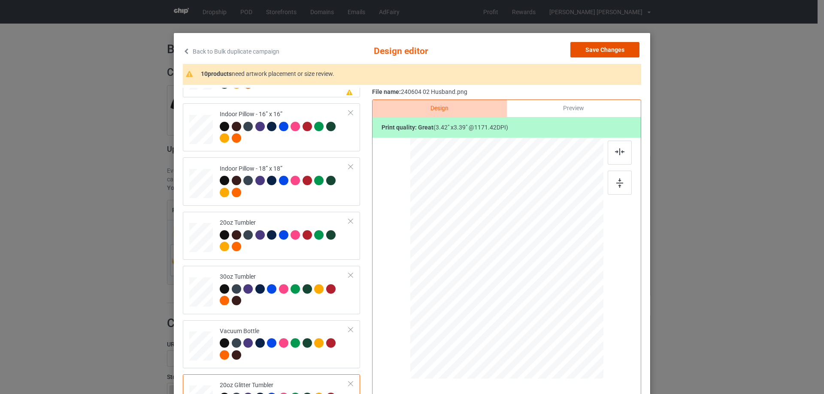
click at [606, 50] on button "Save Changes" at bounding box center [604, 49] width 69 height 15
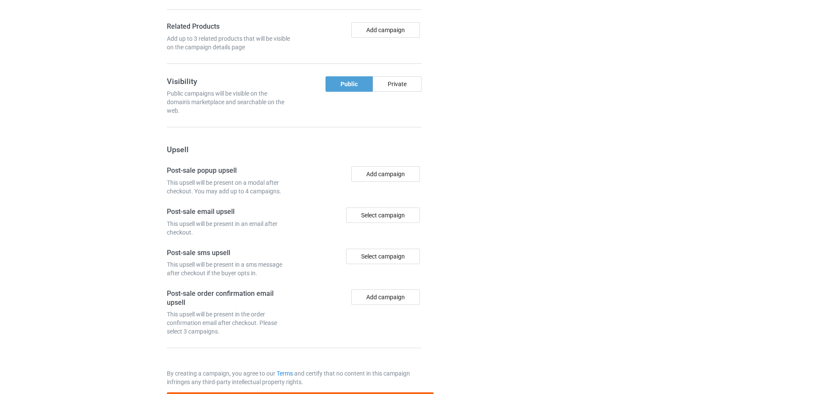
scroll to position [727, 0]
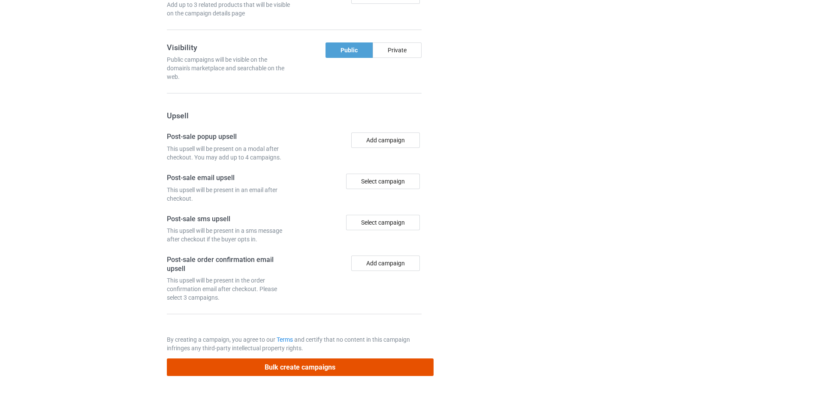
click at [349, 372] on button "Bulk create campaigns" at bounding box center [300, 368] width 267 height 18
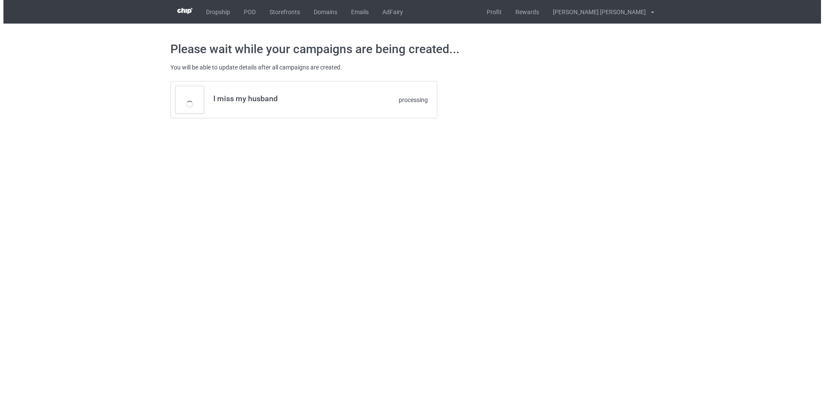
scroll to position [0, 0]
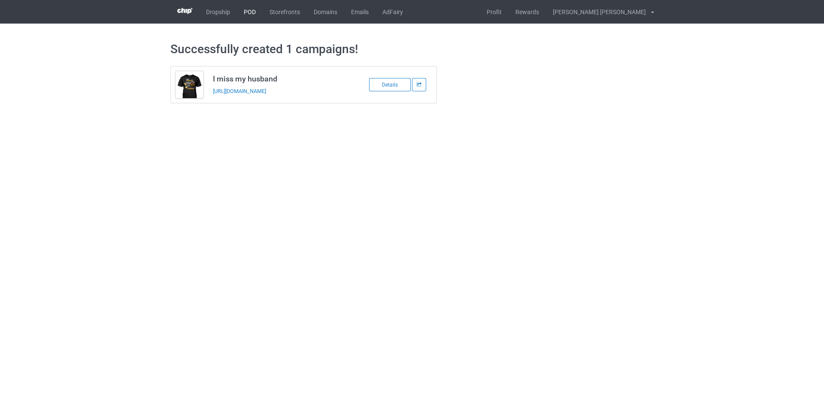
click at [247, 8] on link "POD" at bounding box center [250, 12] width 26 height 24
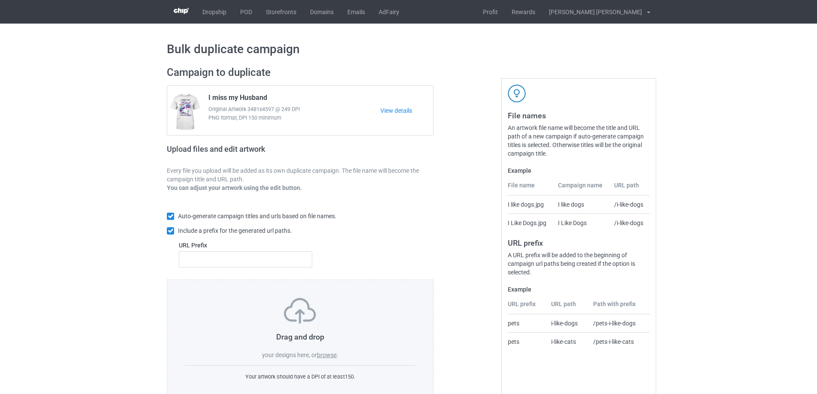
click at [328, 354] on label "browse" at bounding box center [327, 355] width 20 height 7
click at [0, 0] on input "browse" at bounding box center [0, 0] width 0 height 0
click at [326, 353] on label "browse" at bounding box center [327, 355] width 20 height 7
click at [0, 0] on input "browse" at bounding box center [0, 0] width 0 height 0
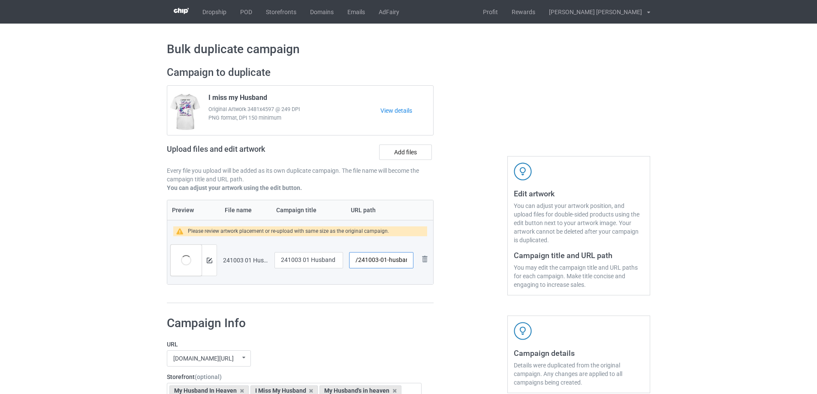
scroll to position [0, 4]
drag, startPoint x: 385, startPoint y: 260, endPoint x: 411, endPoint y: 260, distance: 26.2
click at [411, 260] on input "/241003-01-husband" at bounding box center [381, 260] width 64 height 16
drag, startPoint x: 384, startPoint y: 260, endPoint x: 391, endPoint y: 261, distance: 7.3
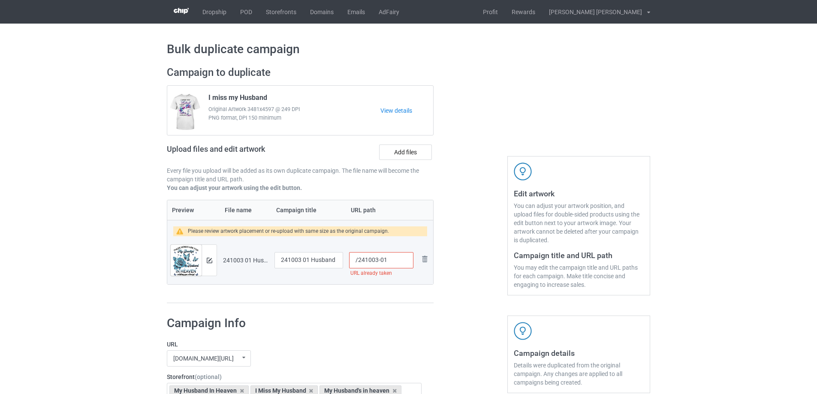
click at [391, 261] on input "/241003-01" at bounding box center [381, 260] width 64 height 16
click at [387, 262] on input "/241003-02" at bounding box center [381, 260] width 64 height 16
drag, startPoint x: 383, startPoint y: 262, endPoint x: 388, endPoint y: 262, distance: 4.3
click at [388, 262] on input "/241003-03" at bounding box center [381, 260] width 64 height 16
type input "/241003-04"
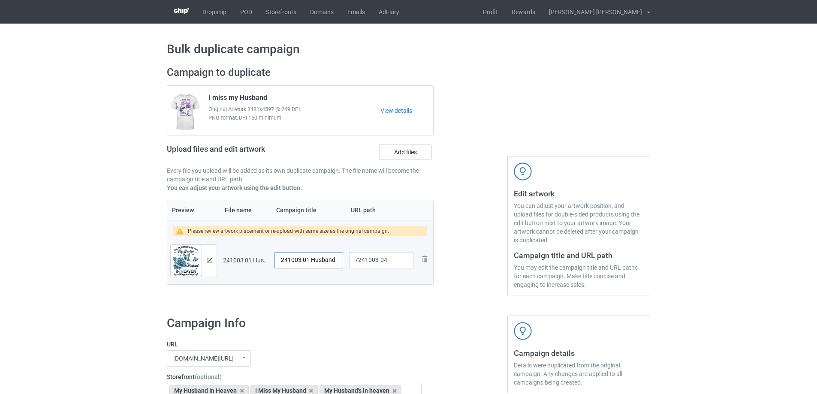
click at [331, 261] on input "241003 01 Husband" at bounding box center [309, 260] width 69 height 16
drag, startPoint x: 275, startPoint y: 97, endPoint x: 209, endPoint y: 99, distance: 66.5
click at [209, 99] on div "I miss my Husband Original Artwork 3481x4597 @ 249 DPI PNG format, DPI 150 mini…" at bounding box center [291, 111] width 178 height 40
copy span "I miss my Husband"
click at [308, 256] on input "241003 01 Husband" at bounding box center [309, 260] width 69 height 16
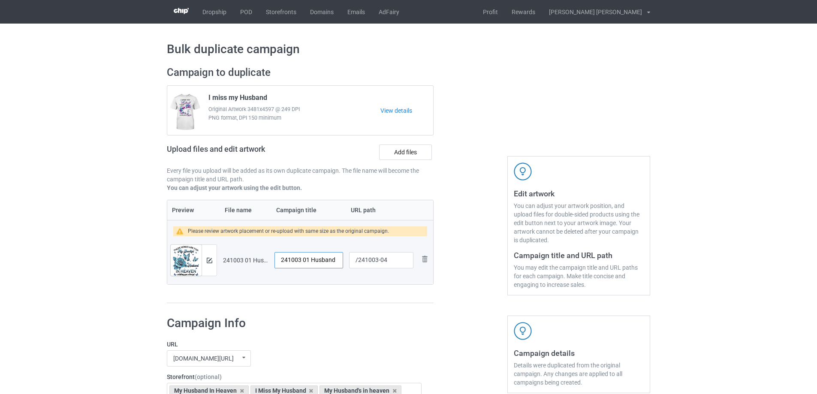
paste input "I miss my"
type input "I miss my Husband"
click at [209, 261] on img at bounding box center [210, 261] width 6 height 6
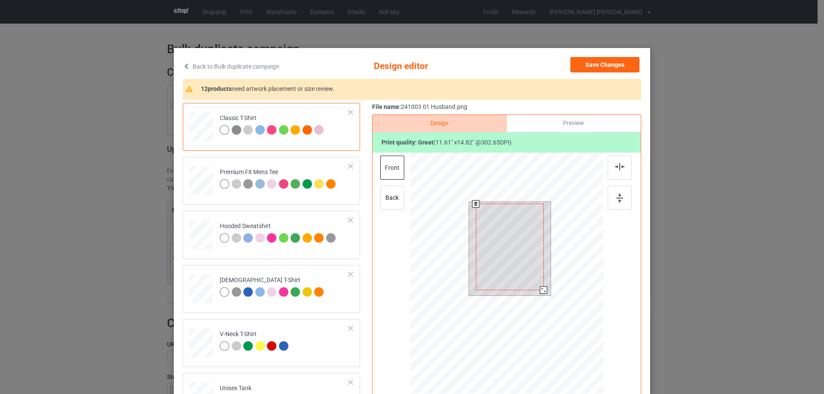
click at [540, 290] on div at bounding box center [543, 290] width 7 height 7
click at [525, 273] on div at bounding box center [510, 245] width 68 height 87
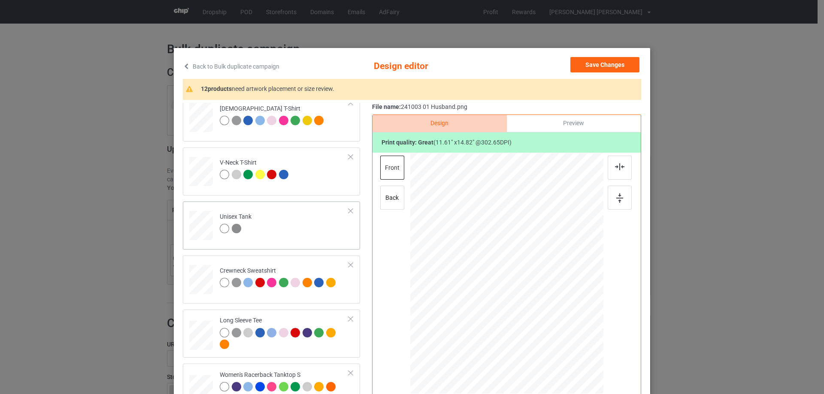
scroll to position [343, 0]
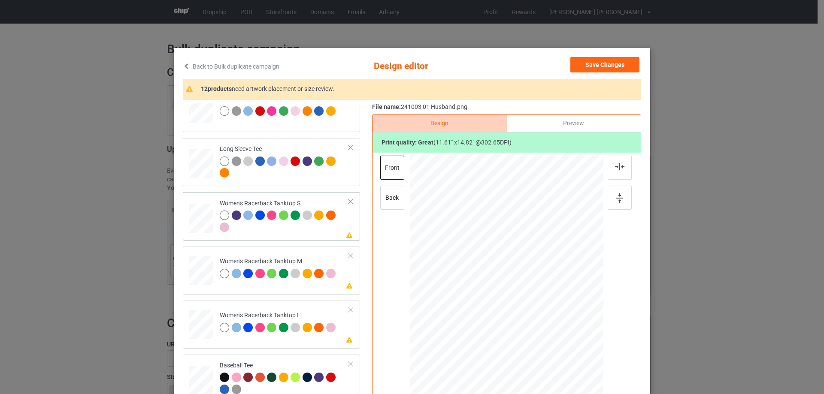
click at [191, 220] on div at bounding box center [201, 219] width 23 height 30
drag, startPoint x: 559, startPoint y: 345, endPoint x: 555, endPoint y: 326, distance: 20.3
click at [555, 326] on div at bounding box center [507, 273] width 188 height 241
drag, startPoint x: 516, startPoint y: 287, endPoint x: 517, endPoint y: 298, distance: 11.2
click at [517, 298] on div at bounding box center [507, 284] width 91 height 115
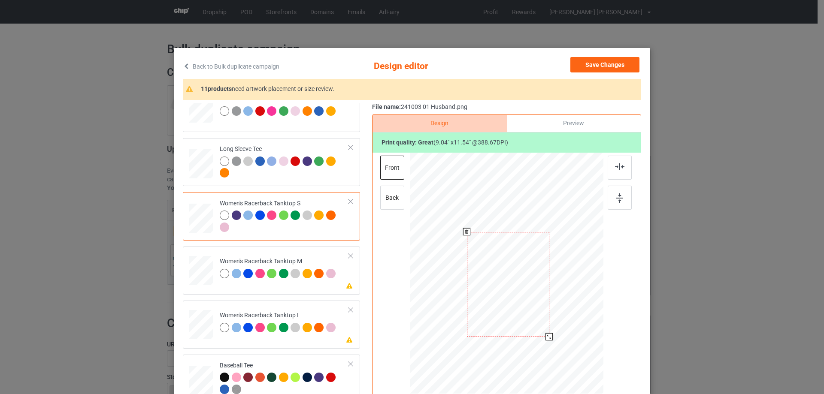
drag, startPoint x: 549, startPoint y: 336, endPoint x: 540, endPoint y: 326, distance: 14.0
click at [549, 335] on div at bounding box center [507, 273] width 188 height 241
drag, startPoint x: 535, startPoint y: 322, endPoint x: 536, endPoint y: 317, distance: 5.2
click at [536, 317] on div at bounding box center [508, 280] width 81 height 104
click at [619, 165] on img at bounding box center [619, 166] width 9 height 7
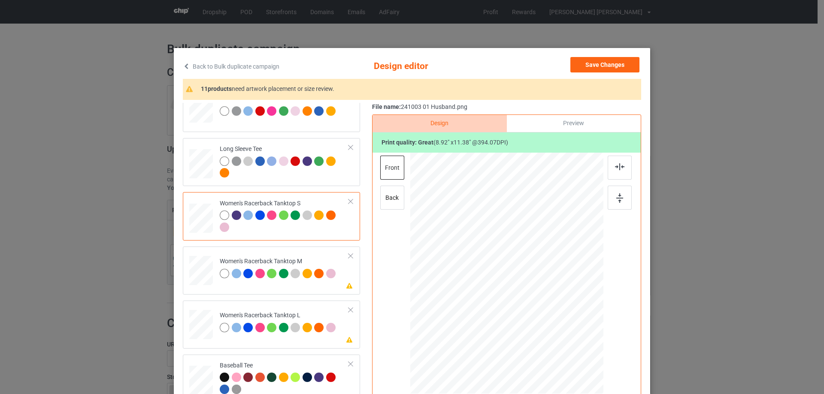
scroll to position [429, 0]
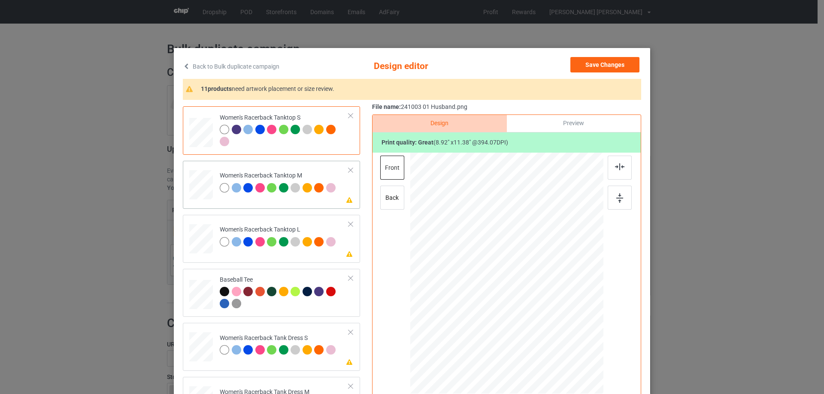
click at [202, 196] on div at bounding box center [201, 185] width 24 height 30
drag, startPoint x: 560, startPoint y: 347, endPoint x: 549, endPoint y: 320, distance: 29.0
click at [549, 320] on div at bounding box center [506, 273] width 193 height 241
drag, startPoint x: 522, startPoint y: 293, endPoint x: 524, endPoint y: 299, distance: 7.0
click at [524, 299] on div at bounding box center [507, 280] width 81 height 103
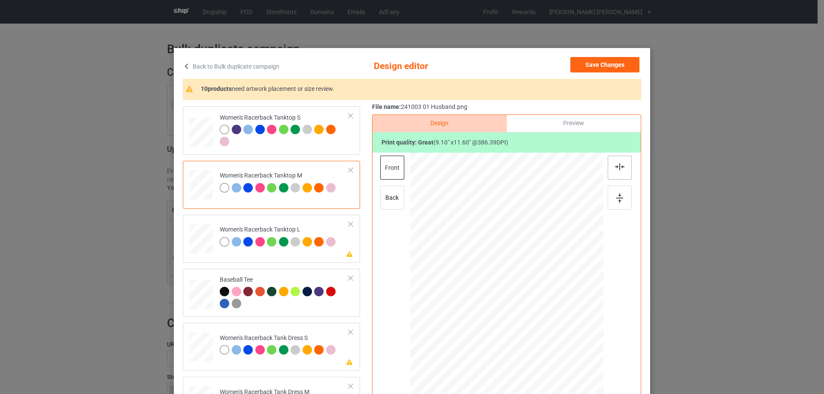
click at [622, 170] on div at bounding box center [619, 168] width 24 height 24
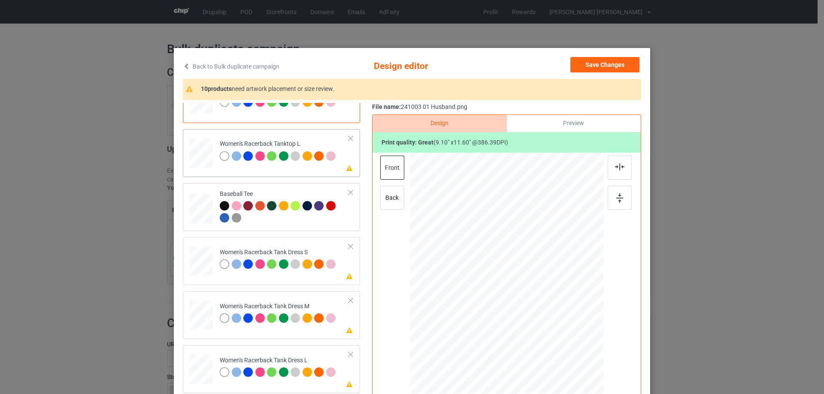
click at [199, 170] on div at bounding box center [201, 155] width 24 height 32
drag, startPoint x: 558, startPoint y: 347, endPoint x: 544, endPoint y: 313, distance: 36.6
click at [550, 321] on div at bounding box center [506, 274] width 193 height 230
drag, startPoint x: 519, startPoint y: 278, endPoint x: 520, endPoint y: 290, distance: 12.0
click at [520, 290] on div at bounding box center [507, 286] width 84 height 108
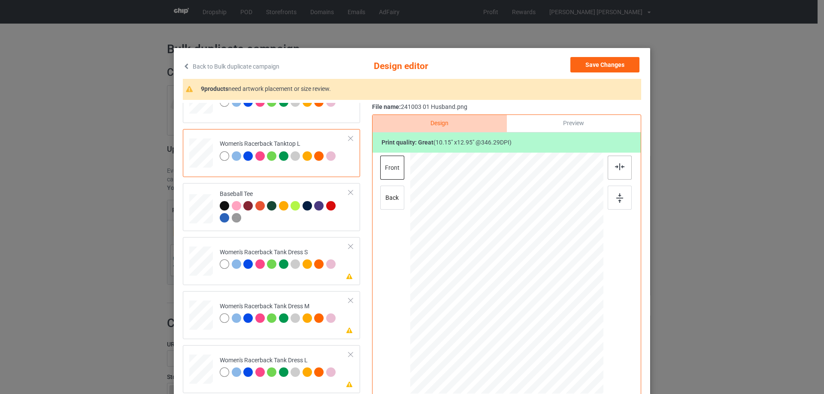
click at [615, 169] on img at bounding box center [619, 166] width 9 height 7
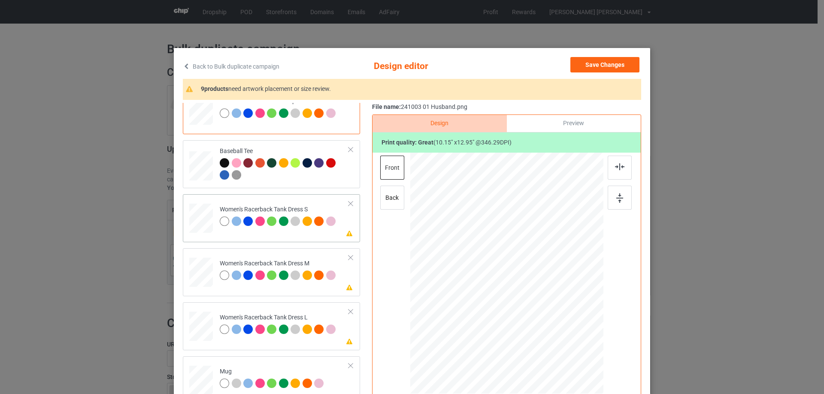
click at [203, 219] on div at bounding box center [200, 219] width 19 height 30
drag, startPoint x: 551, startPoint y: 338, endPoint x: 546, endPoint y: 325, distance: 14.3
click at [546, 325] on div at bounding box center [506, 273] width 159 height 241
drag, startPoint x: 550, startPoint y: 334, endPoint x: 541, endPoint y: 317, distance: 18.6
click at [544, 321] on div at bounding box center [546, 324] width 7 height 7
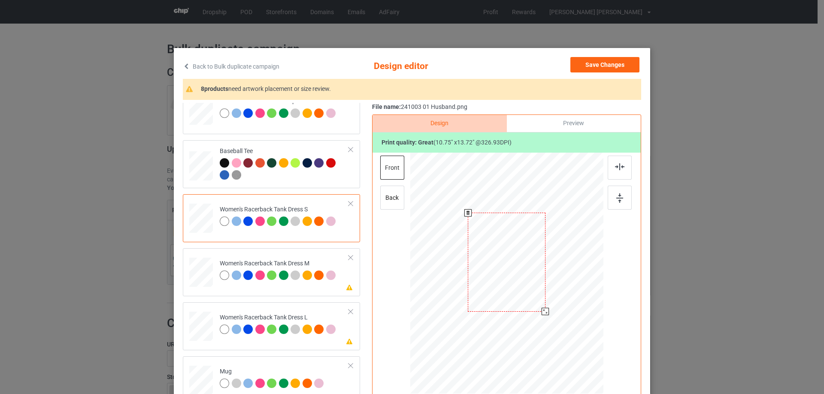
drag, startPoint x: 528, startPoint y: 308, endPoint x: 528, endPoint y: 296, distance: 11.2
click at [528, 296] on div at bounding box center [507, 262] width 78 height 99
click at [615, 166] on img at bounding box center [619, 166] width 9 height 7
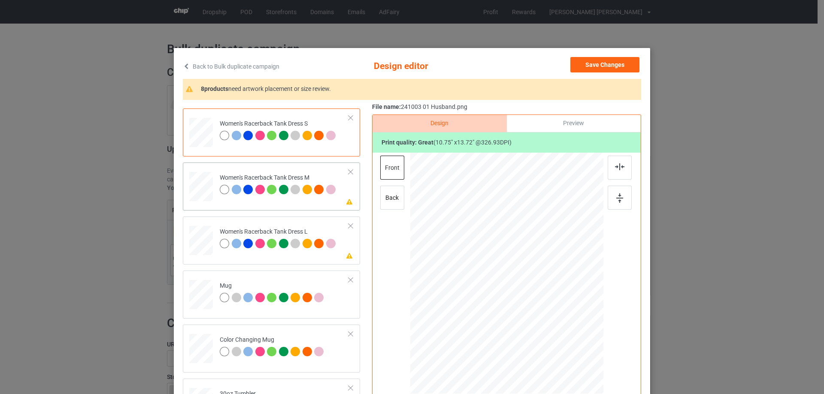
click at [200, 188] on div at bounding box center [201, 187] width 20 height 30
drag, startPoint x: 553, startPoint y: 336, endPoint x: 546, endPoint y: 319, distance: 17.9
click at [546, 319] on div at bounding box center [506, 273] width 163 height 241
drag, startPoint x: 519, startPoint y: 305, endPoint x: 519, endPoint y: 293, distance: 12.0
click at [519, 293] on div at bounding box center [506, 261] width 77 height 98
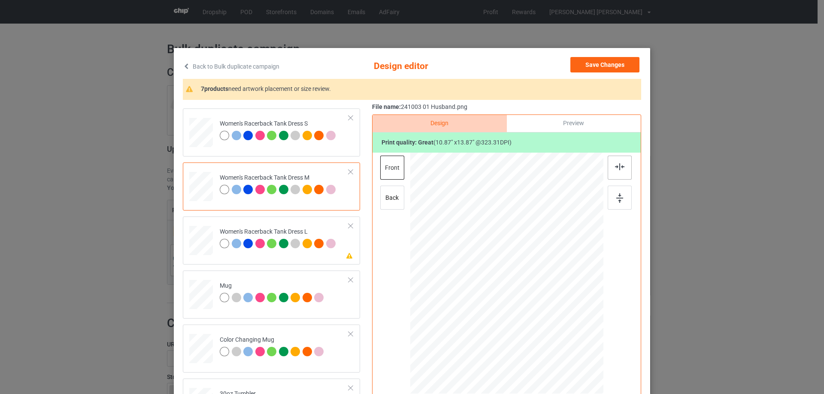
click at [618, 169] on img at bounding box center [619, 166] width 9 height 7
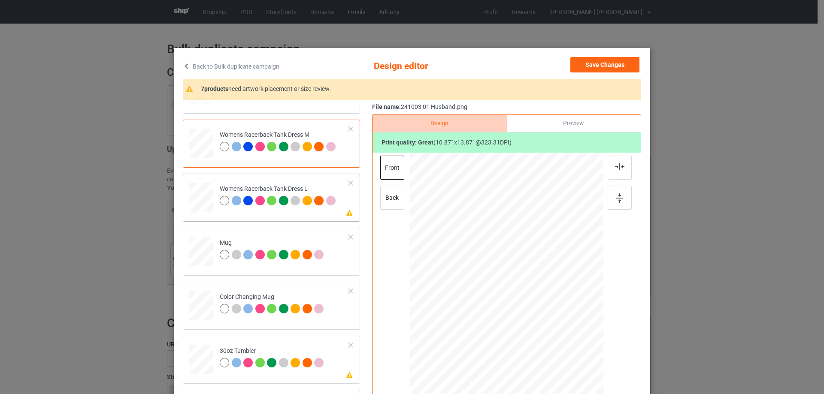
click at [198, 196] on div at bounding box center [200, 198] width 21 height 30
drag, startPoint x: 555, startPoint y: 339, endPoint x: 537, endPoint y: 314, distance: 31.3
click at [547, 323] on div at bounding box center [546, 325] width 7 height 7
drag, startPoint x: 526, startPoint y: 306, endPoint x: 525, endPoint y: 298, distance: 8.2
click at [525, 298] on div at bounding box center [505, 265] width 81 height 104
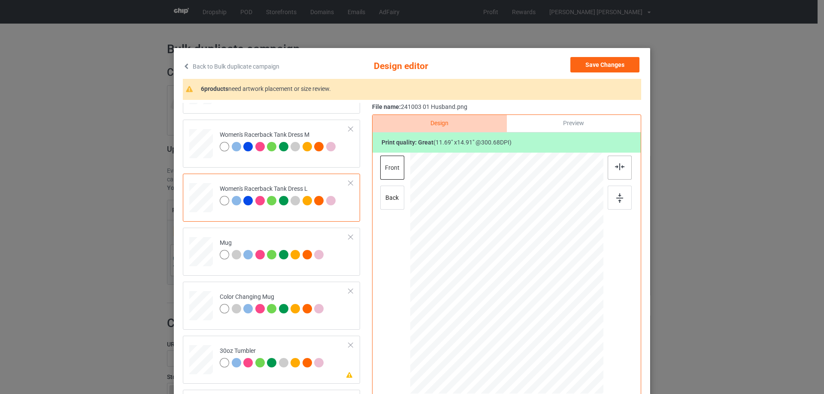
click at [614, 174] on div at bounding box center [619, 168] width 24 height 24
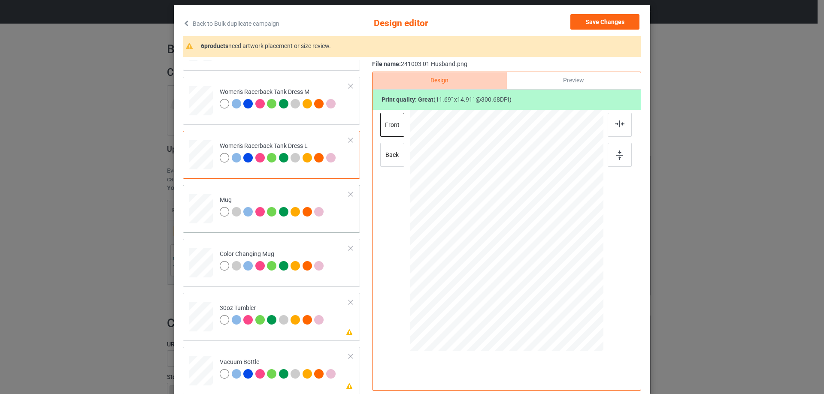
click at [200, 208] on div at bounding box center [201, 209] width 24 height 10
click at [587, 269] on div at bounding box center [589, 268] width 7 height 7
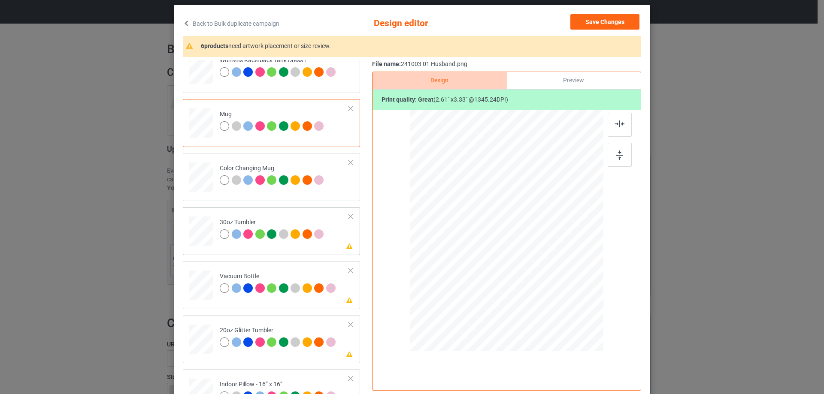
click at [196, 231] on div at bounding box center [201, 231] width 23 height 13
click at [492, 273] on div at bounding box center [492, 269] width 7 height 7
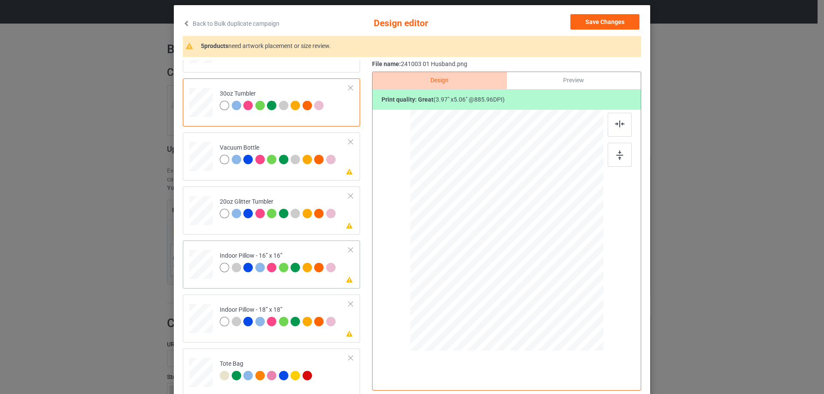
click at [204, 271] on div at bounding box center [201, 265] width 24 height 24
drag, startPoint x: 562, startPoint y: 304, endPoint x: 558, endPoint y: 294, distance: 10.9
click at [558, 294] on div at bounding box center [557, 295] width 7 height 7
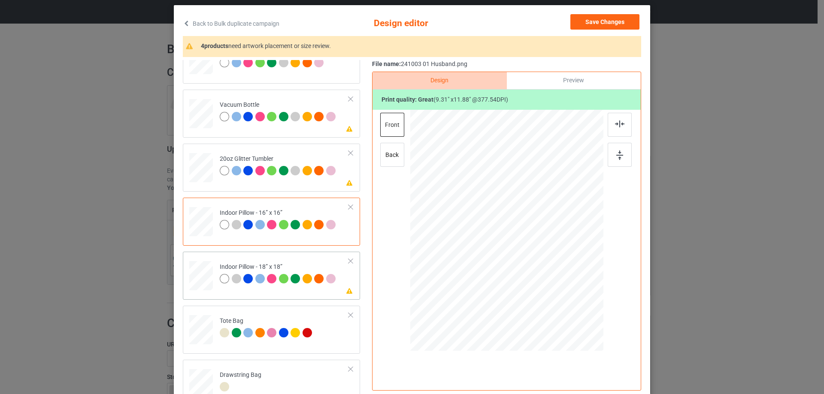
click at [215, 274] on td "Please review artwork placement Indoor Pillow - 18” x 18”" at bounding box center [284, 274] width 139 height 38
drag, startPoint x: 559, startPoint y: 305, endPoint x: 556, endPoint y: 296, distance: 10.2
click at [556, 296] on div at bounding box center [558, 296] width 7 height 7
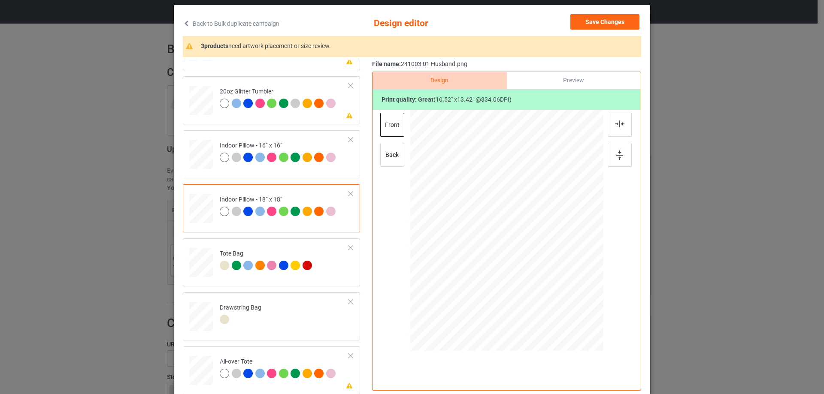
scroll to position [101, 0]
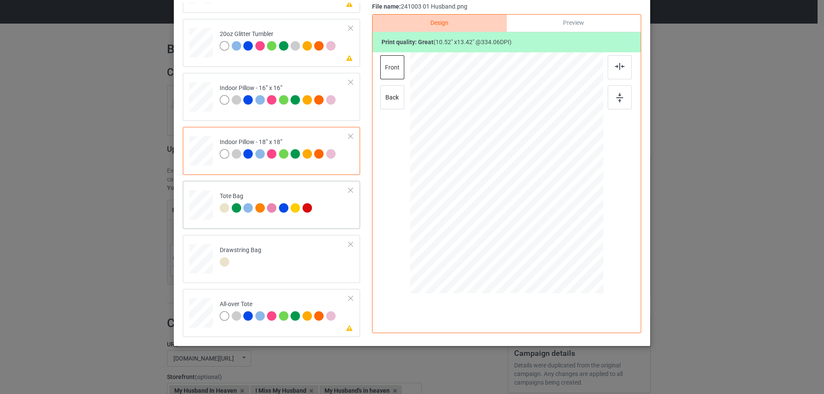
click at [196, 215] on div at bounding box center [201, 209] width 11 height 13
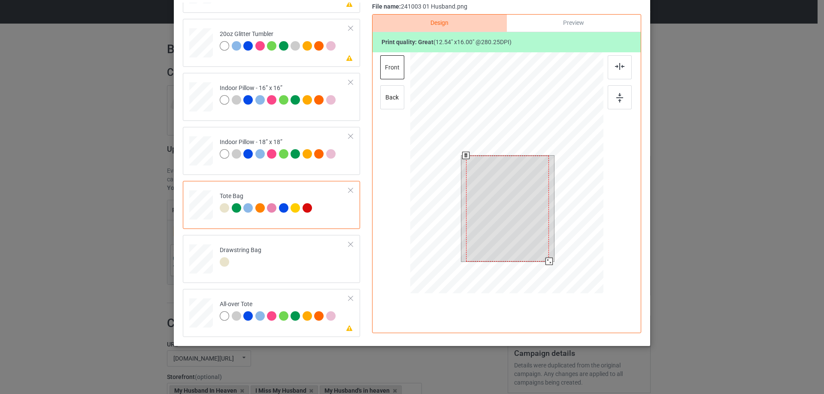
click at [570, 287] on div at bounding box center [506, 174] width 193 height 244
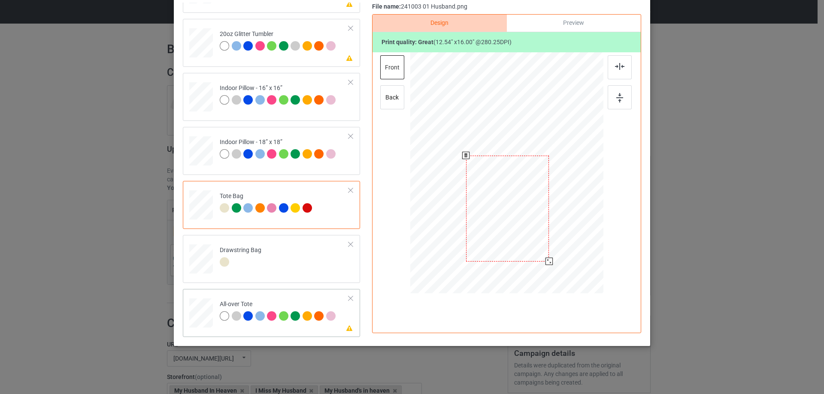
drag, startPoint x: 207, startPoint y: 317, endPoint x: 240, endPoint y: 306, distance: 34.9
click at [208, 317] on div at bounding box center [201, 314] width 24 height 24
drag, startPoint x: 561, startPoint y: 247, endPoint x: 551, endPoint y: 233, distance: 16.8
click at [561, 241] on div at bounding box center [562, 244] width 7 height 7
click at [548, 228] on div at bounding box center [506, 169] width 110 height 140
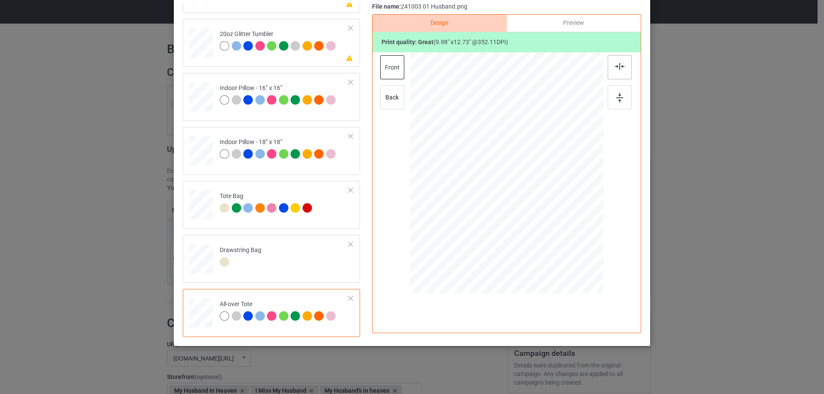
click at [612, 70] on div at bounding box center [619, 67] width 24 height 24
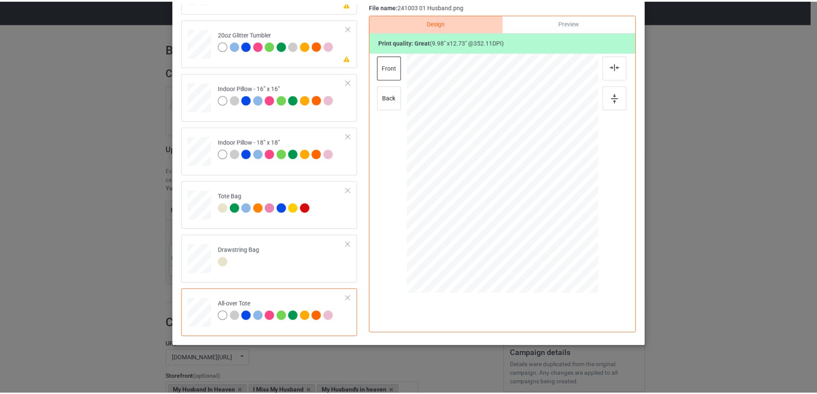
scroll to position [0, 0]
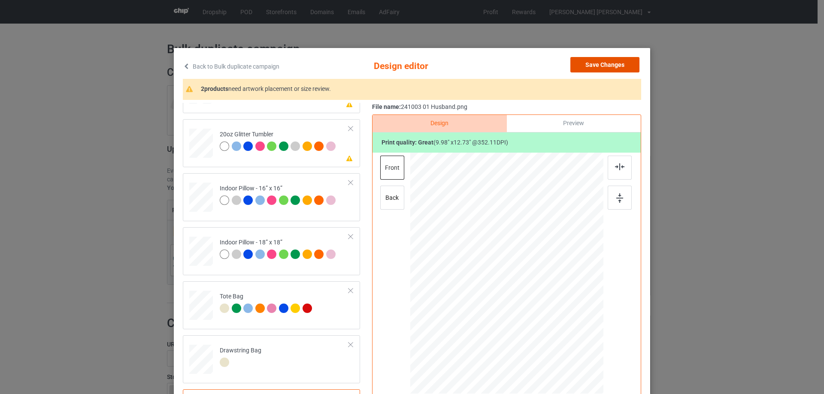
click at [614, 64] on button "Save Changes" at bounding box center [604, 64] width 69 height 15
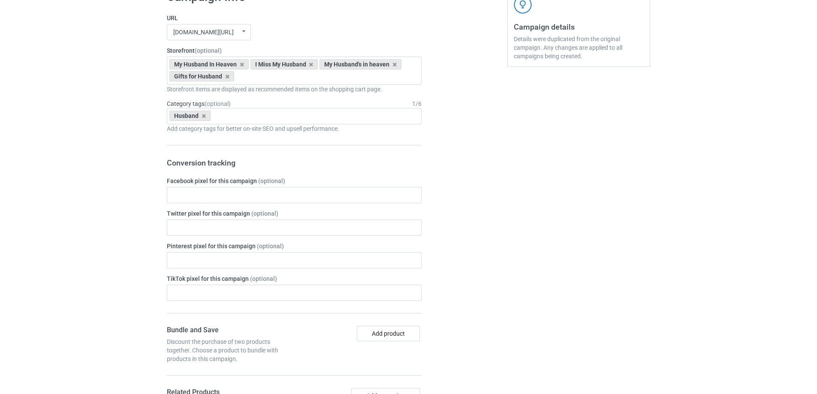
scroll to position [727, 0]
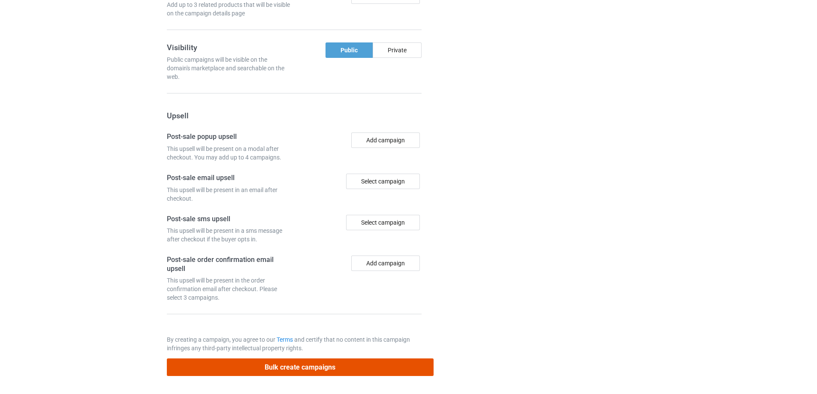
click at [303, 372] on button "Bulk create campaigns" at bounding box center [300, 368] width 267 height 18
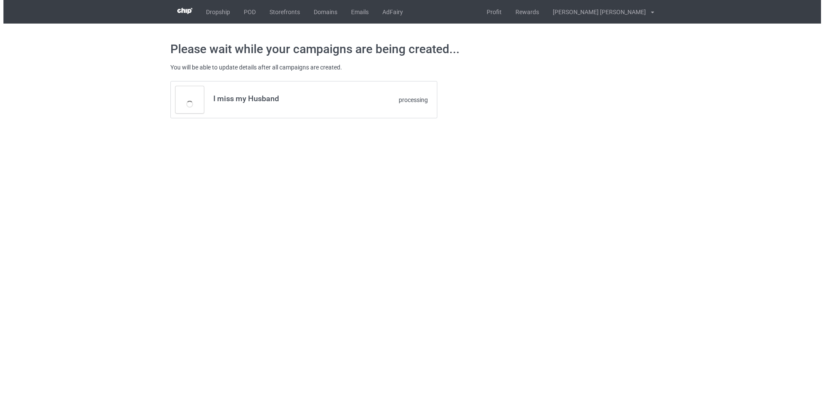
scroll to position [0, 0]
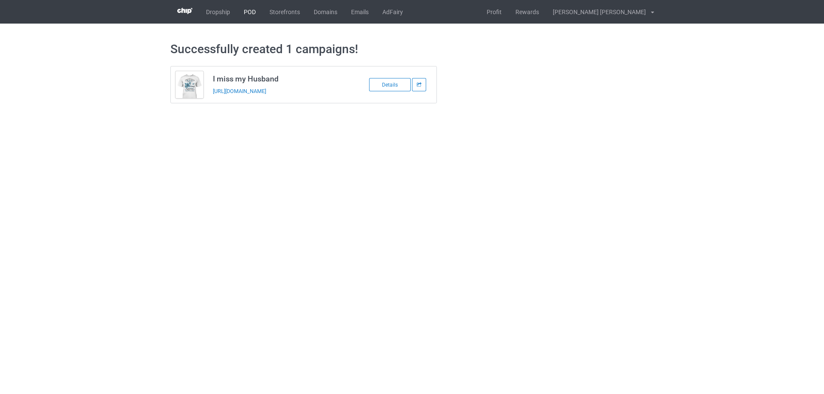
click at [249, 12] on link "POD" at bounding box center [250, 12] width 26 height 24
